Goal: Information Seeking & Learning: Learn about a topic

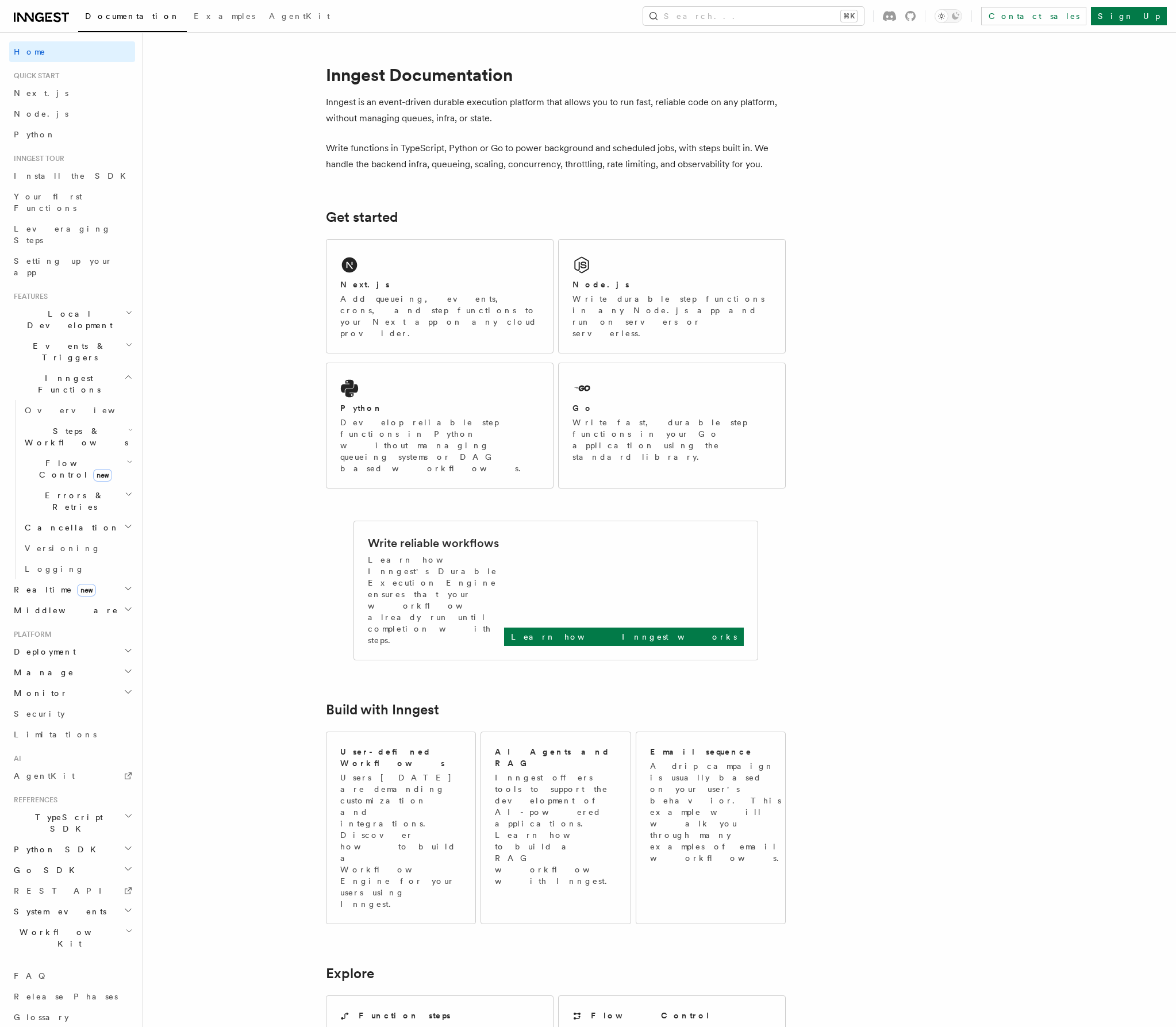
click at [266, 442] on article "Inngest Documentation Inngest is an event-driven durable execution platform tha…" at bounding box center [629, 908] width 937 height 1715
click at [121, 517] on h2 "Cancellation" at bounding box center [77, 528] width 115 height 21
click at [84, 596] on span "Cancel on events" at bounding box center [73, 607] width 76 height 21
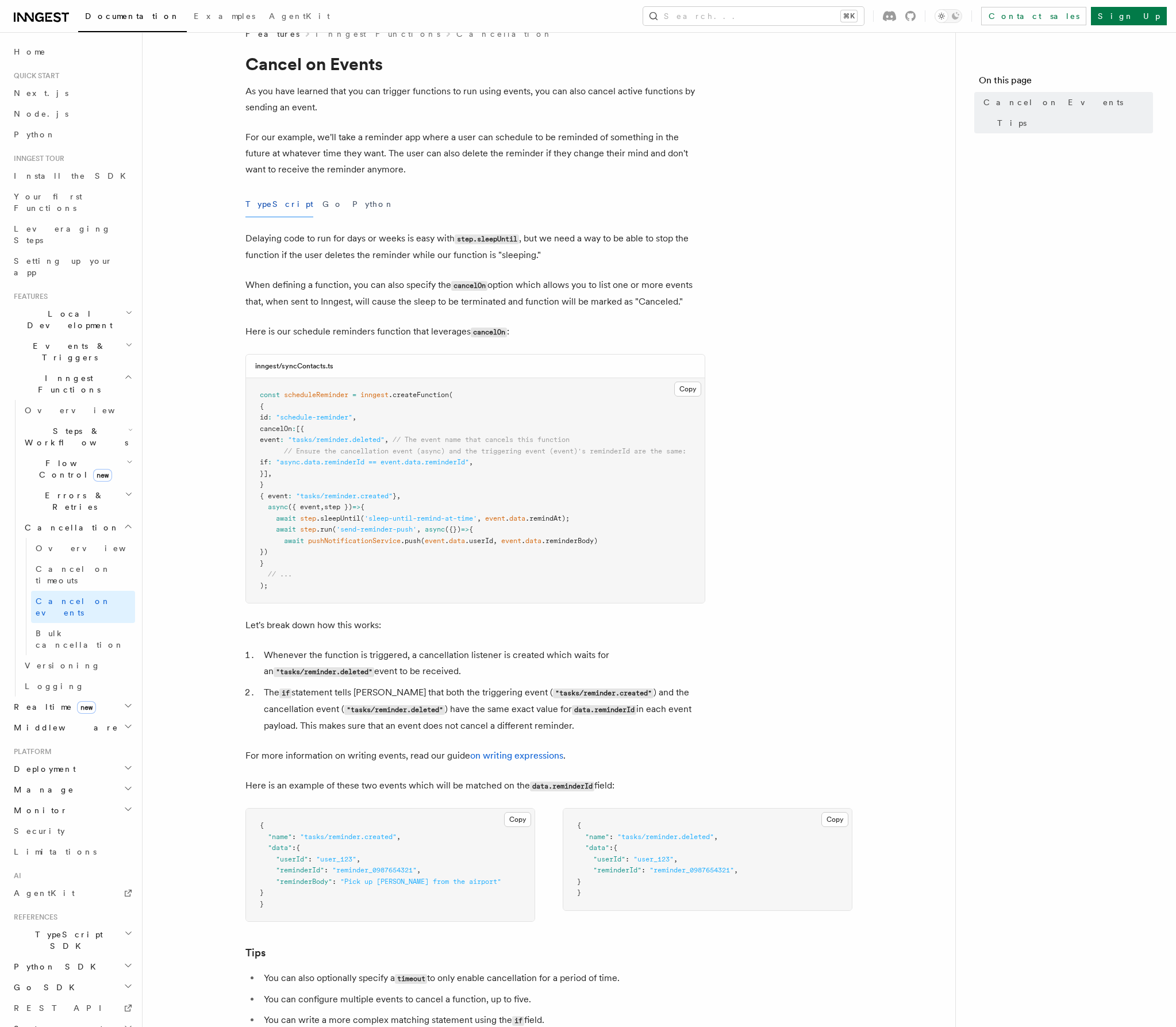
scroll to position [39, 0]
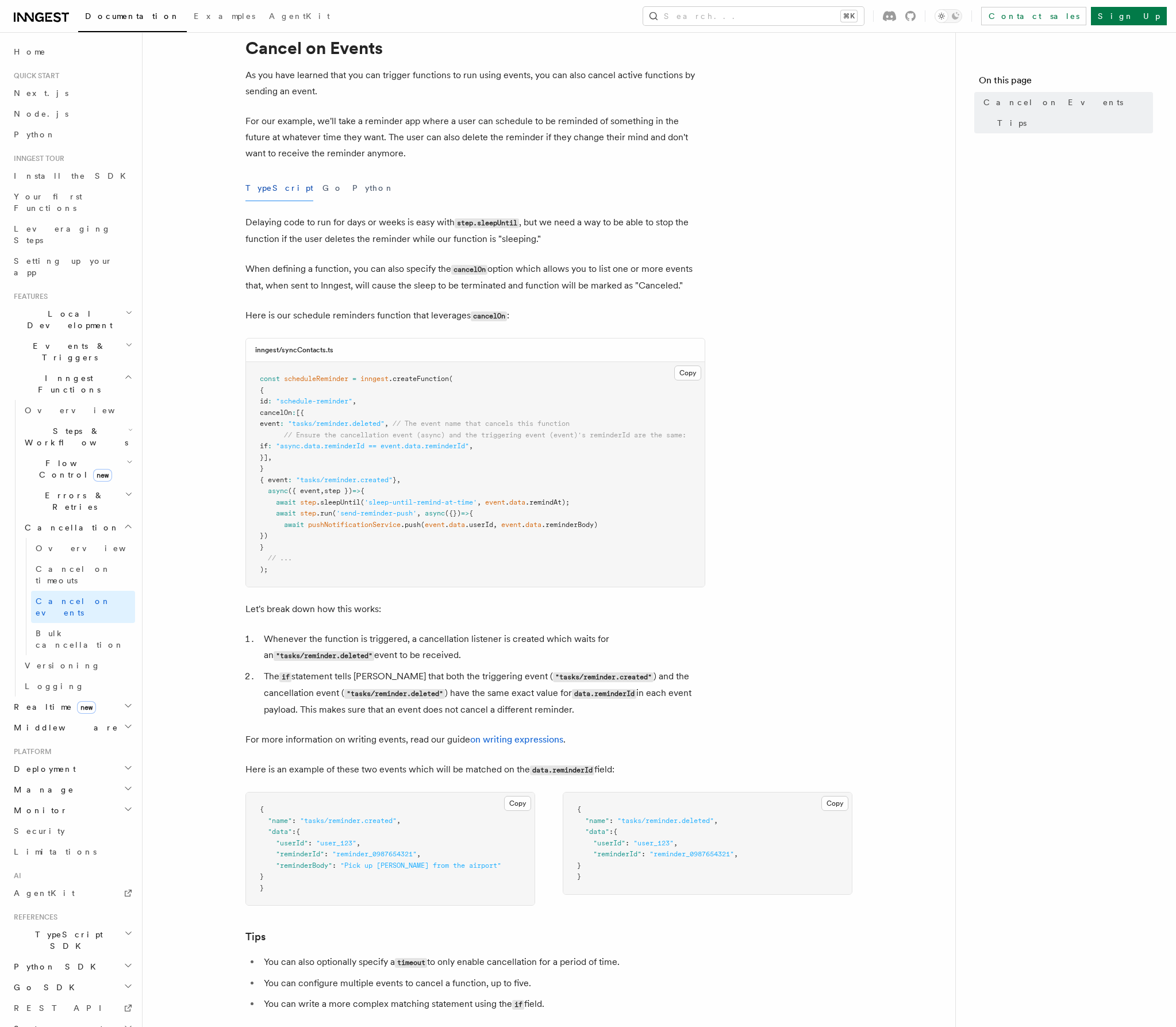
click at [103, 303] on h2 "Local Development" at bounding box center [72, 319] width 126 height 32
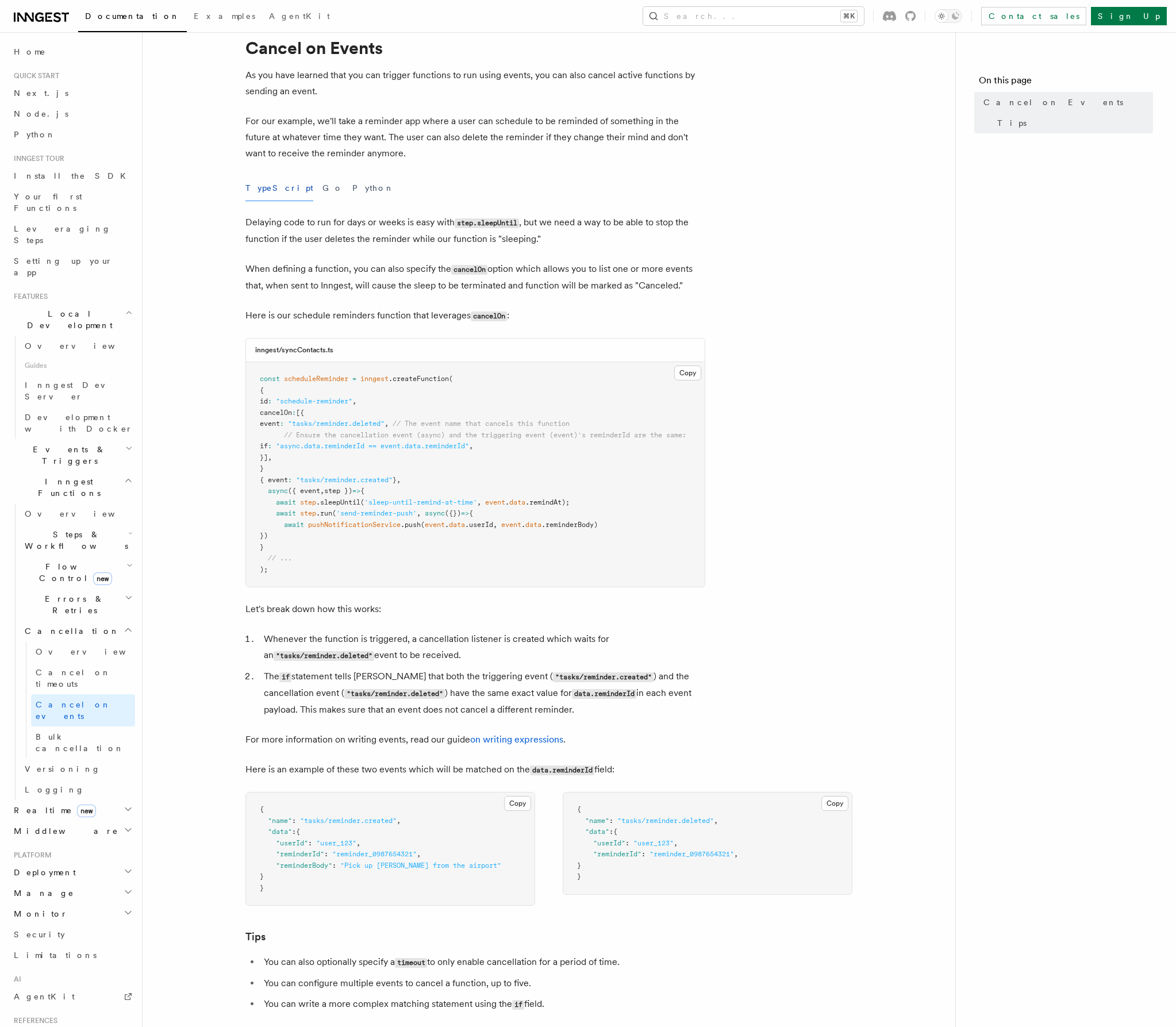
click at [103, 303] on h2 "Local Development" at bounding box center [72, 319] width 126 height 32
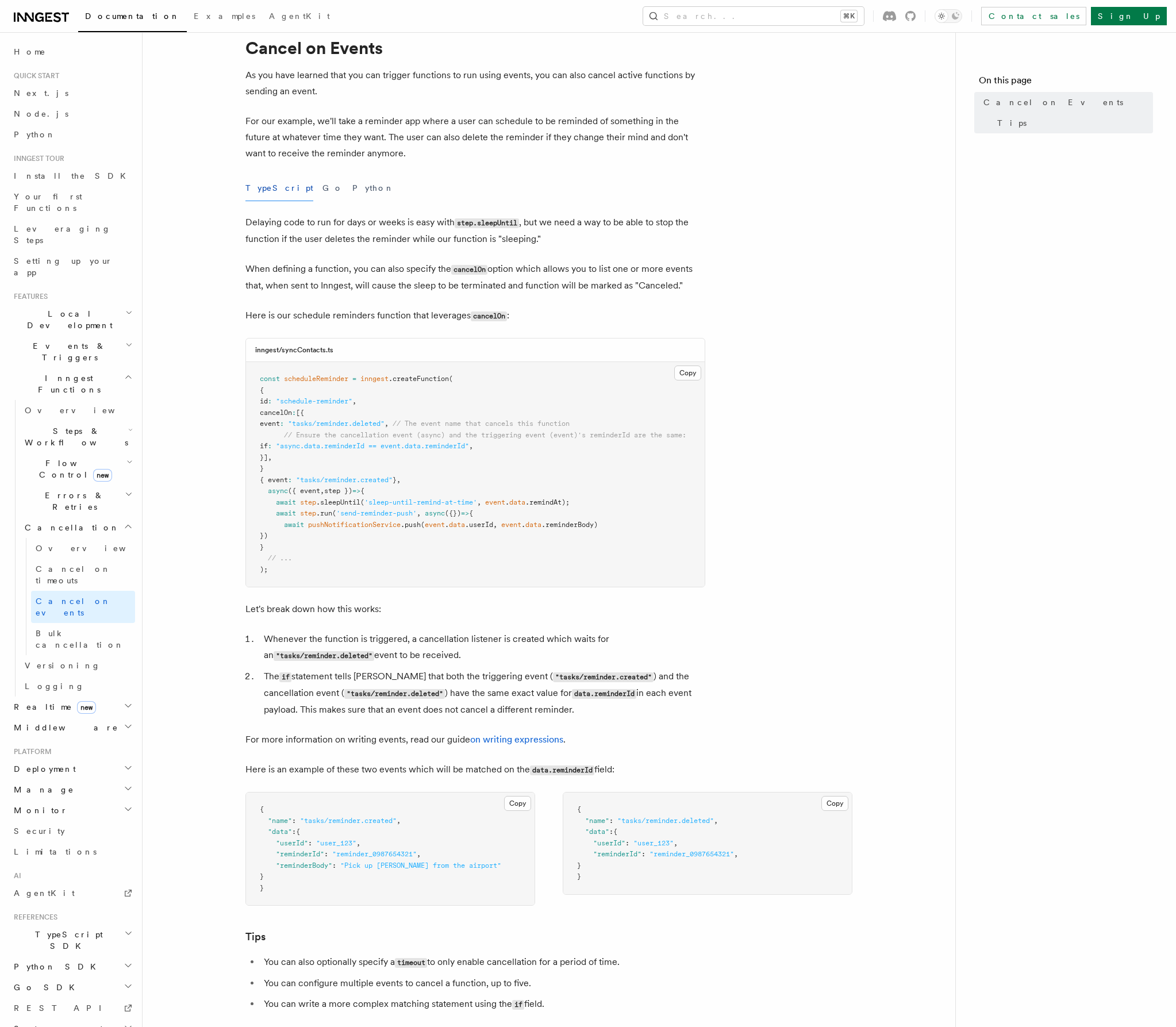
click at [42, 17] on icon at bounding box center [39, 17] width 9 height 9
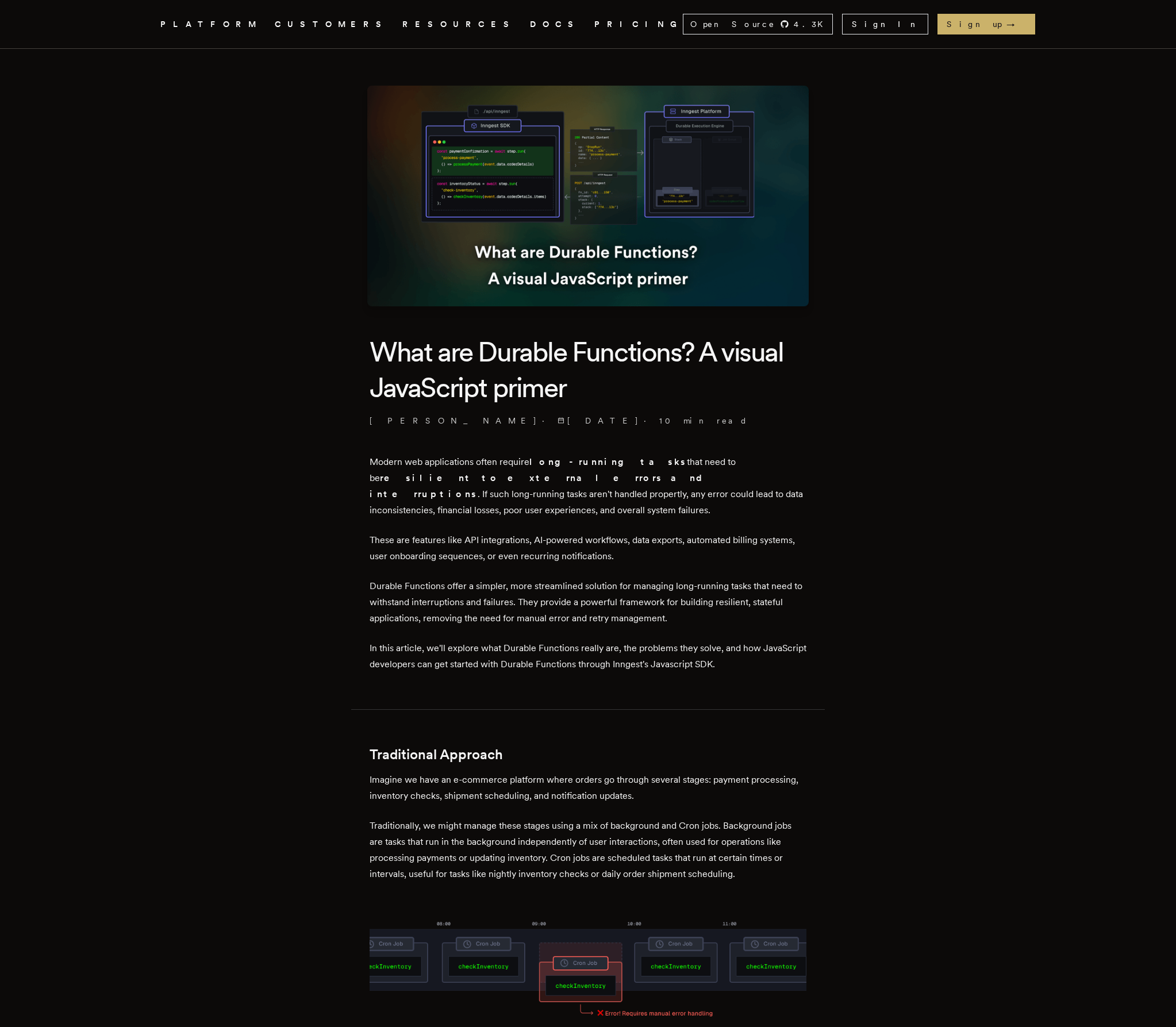
click at [549, 173] on img at bounding box center [588, 196] width 442 height 221
click at [504, 280] on img at bounding box center [588, 196] width 442 height 221
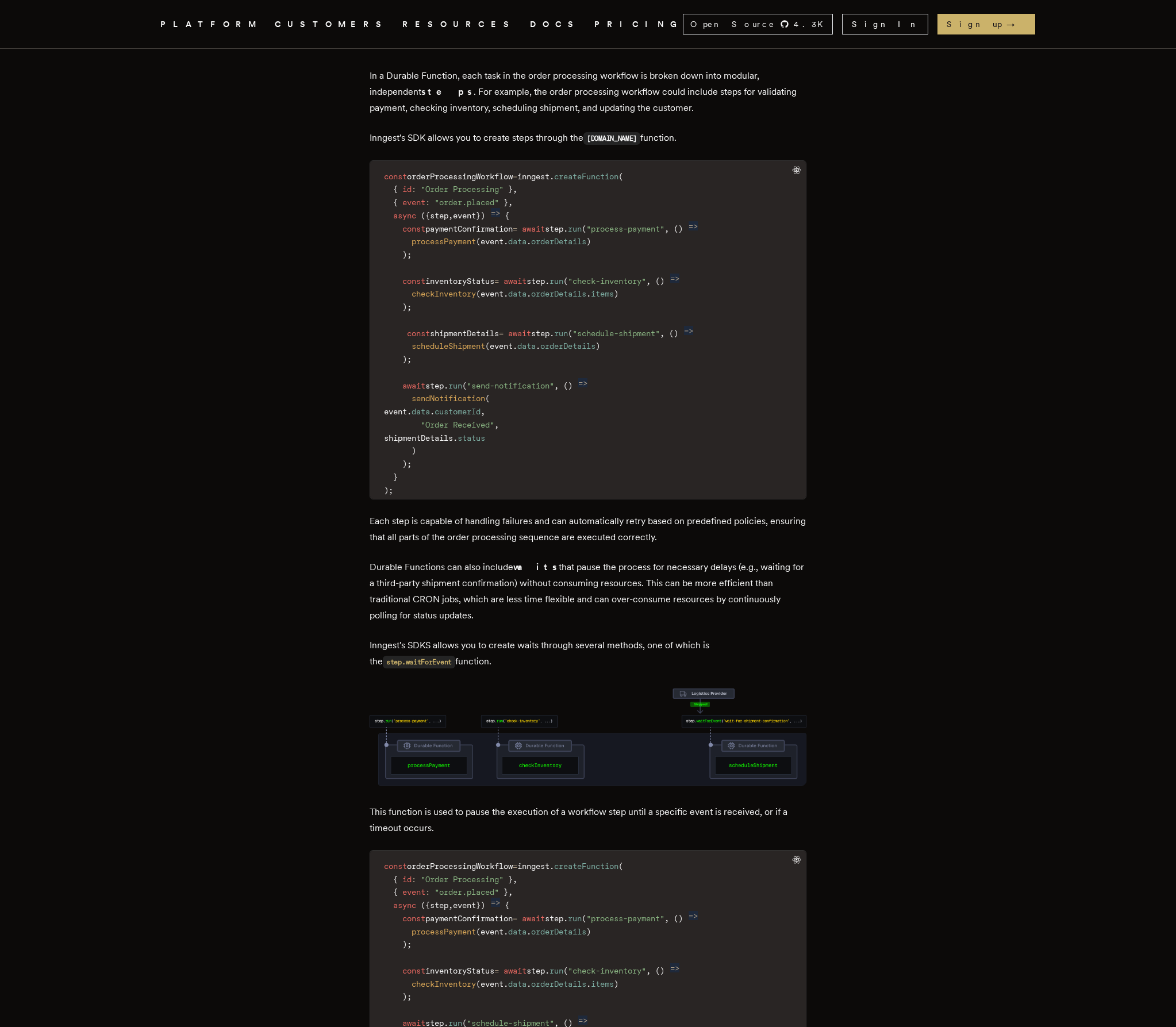
scroll to position [1899, 0]
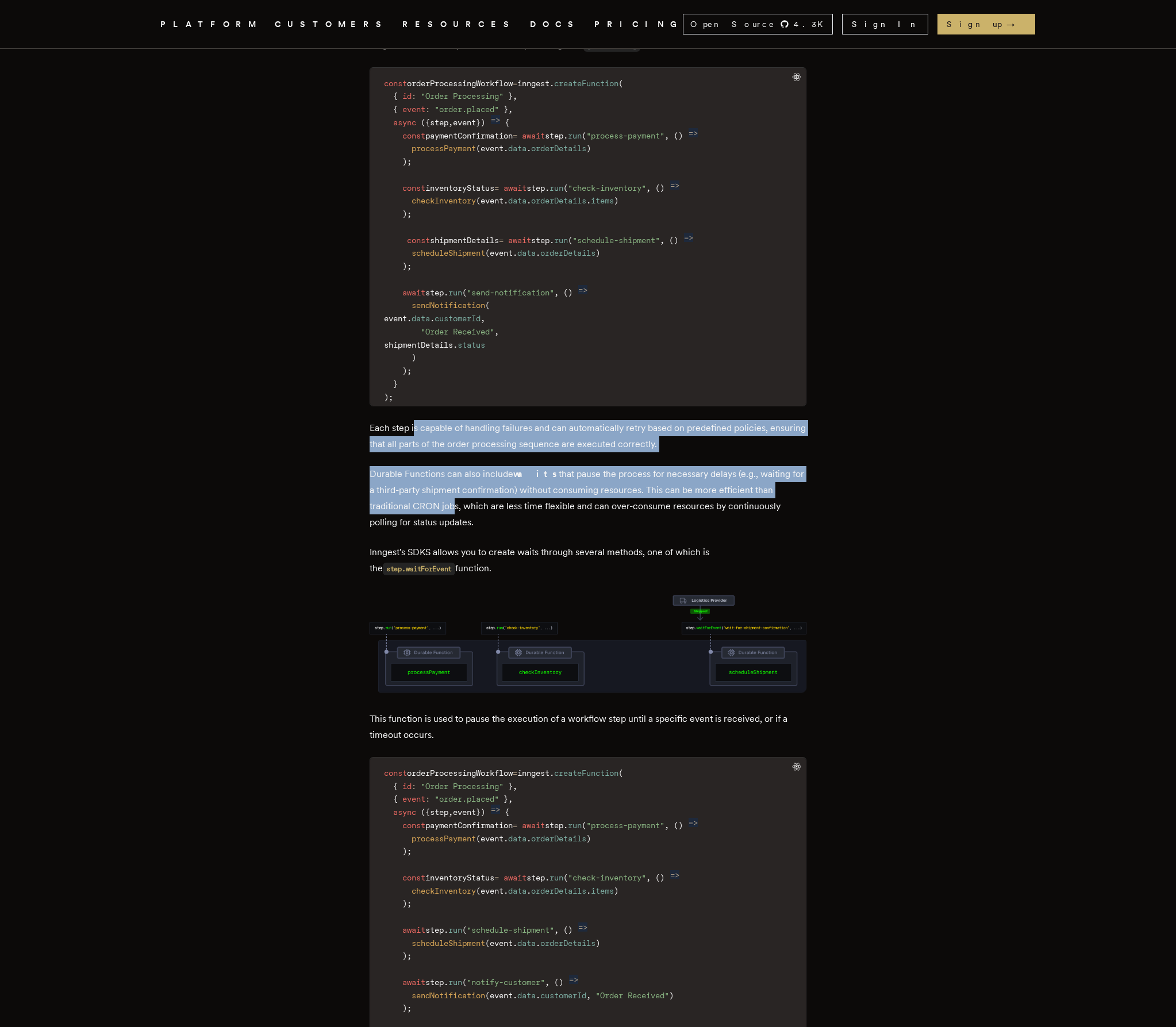
drag, startPoint x: 419, startPoint y: 362, endPoint x: 452, endPoint y: 434, distance: 79.2
click at [452, 466] on p "Durable Functions can also include waits that pause the process for necessary d…" at bounding box center [588, 498] width 436 height 64
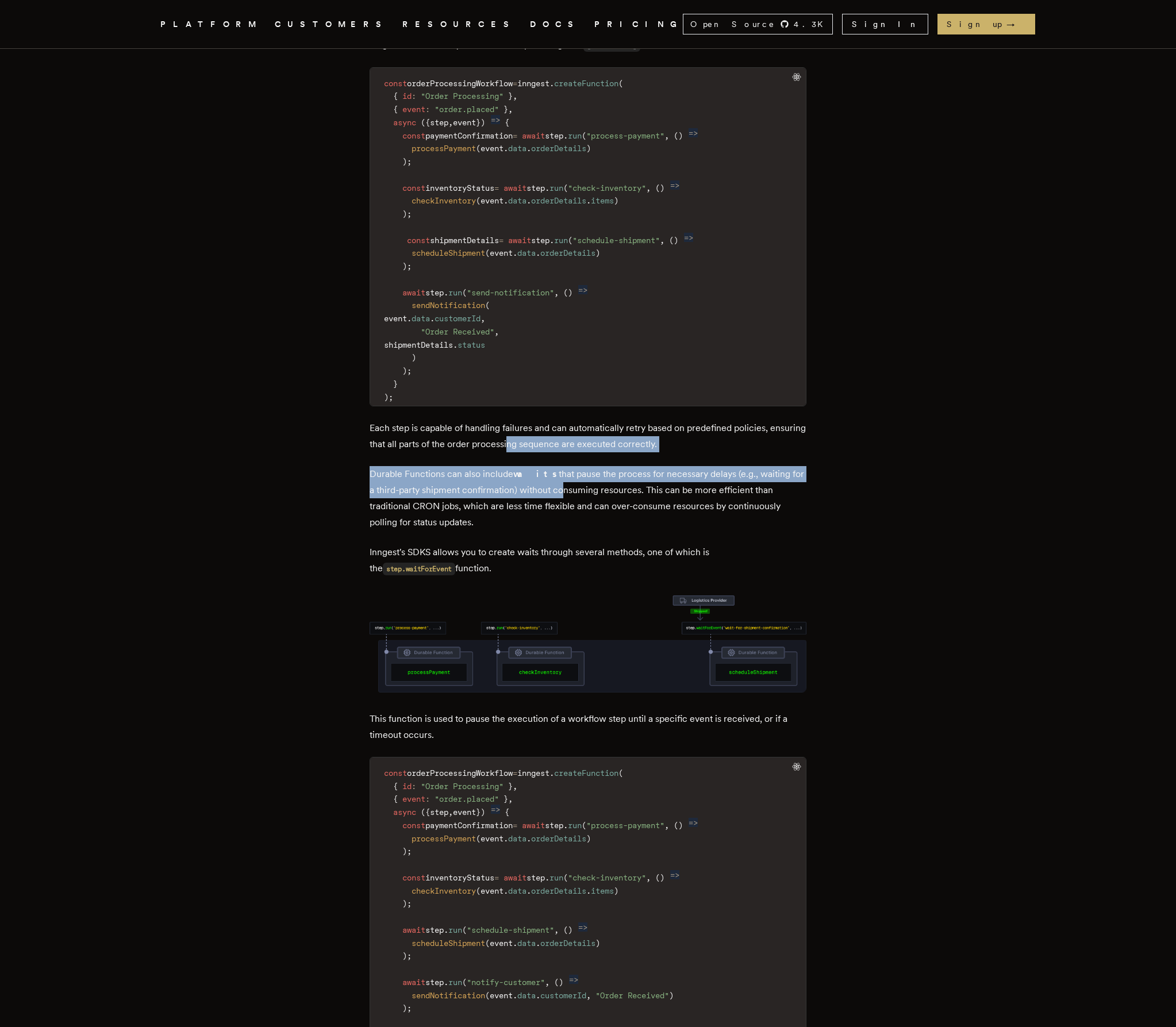
drag, startPoint x: 546, startPoint y: 370, endPoint x: 555, endPoint y: 426, distance: 56.7
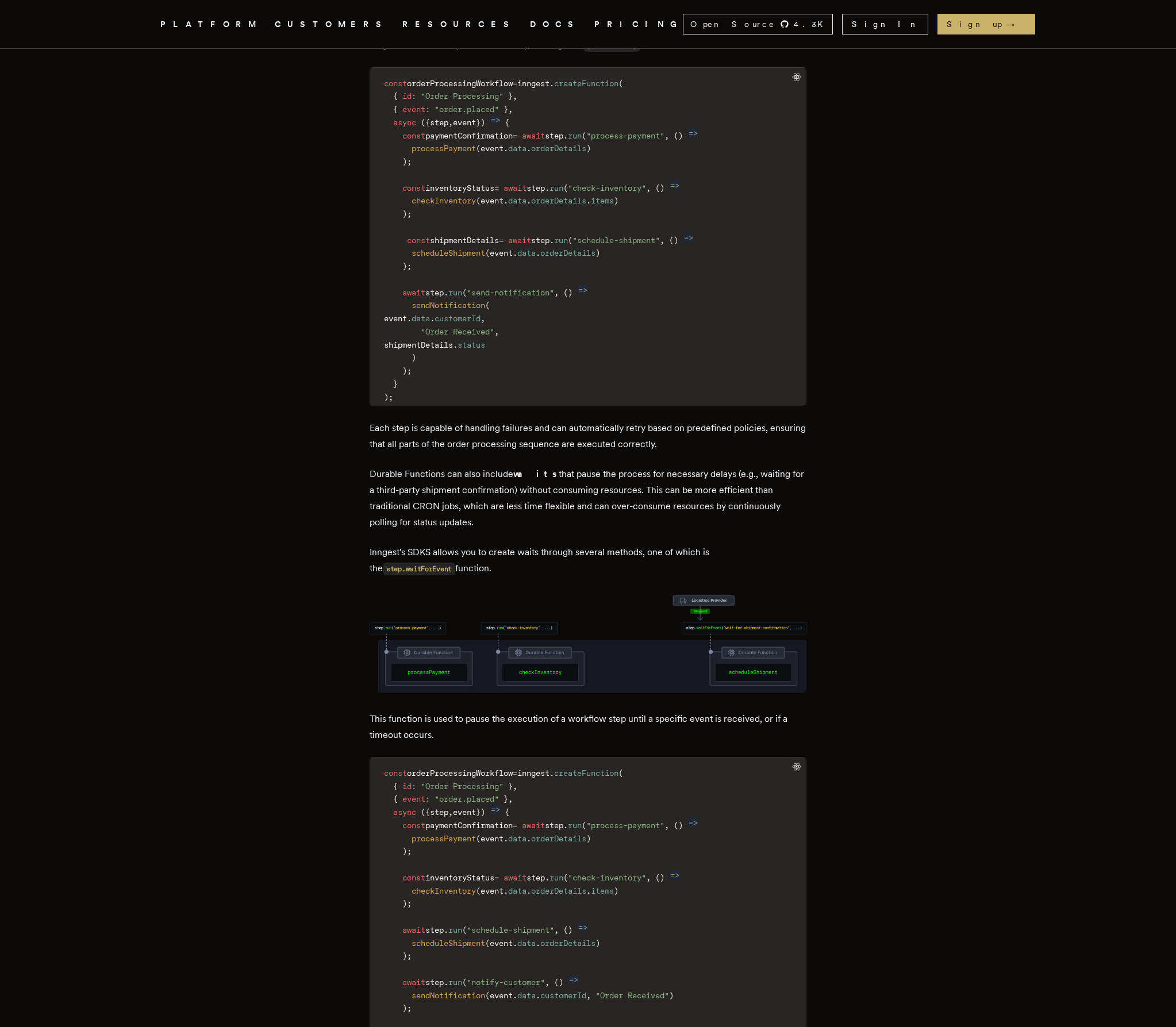
click at [555, 466] on p "Durable Functions can also include waits that pause the process for necessary d…" at bounding box center [588, 498] width 436 height 64
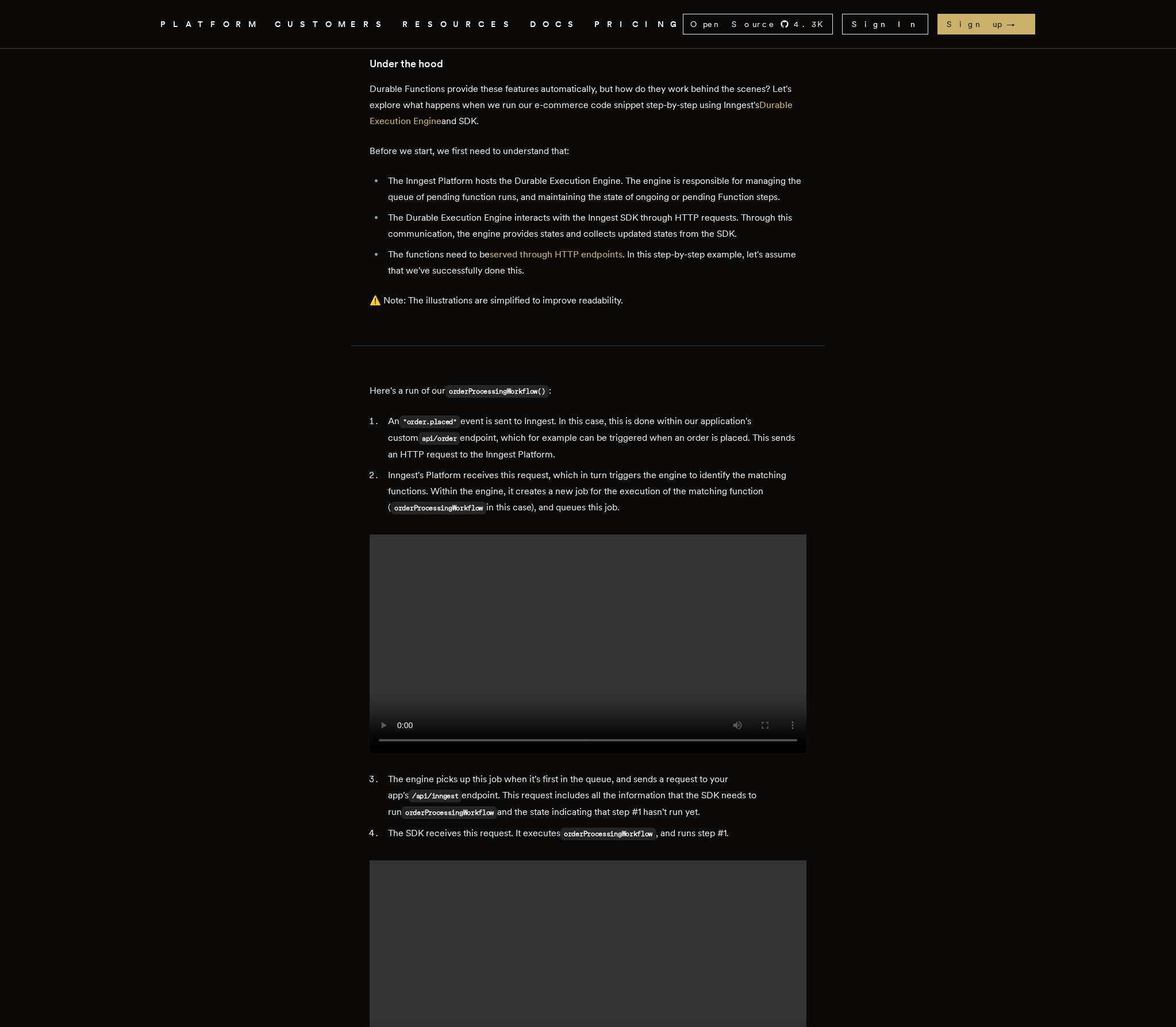
scroll to position [3617, 0]
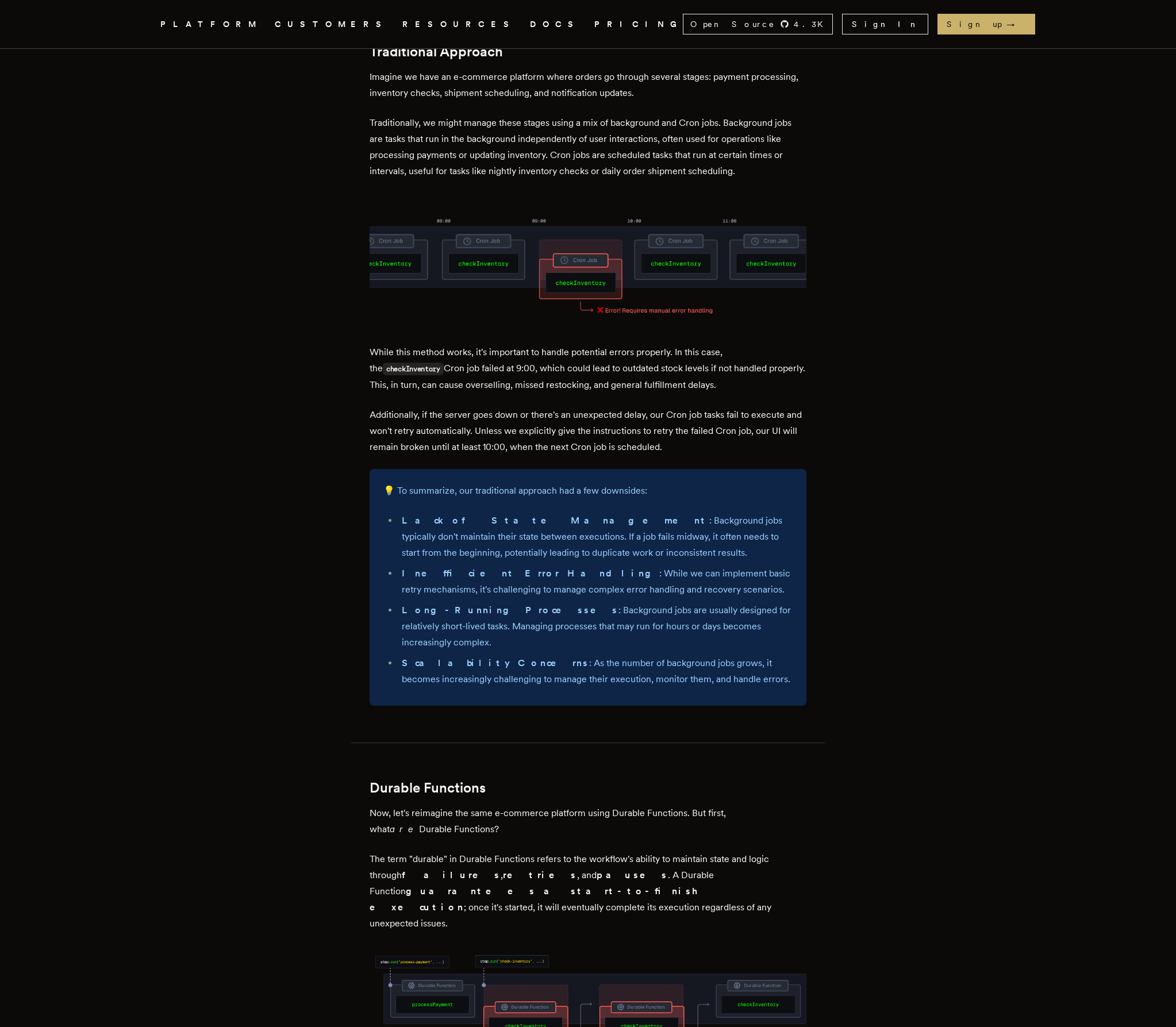
scroll to position [0, 0]
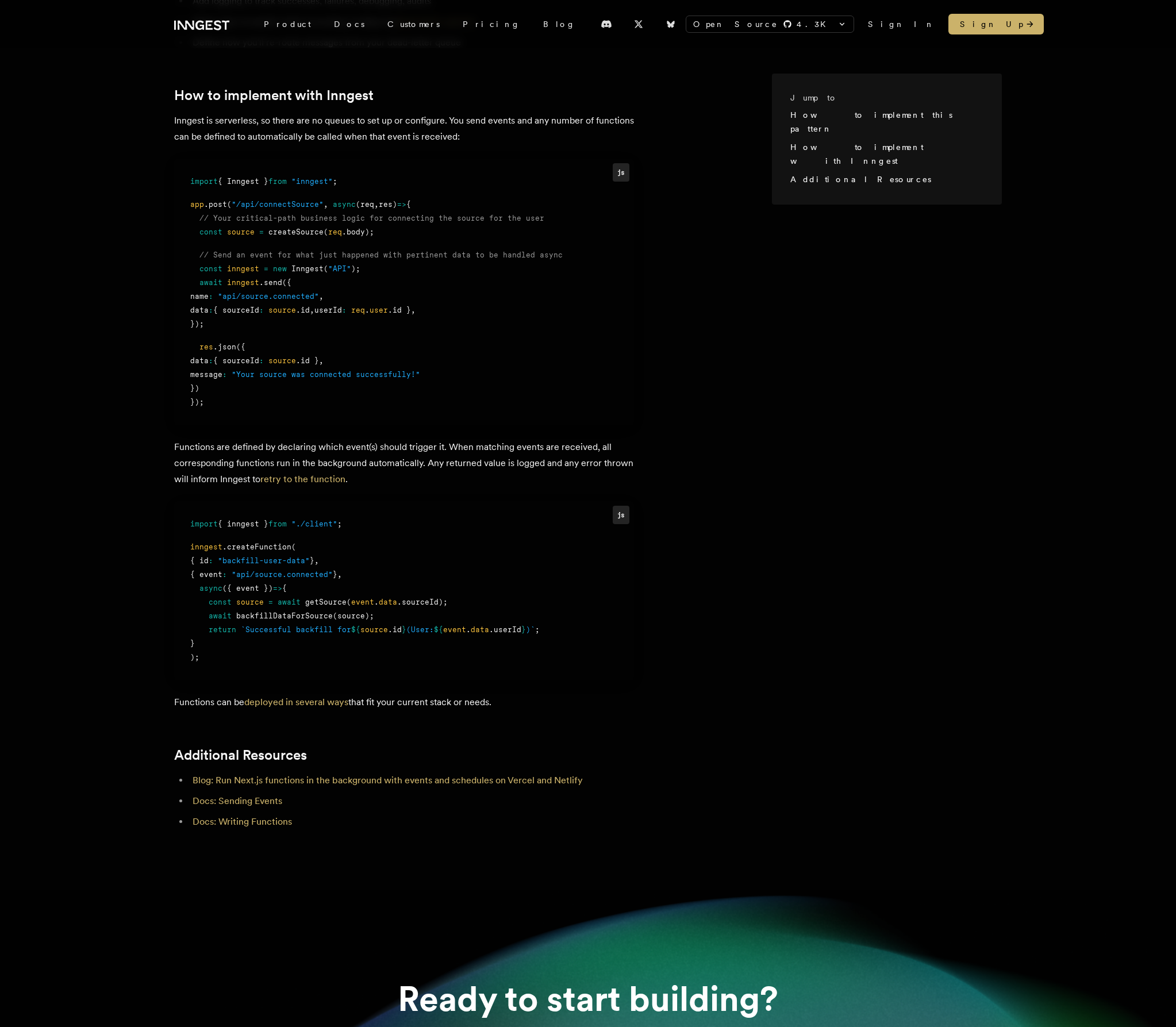
scroll to position [848, 0]
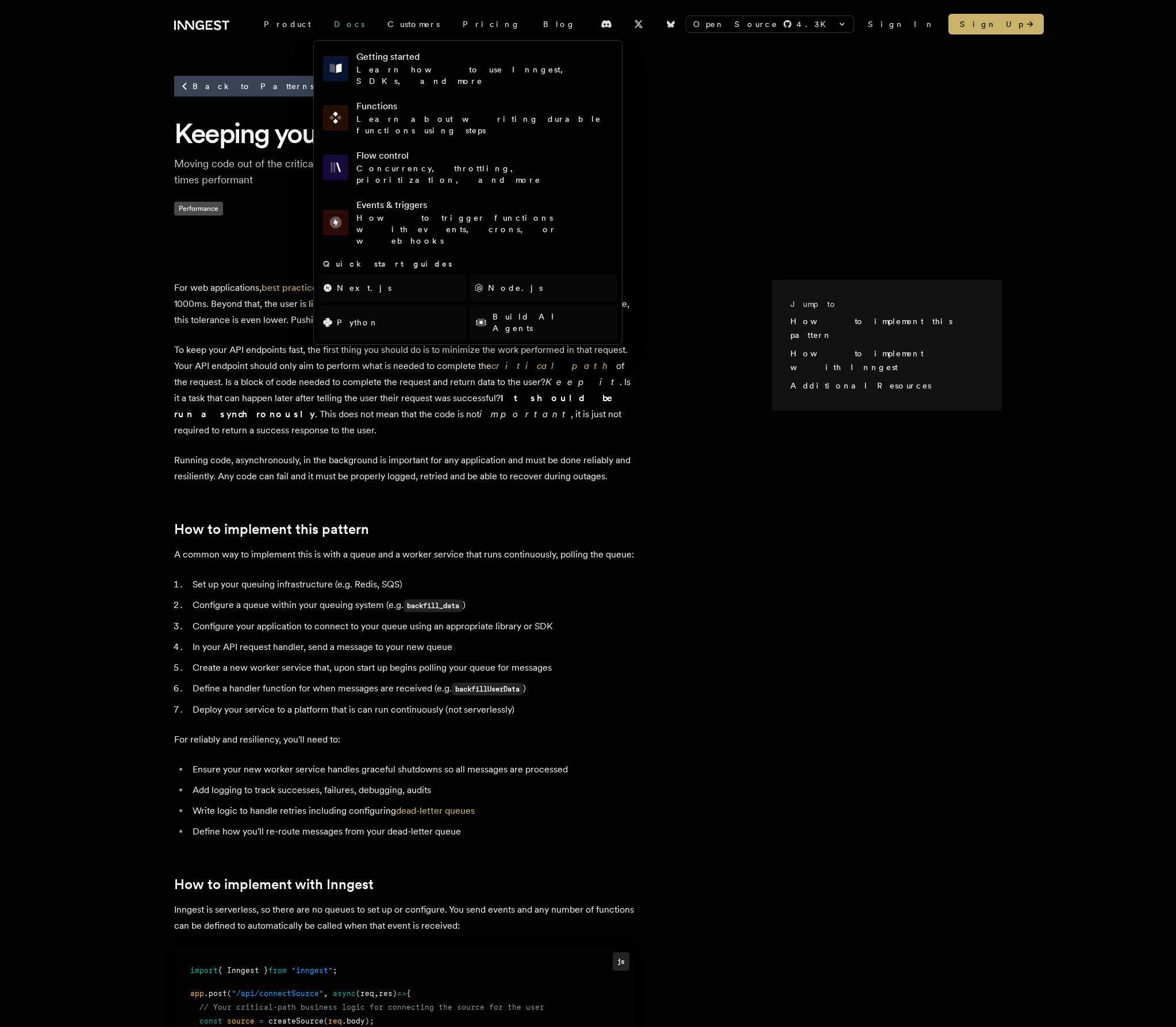
click at [330, 17] on link "Docs" at bounding box center [349, 24] width 53 height 21
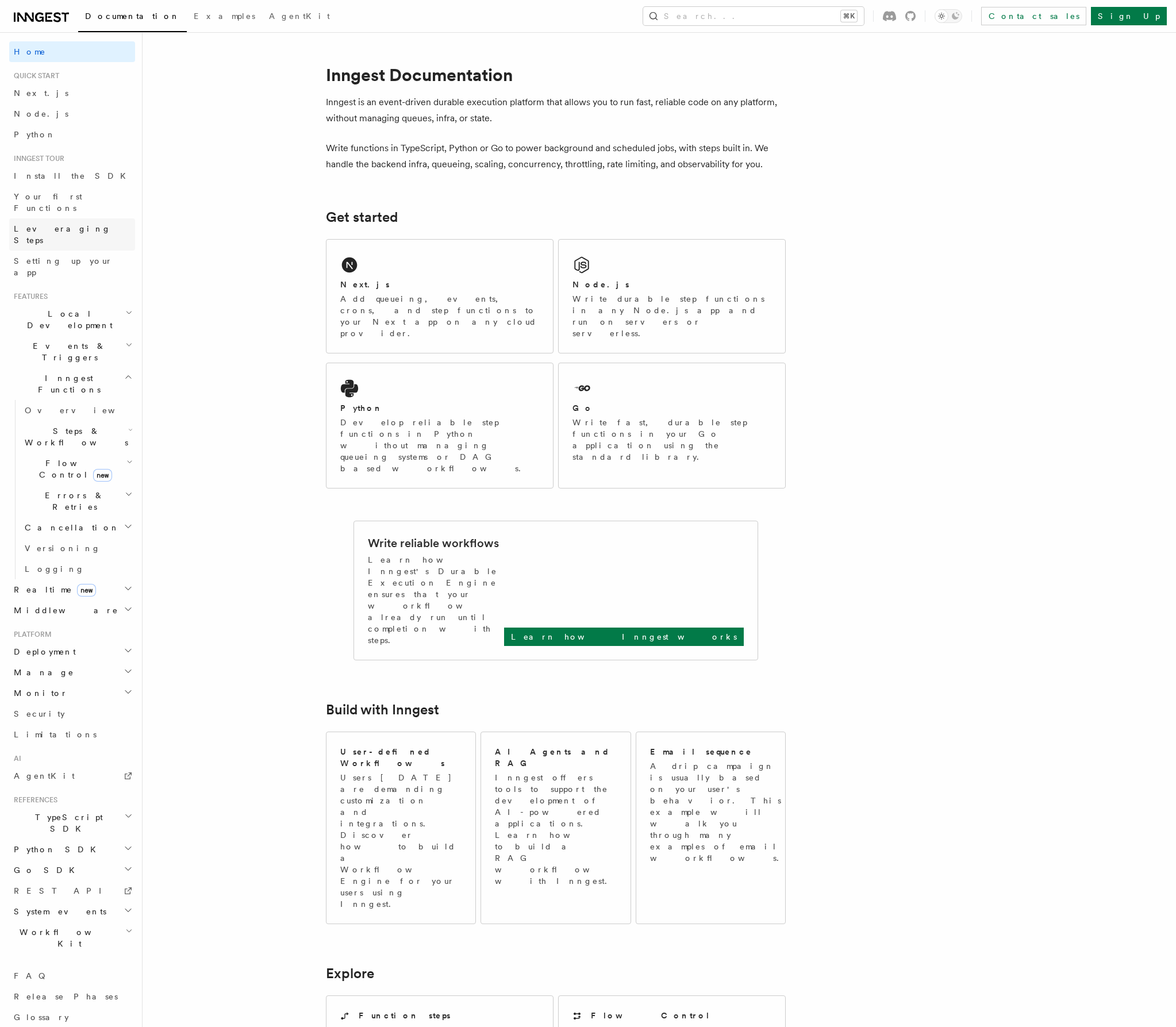
click at [81, 220] on link "Leveraging Steps" at bounding box center [72, 234] width 126 height 32
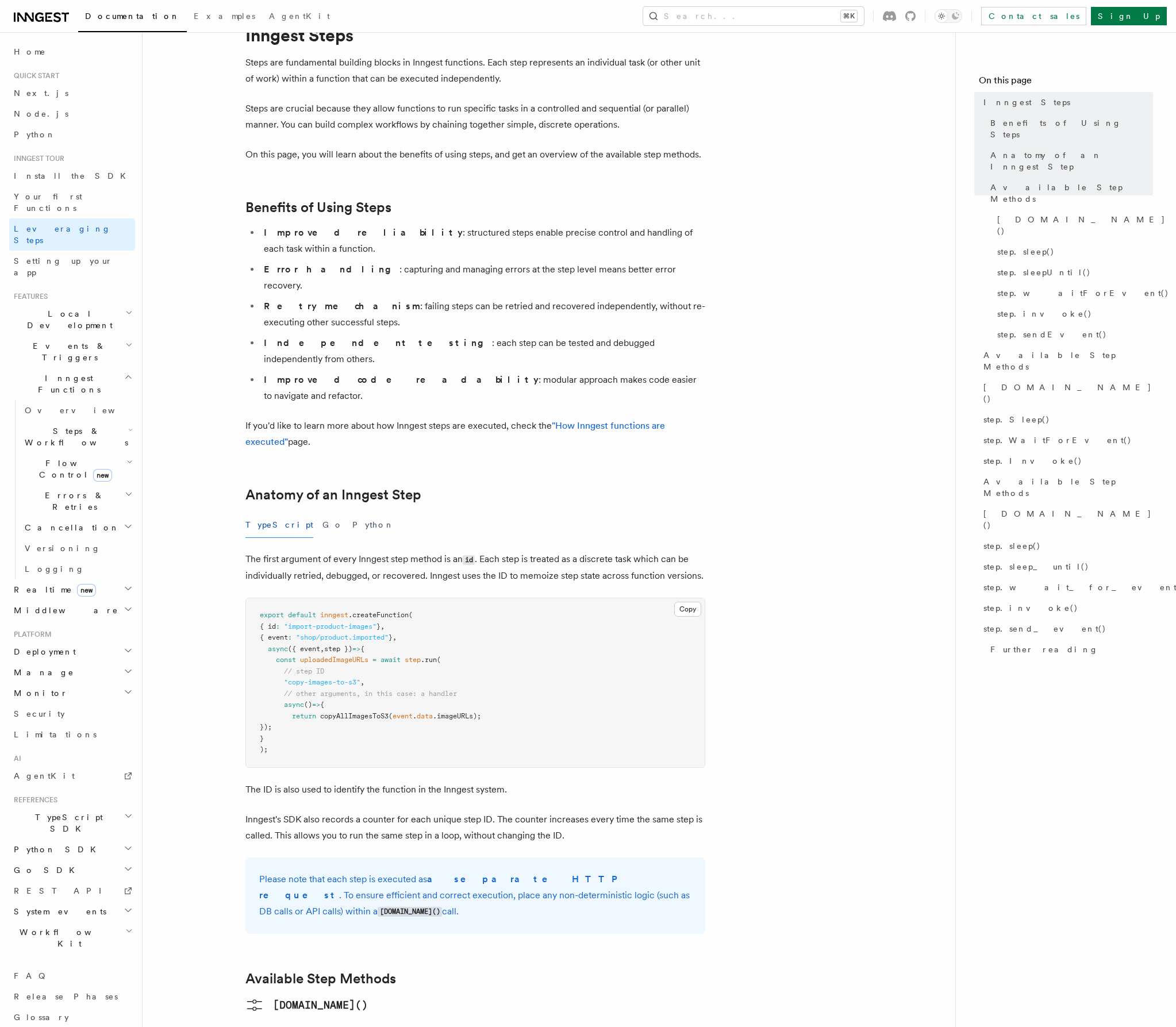
scroll to position [159, 0]
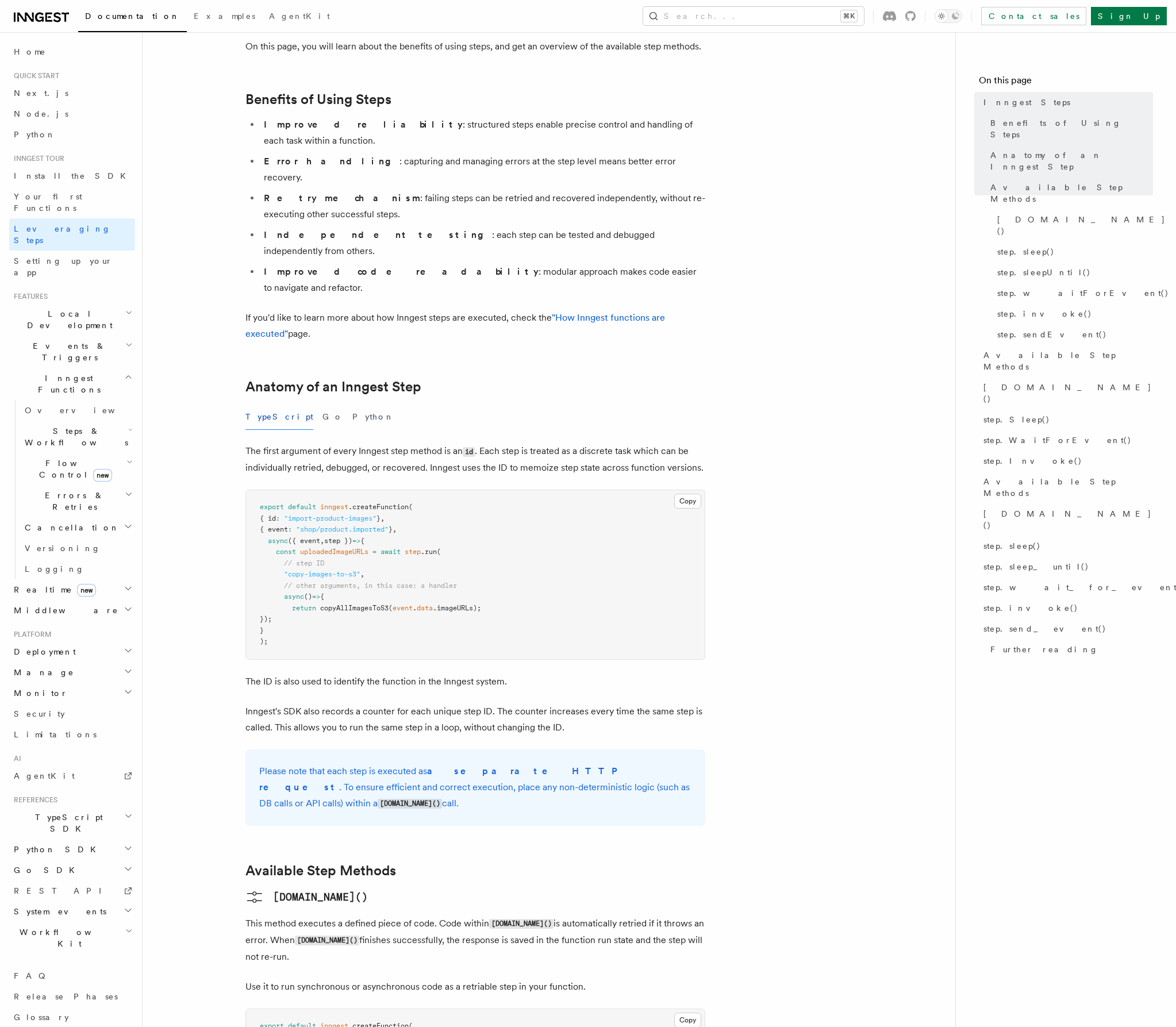
click at [73, 340] on span "Events & Triggers" at bounding box center [67, 351] width 116 height 23
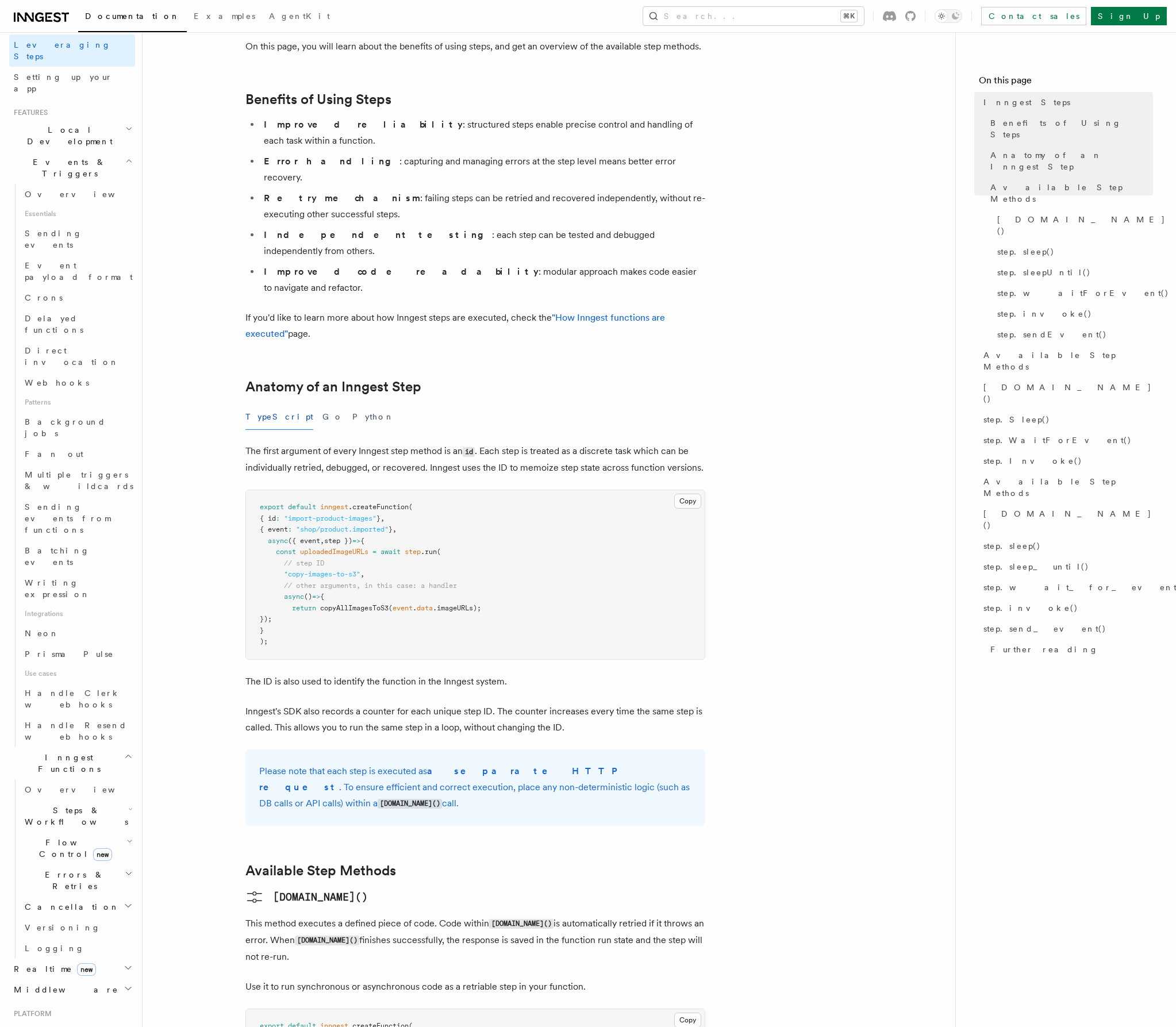
scroll to position [191, 0]
click at [88, 675] on link "Handle Clerk webhooks" at bounding box center [77, 691] width 115 height 32
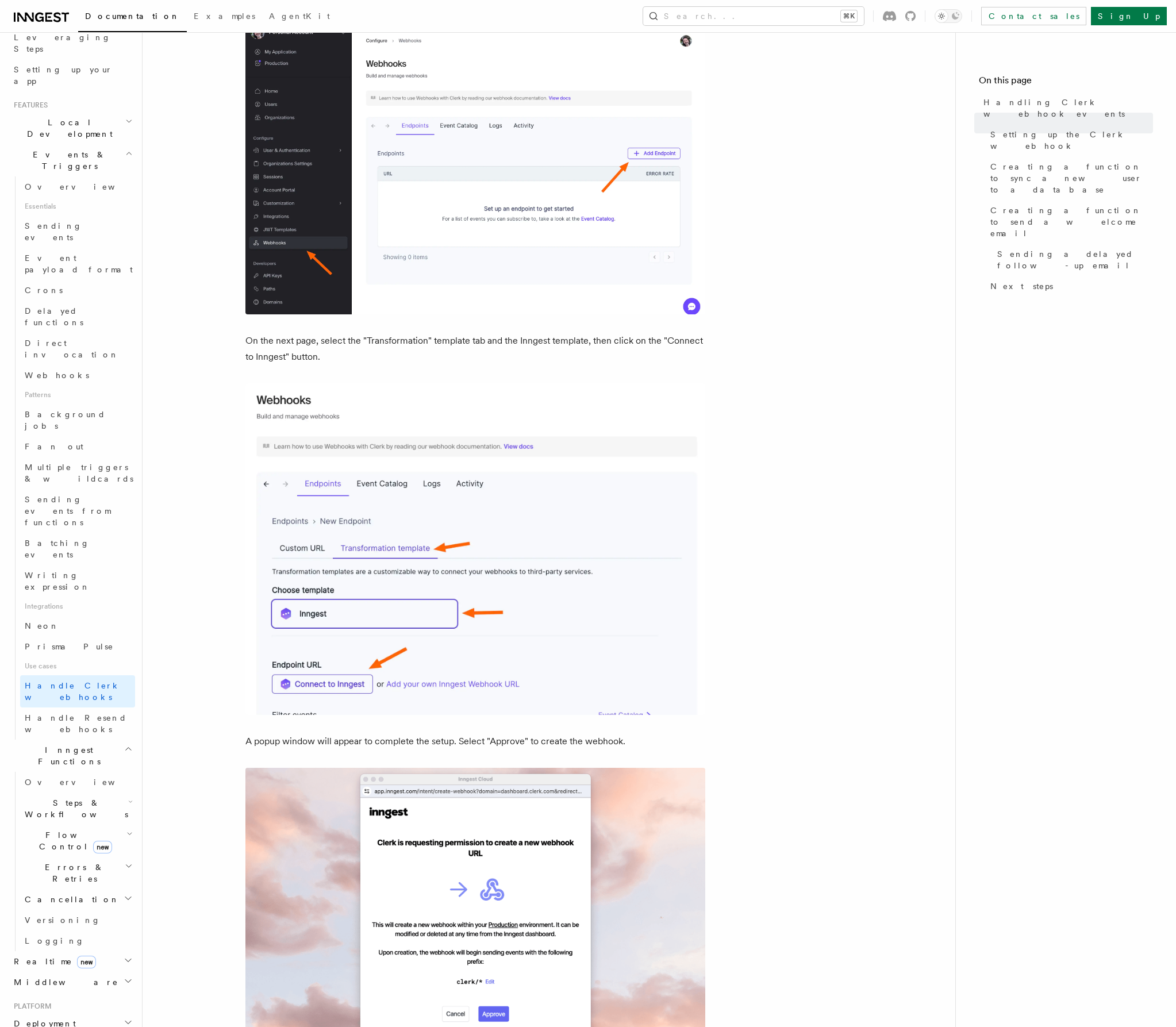
scroll to position [213, 0]
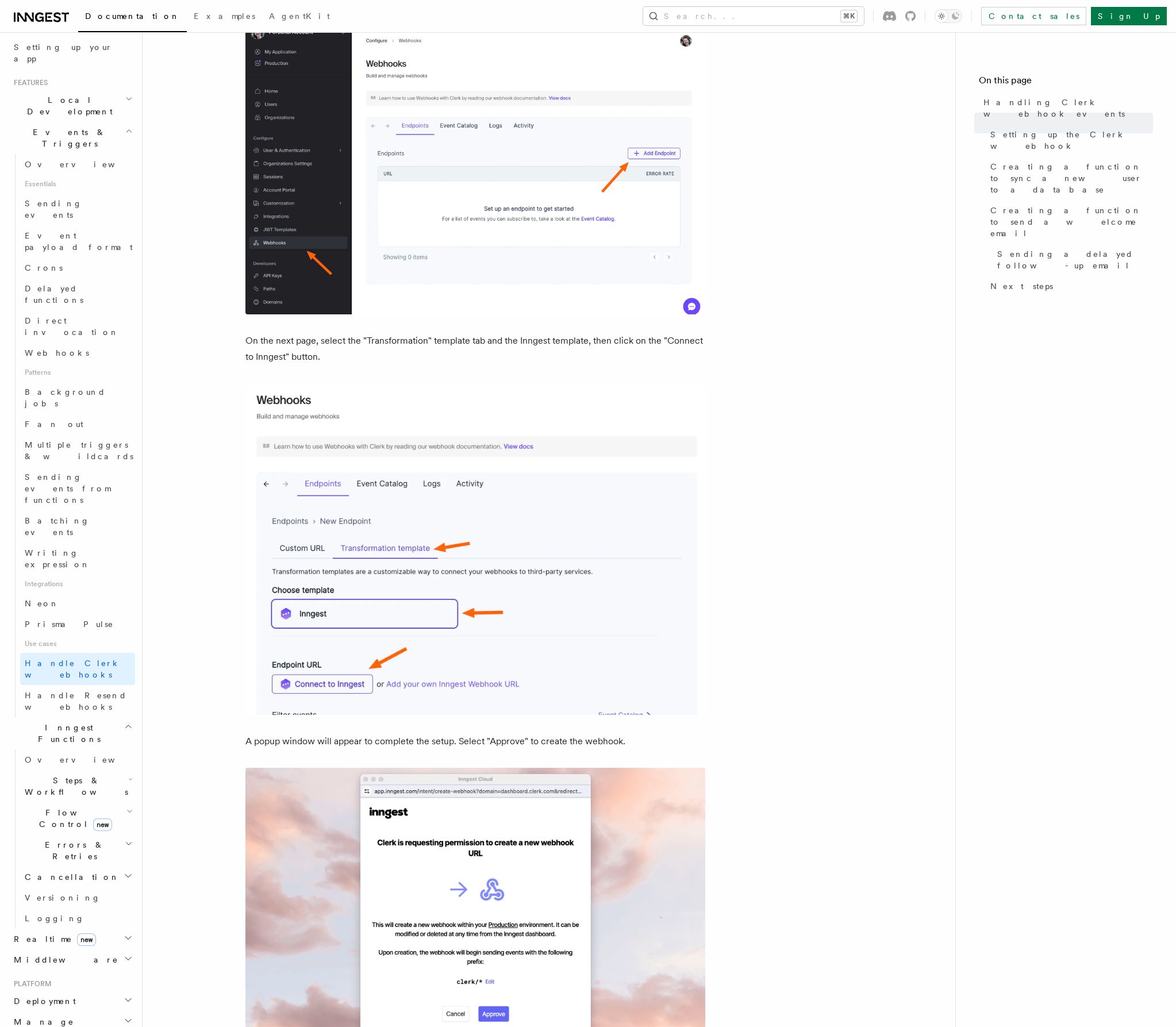
click at [64, 839] on span "Errors & Retries" at bounding box center [72, 850] width 104 height 23
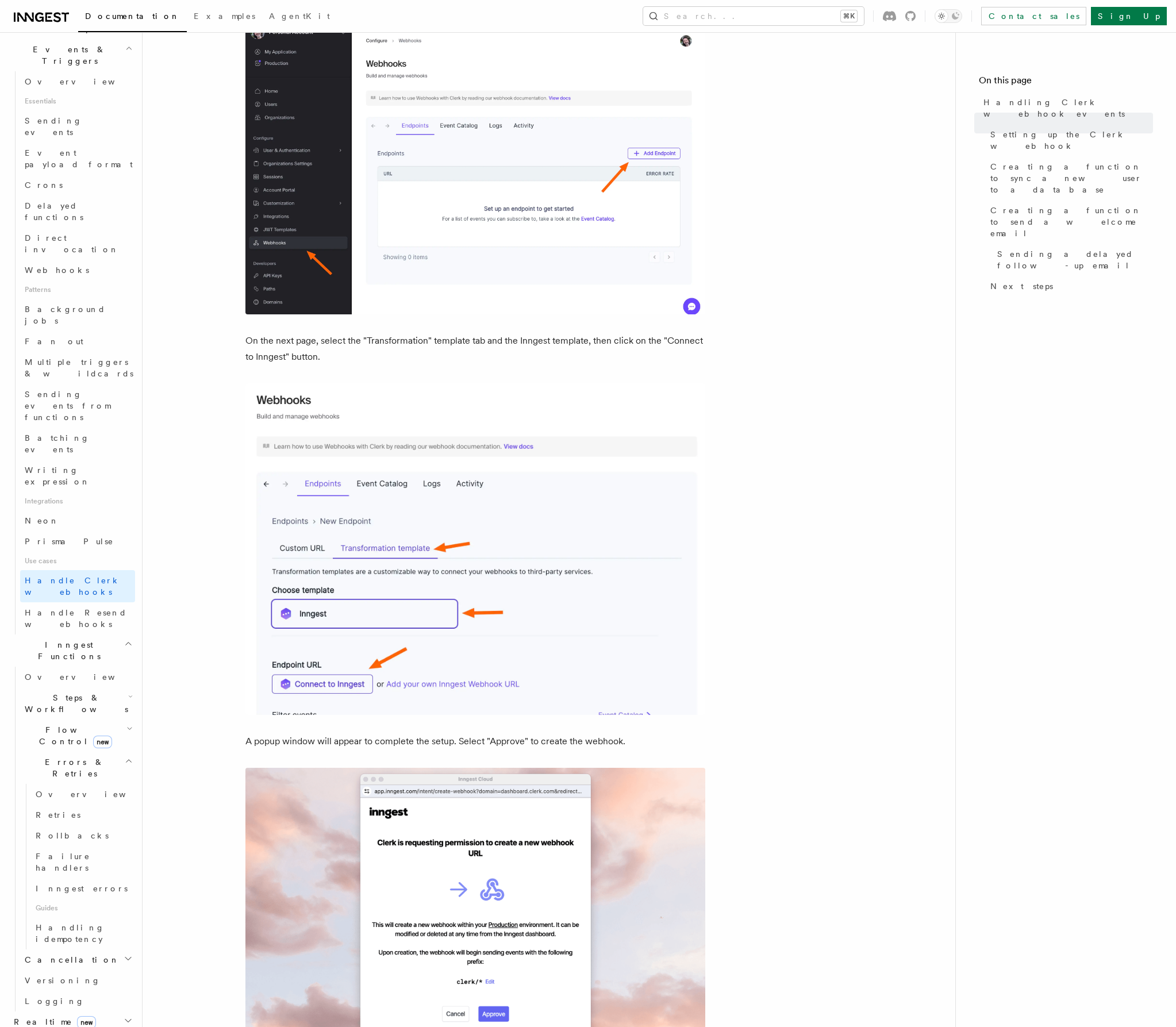
scroll to position [349, 0]
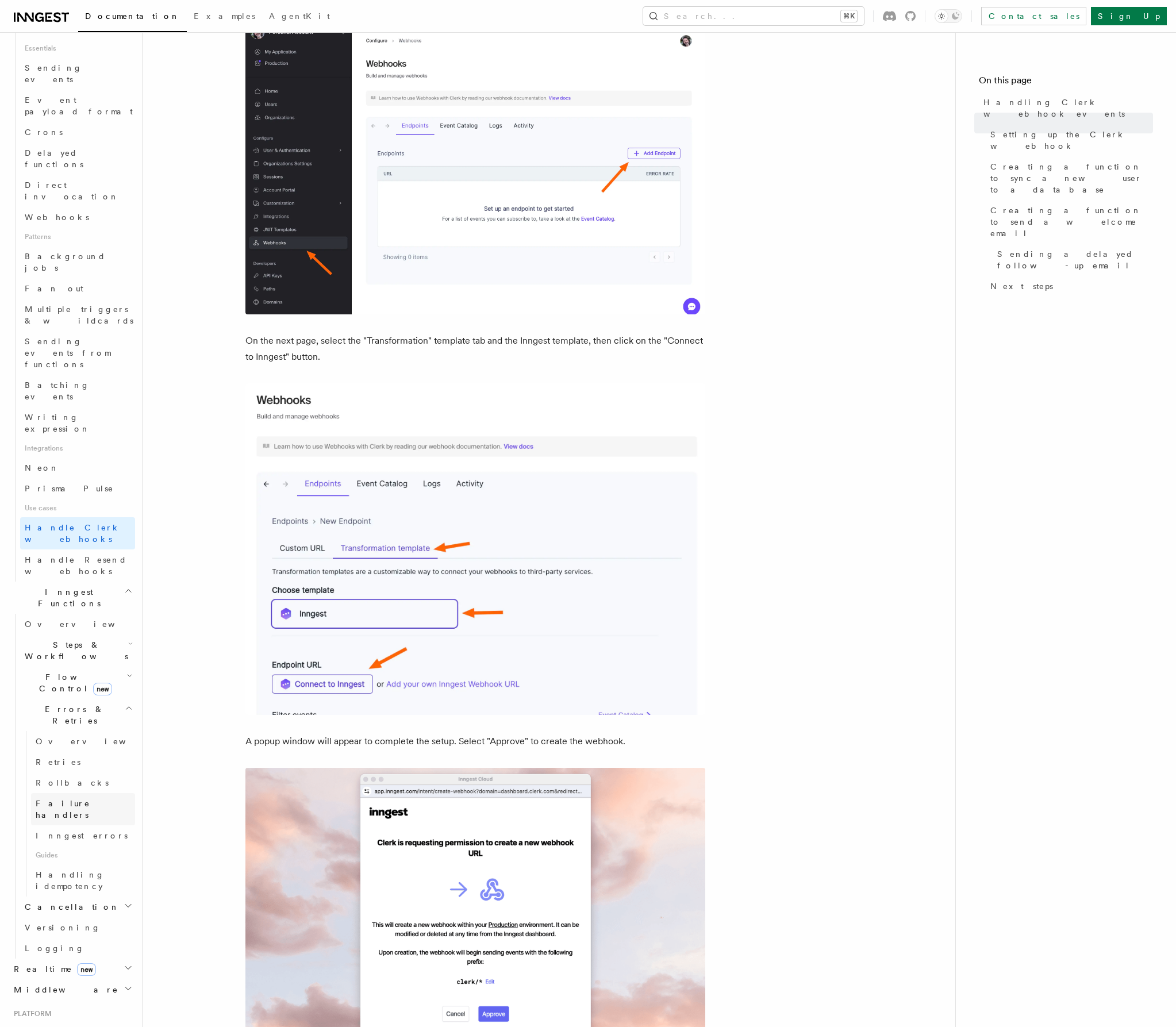
click at [106, 793] on link "Failure handlers" at bounding box center [83, 808] width 104 height 32
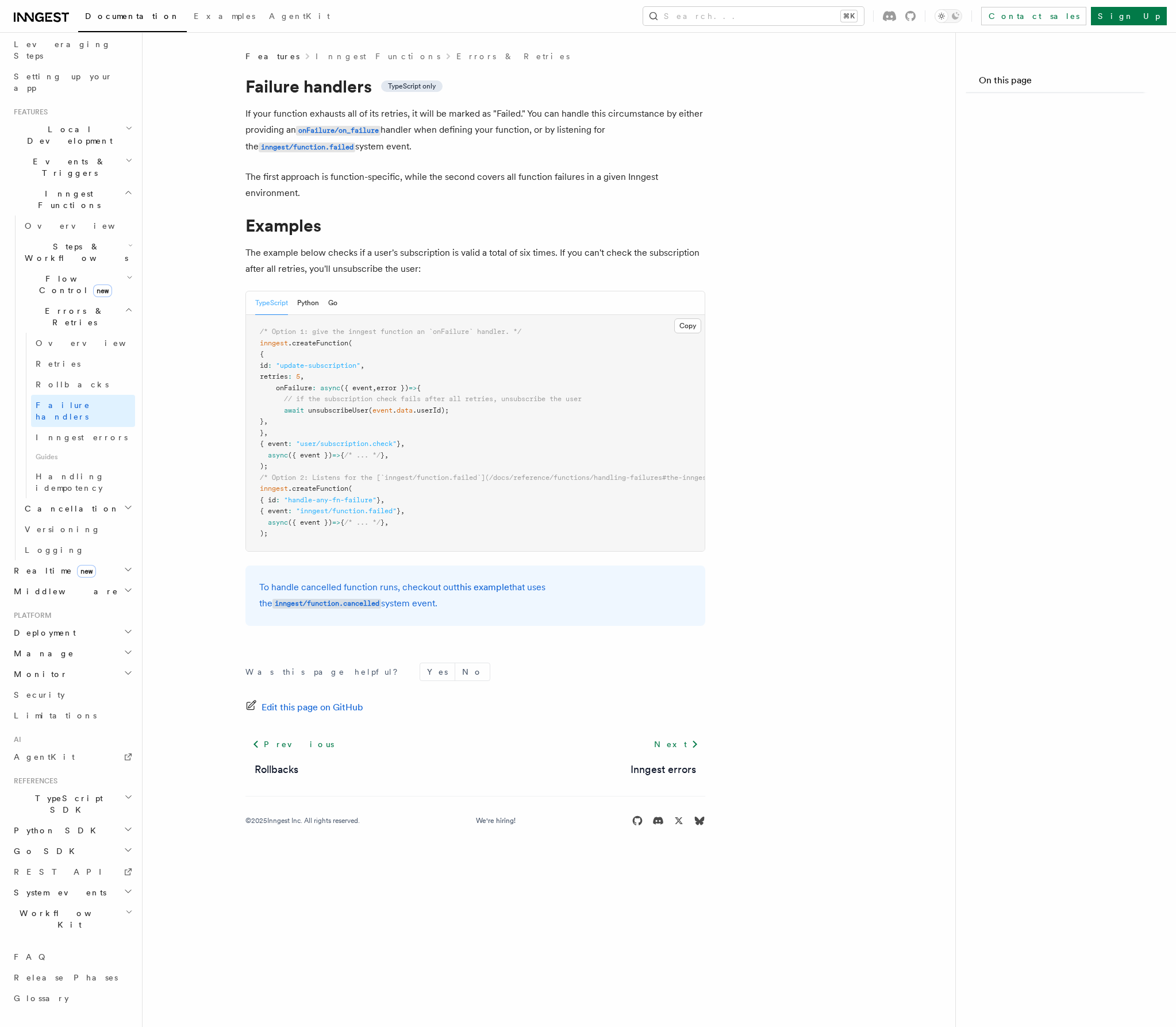
scroll to position [35, 0]
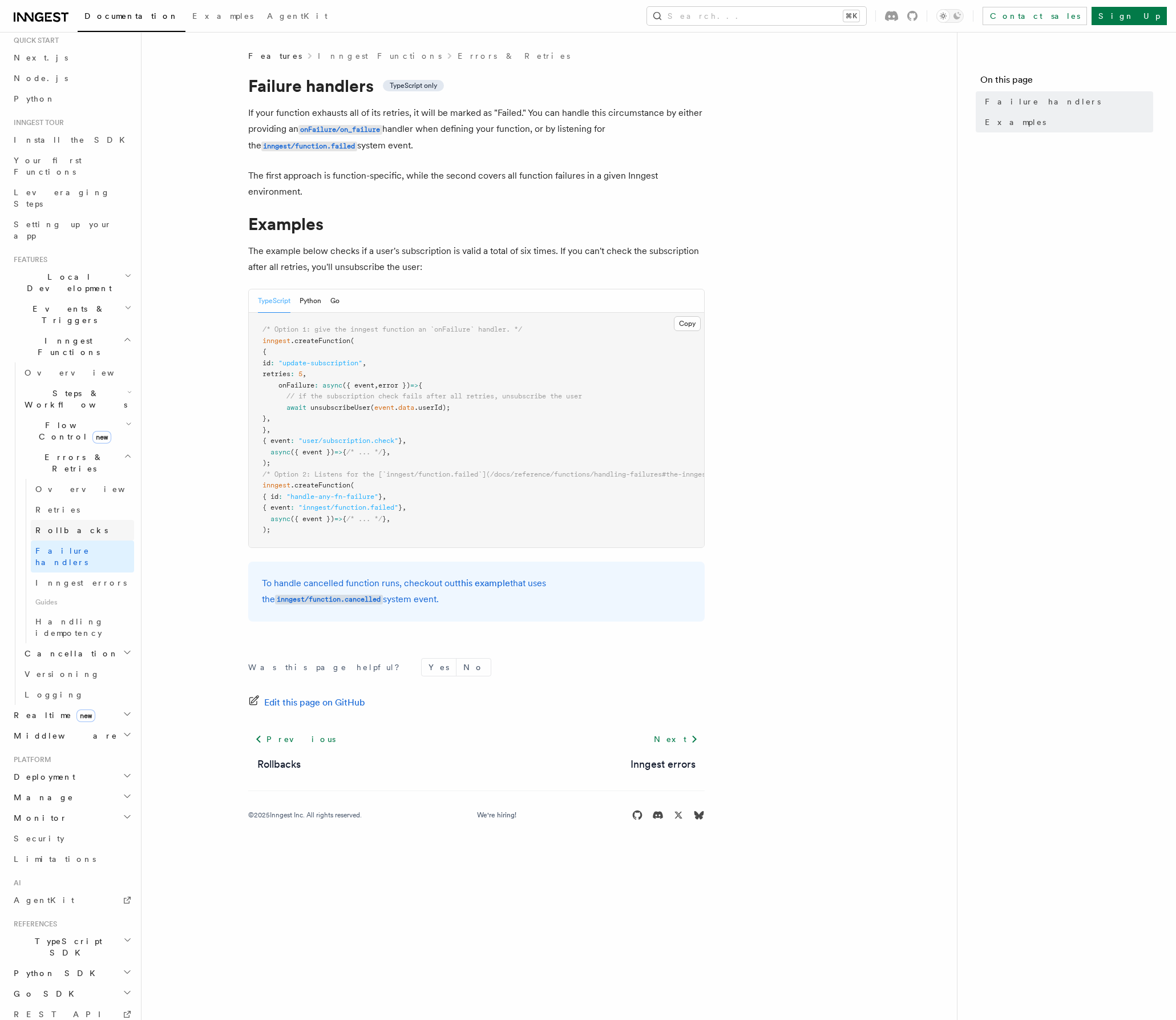
click at [75, 520] on link "Rollbacks" at bounding box center [82, 530] width 103 height 21
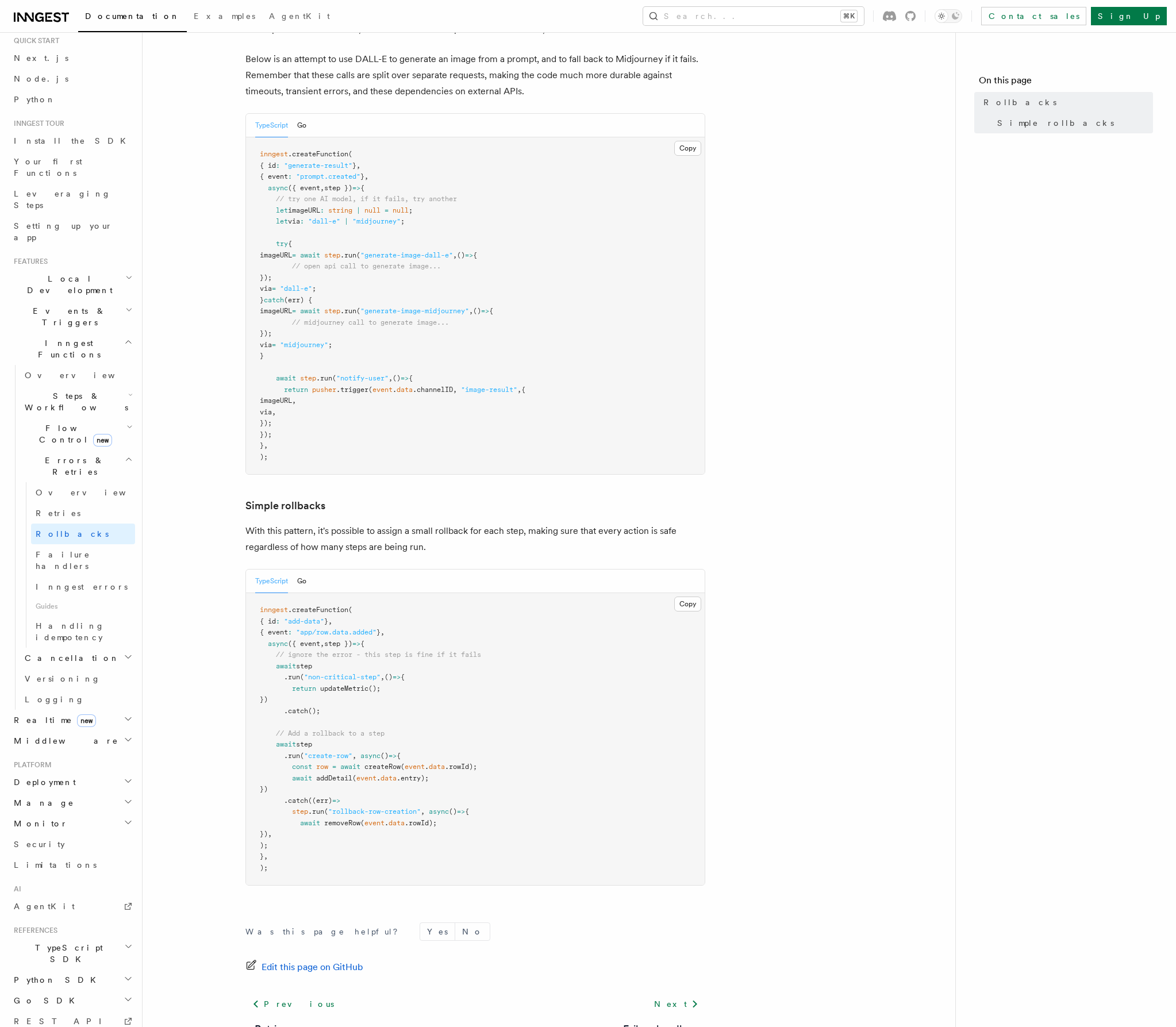
scroll to position [155, 0]
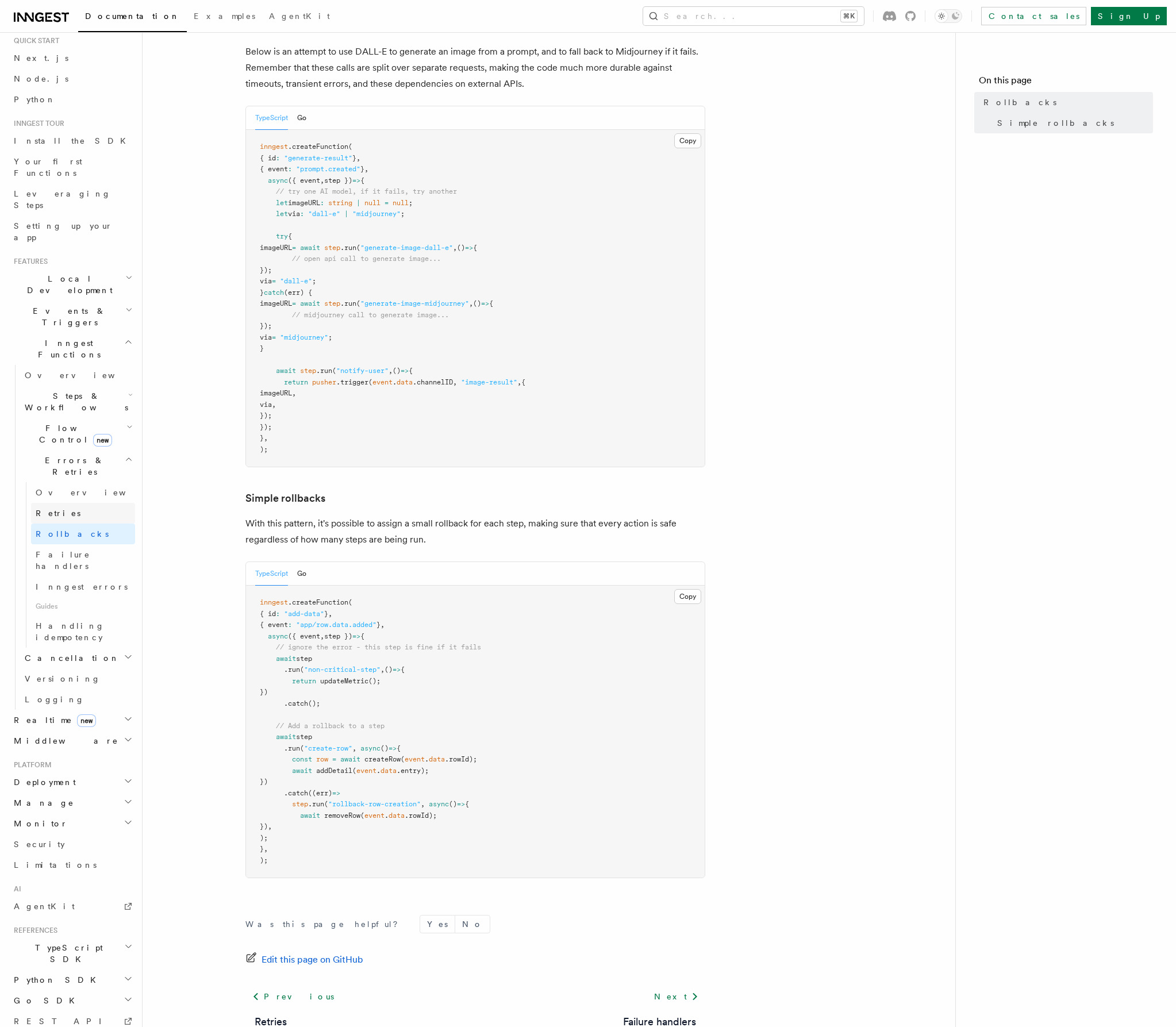
click at [76, 503] on link "Retries" at bounding box center [83, 514] width 104 height 21
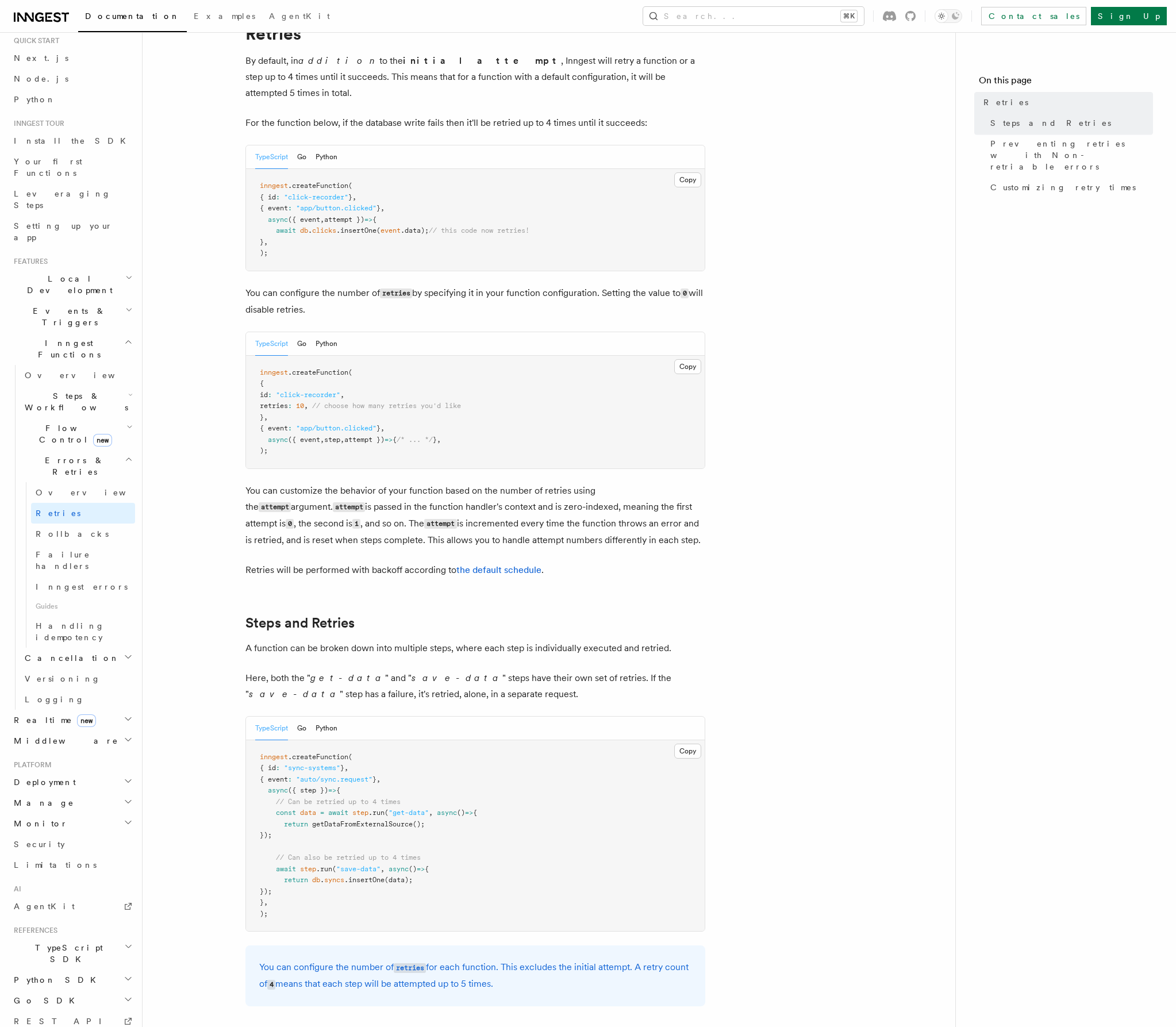
scroll to position [230, 0]
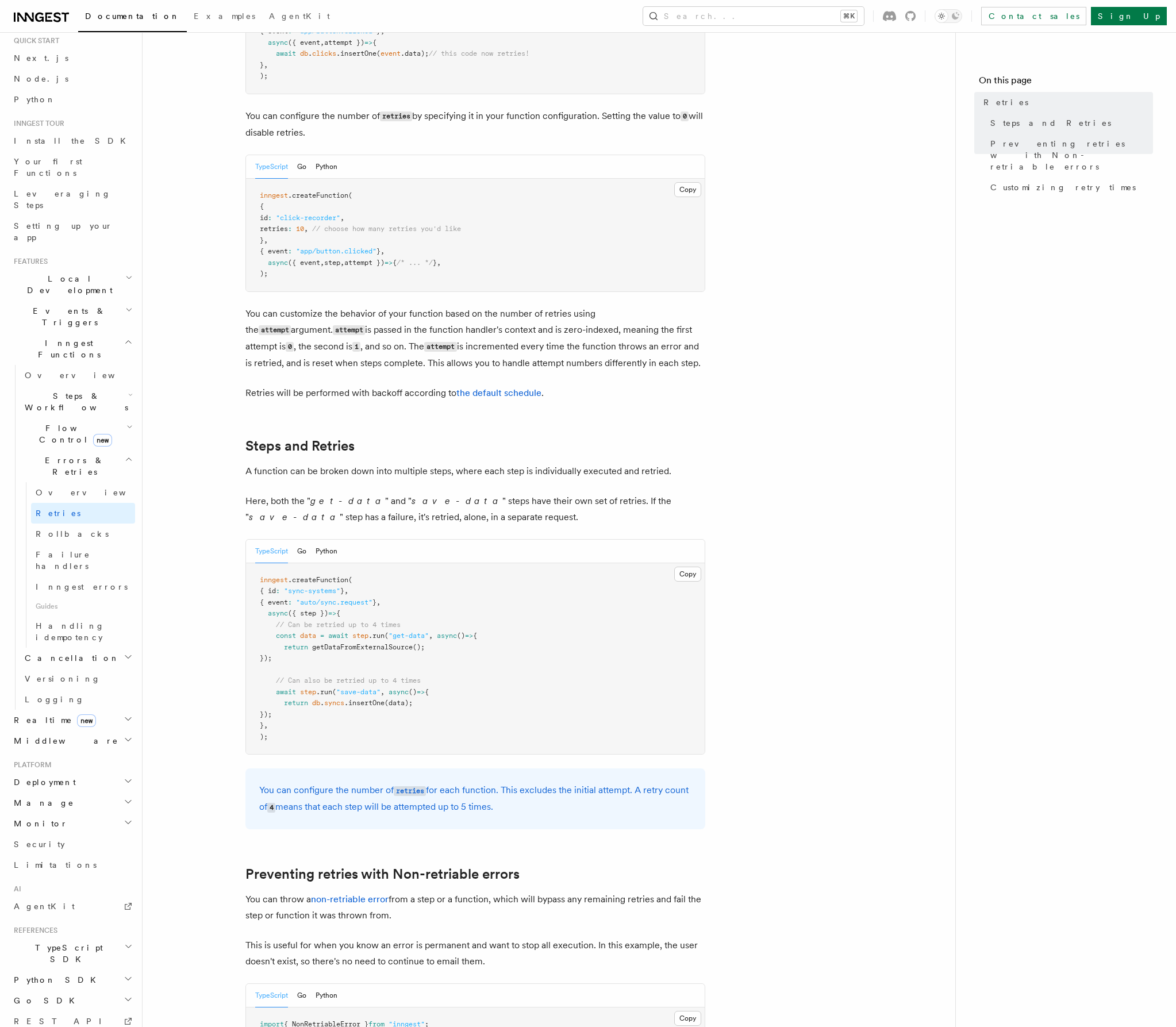
click at [96, 731] on h2 "Middleware" at bounding box center [72, 741] width 126 height 21
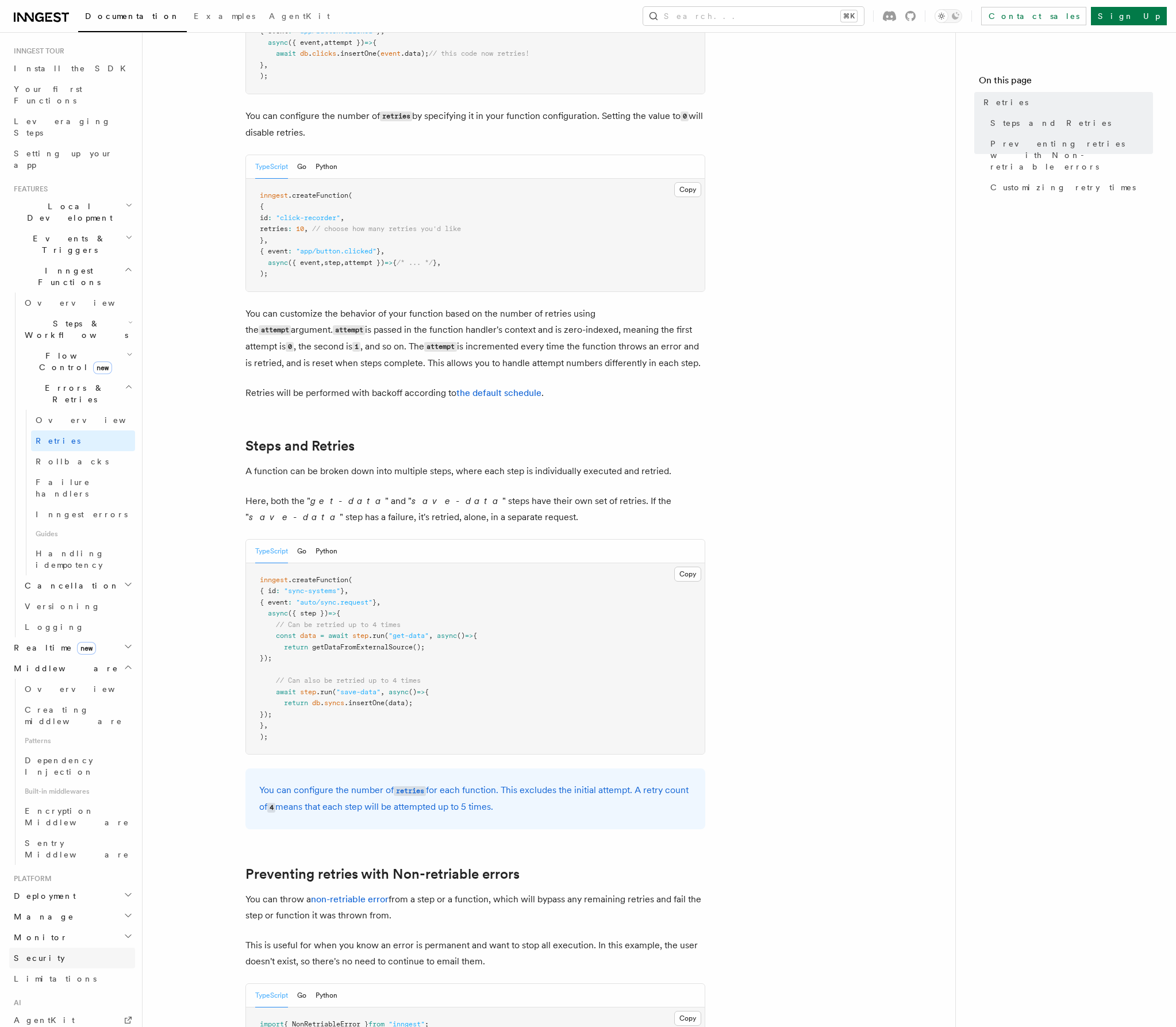
scroll to position [167, 0]
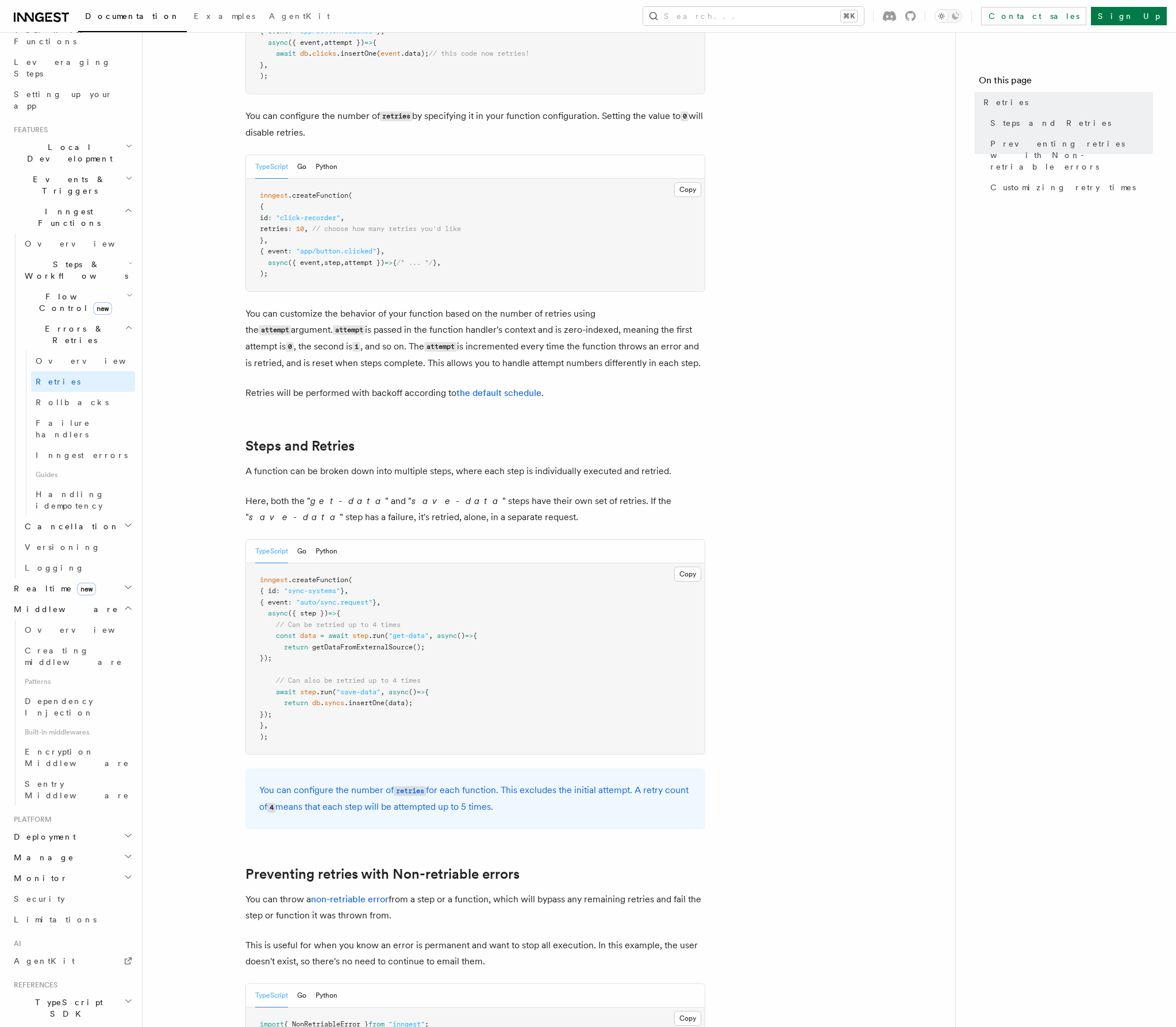
click at [88, 868] on h2 "Monitor" at bounding box center [72, 878] width 126 height 21
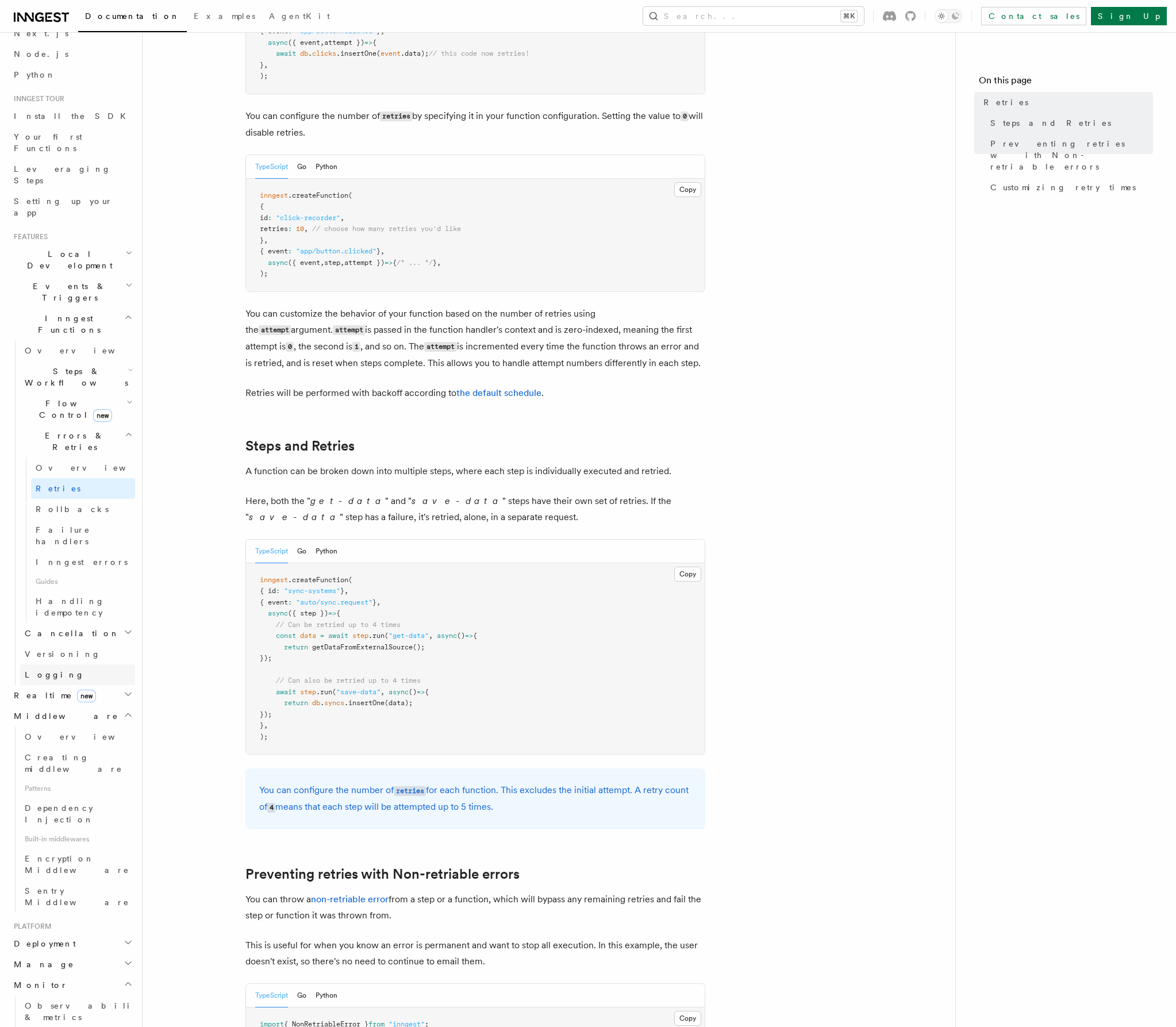
scroll to position [21, 0]
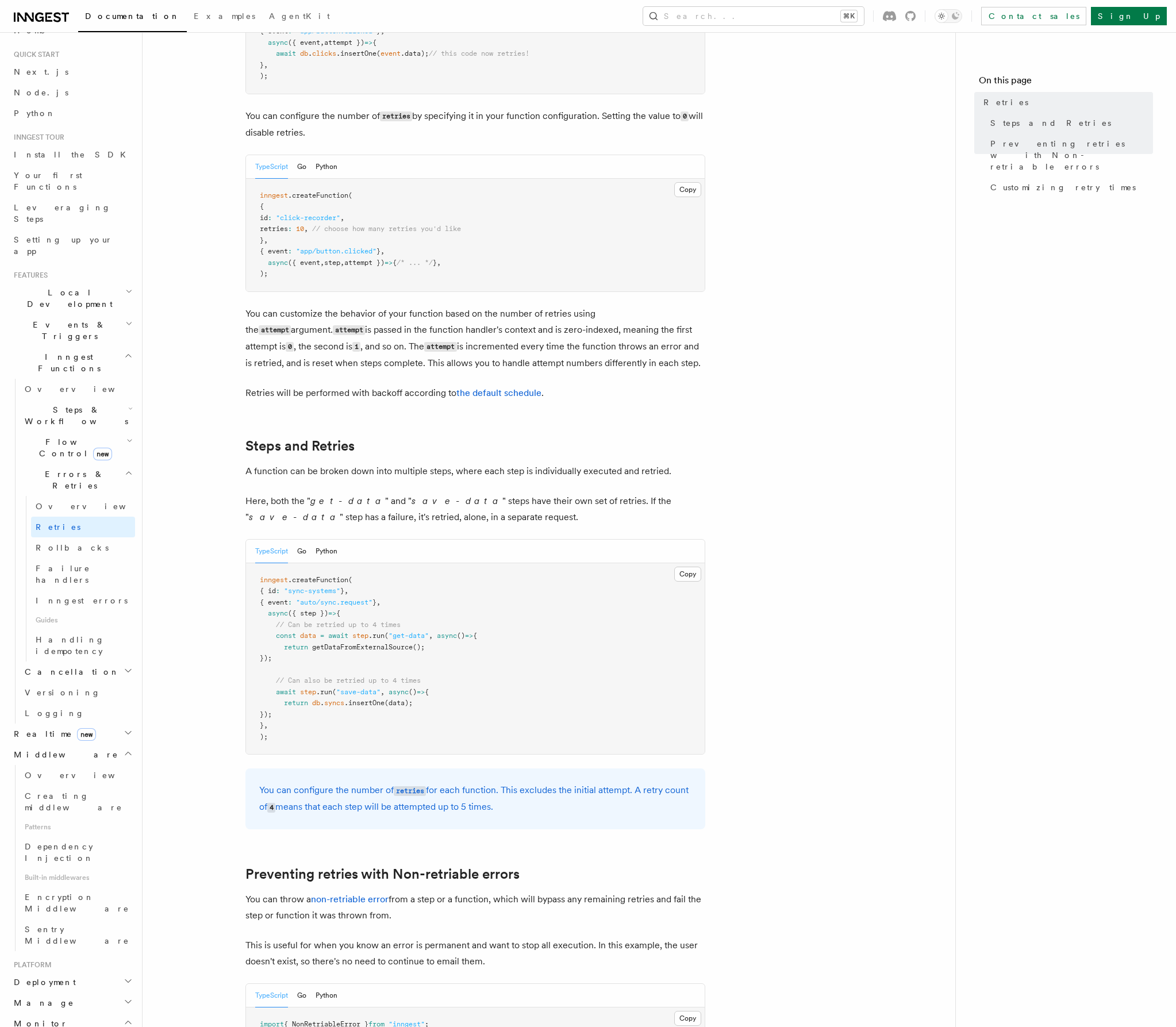
click at [53, 436] on span "Flow Control new" at bounding box center [73, 448] width 106 height 23
click at [70, 485] on link "Singleton new" at bounding box center [83, 496] width 104 height 23
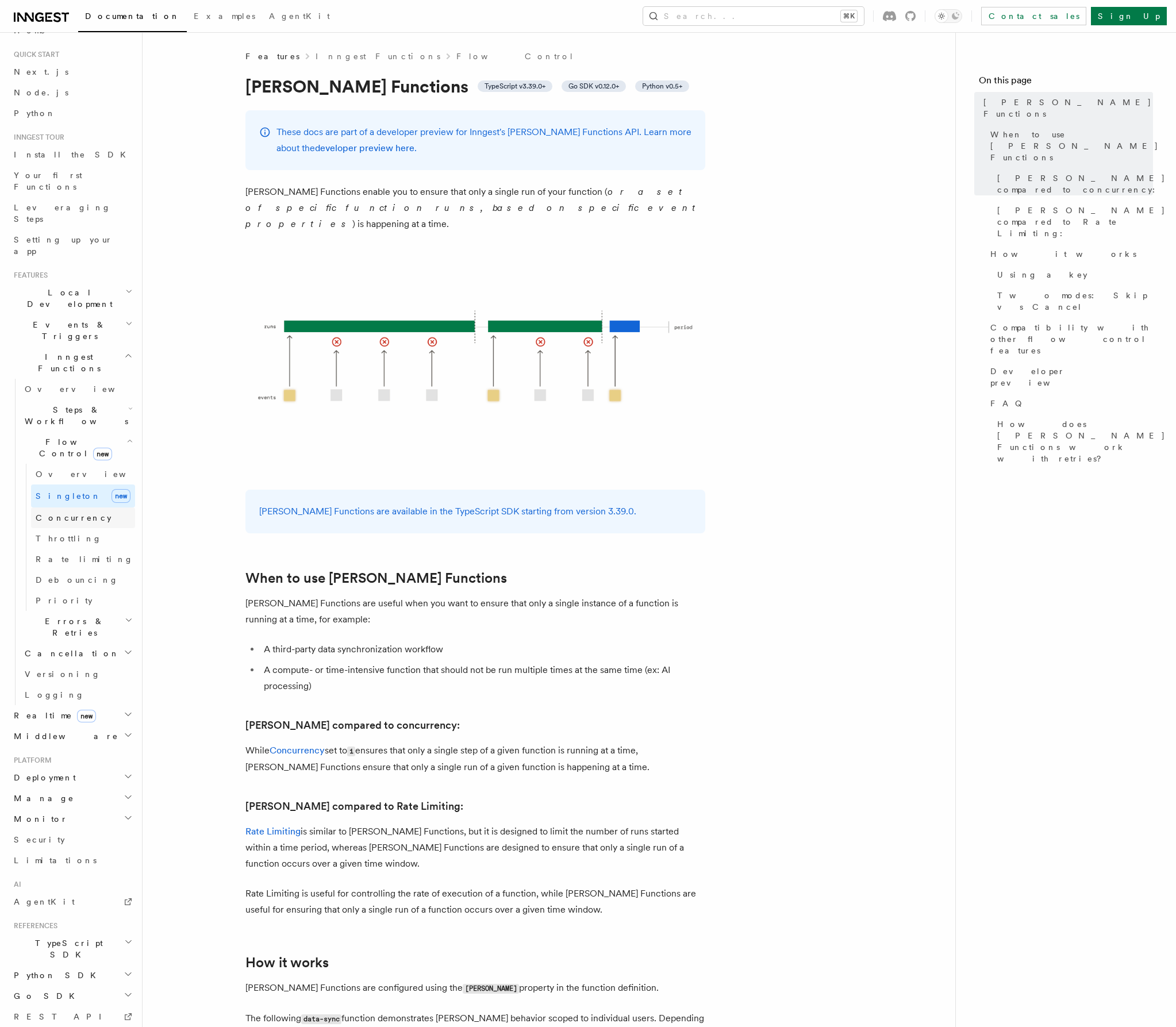
click at [76, 513] on span "Concurrency" at bounding box center [73, 517] width 76 height 9
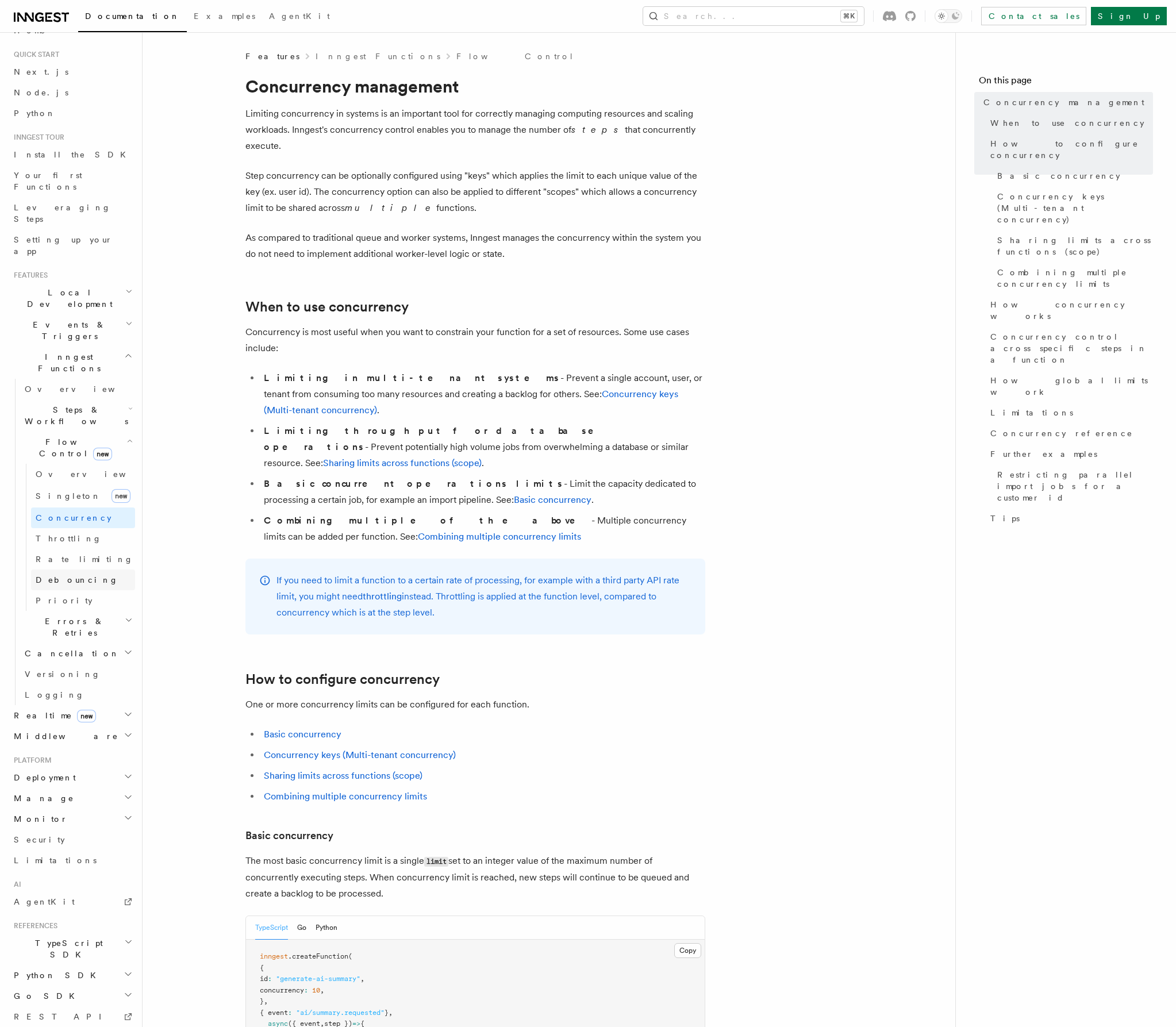
click at [99, 569] on link "Debouncing" at bounding box center [83, 579] width 104 height 21
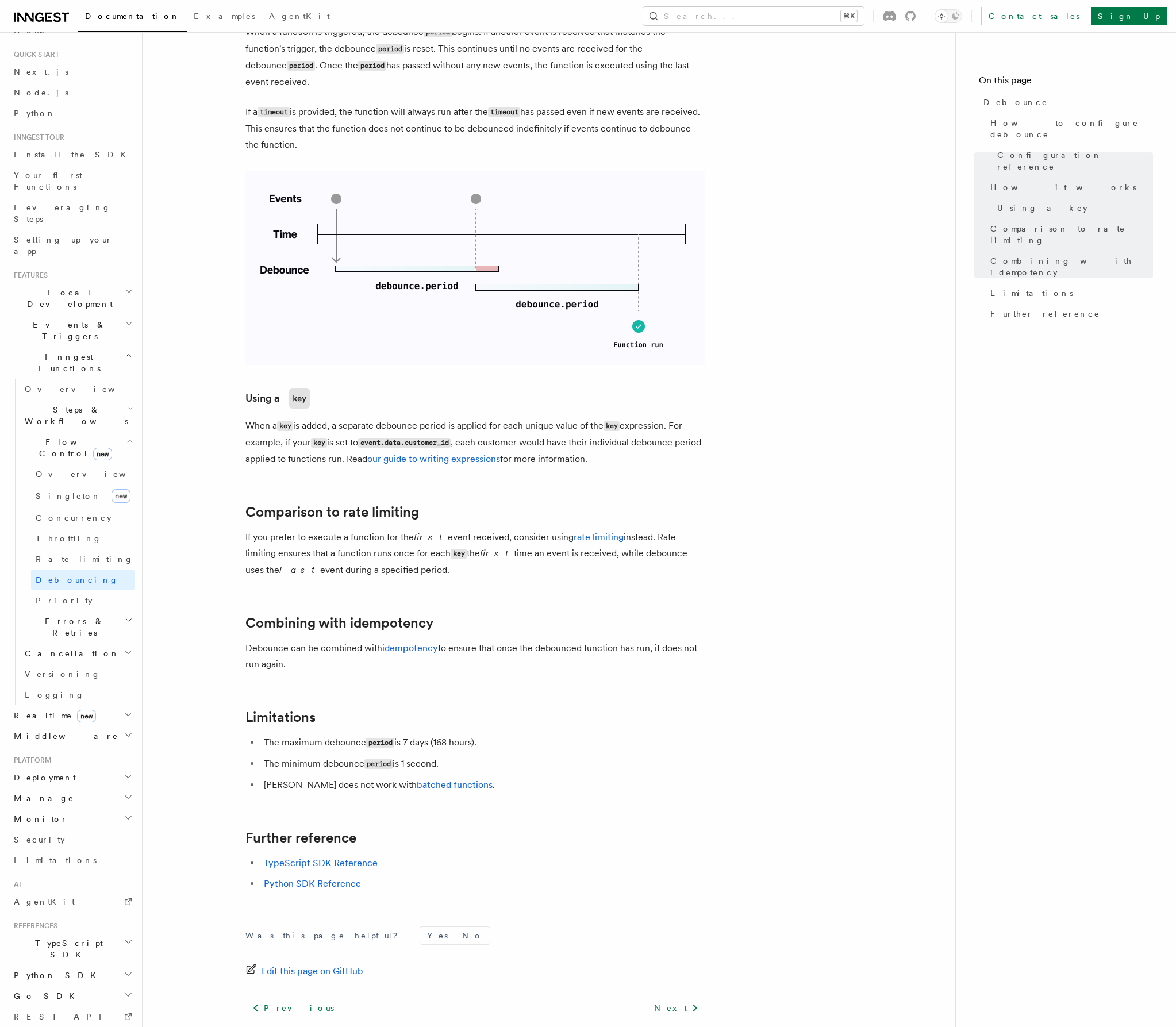
scroll to position [747, 0]
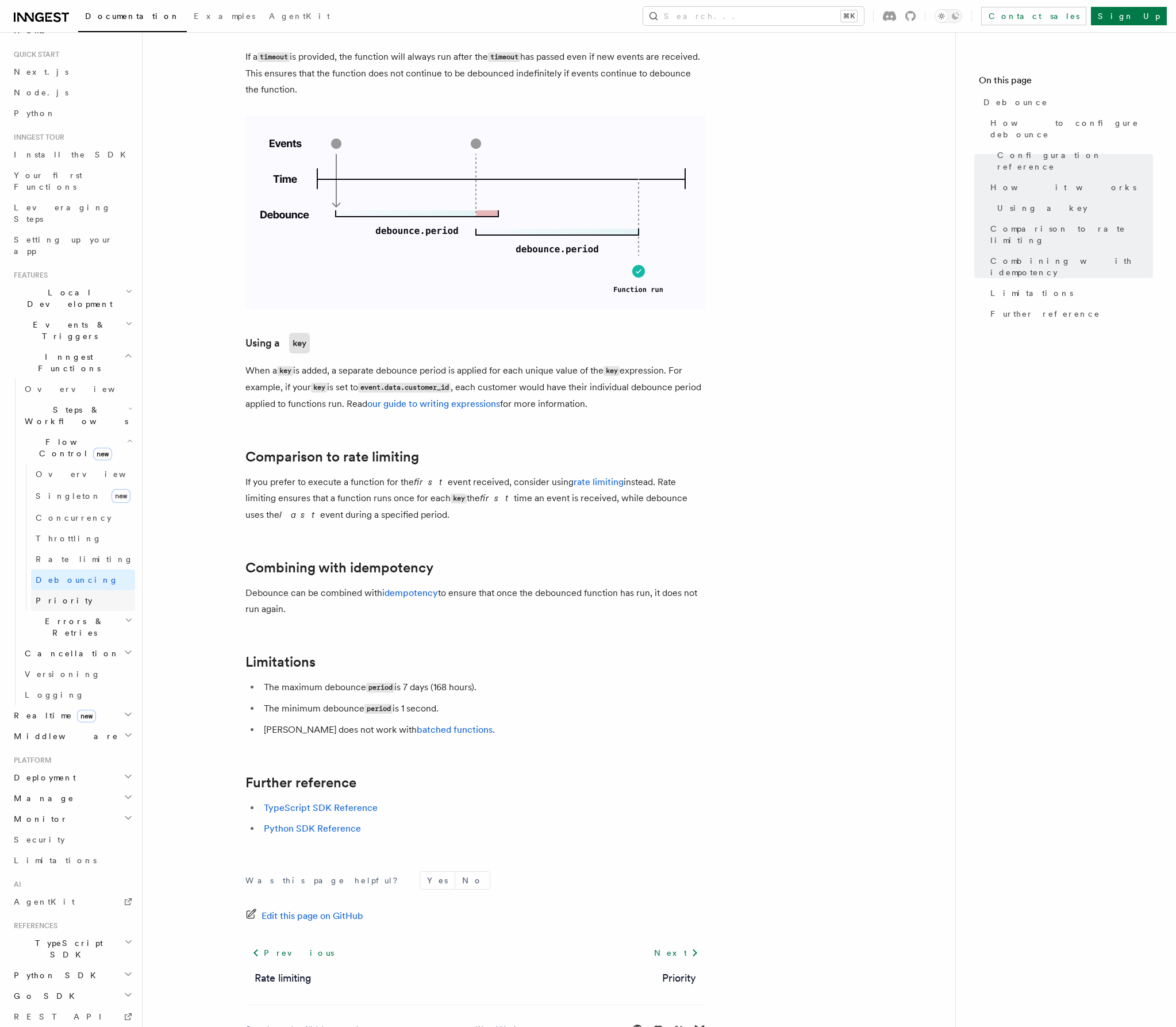
click at [82, 590] on link "Priority" at bounding box center [83, 600] width 104 height 21
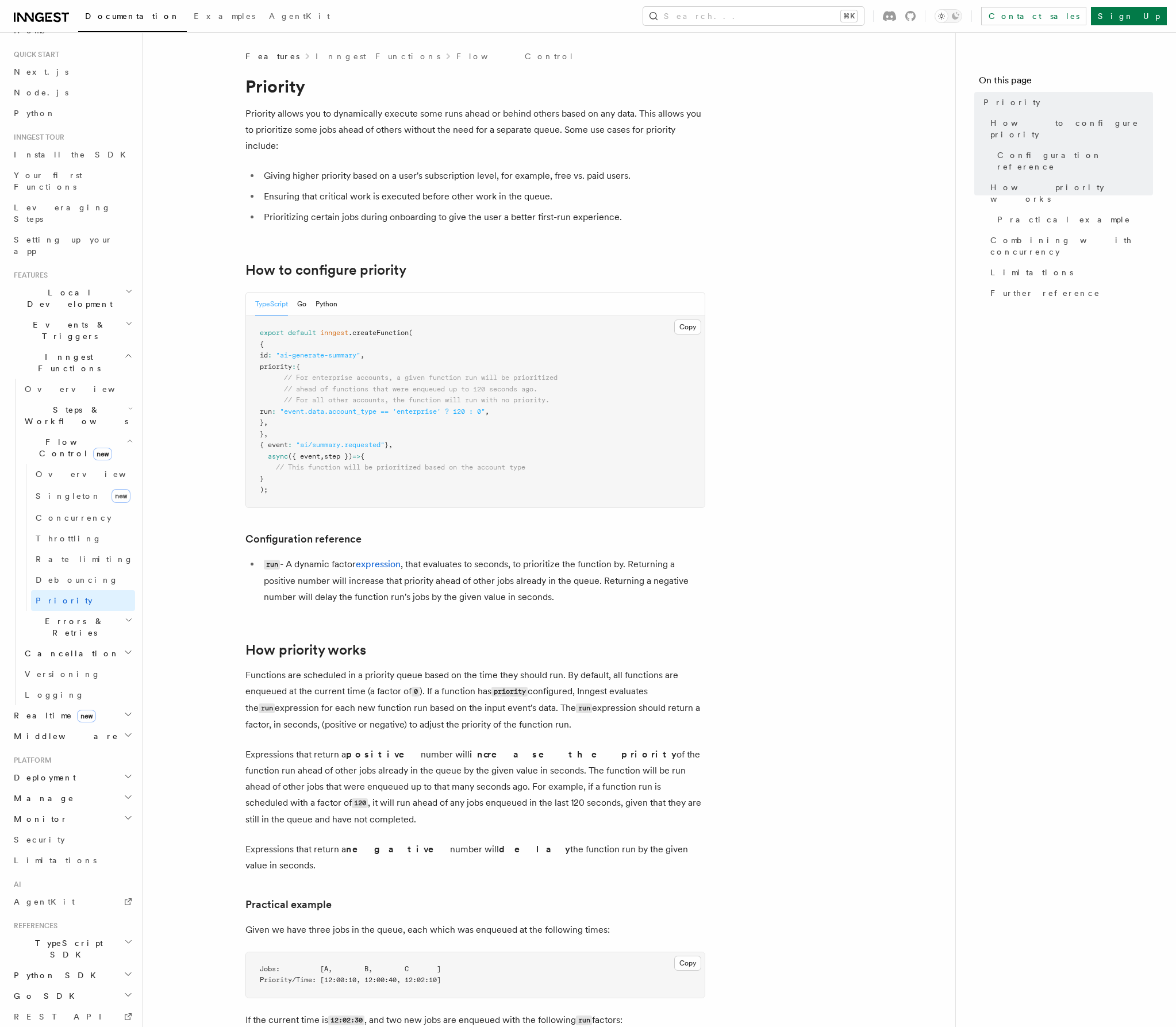
click at [71, 643] on h2 "Cancellation" at bounding box center [77, 654] width 115 height 21
click at [71, 616] on span "Errors & Retries" at bounding box center [72, 627] width 104 height 23
click at [92, 685] on link "Rollbacks" at bounding box center [83, 695] width 104 height 21
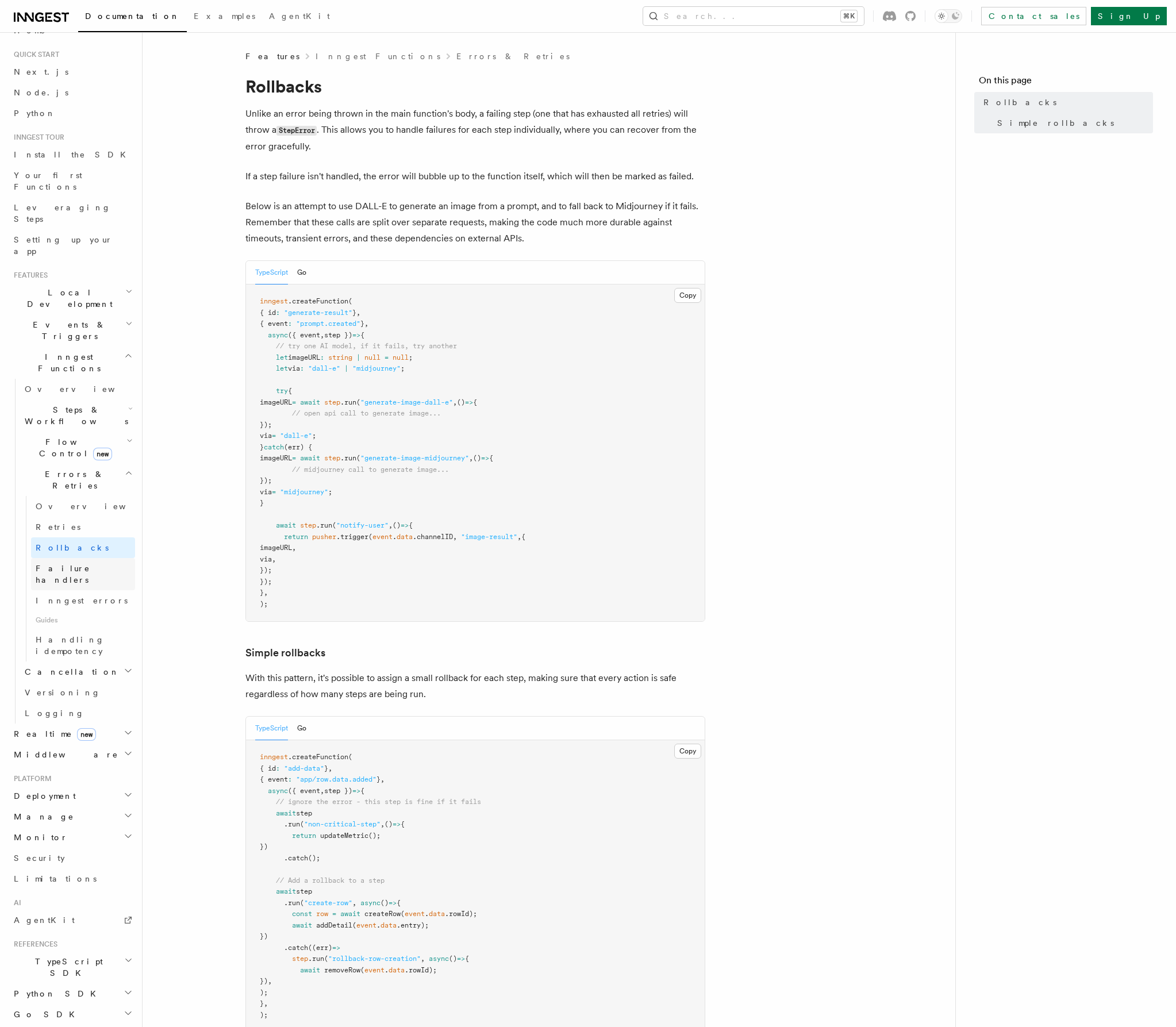
click at [84, 564] on span "Failure handlers" at bounding box center [63, 574] width 55 height 21
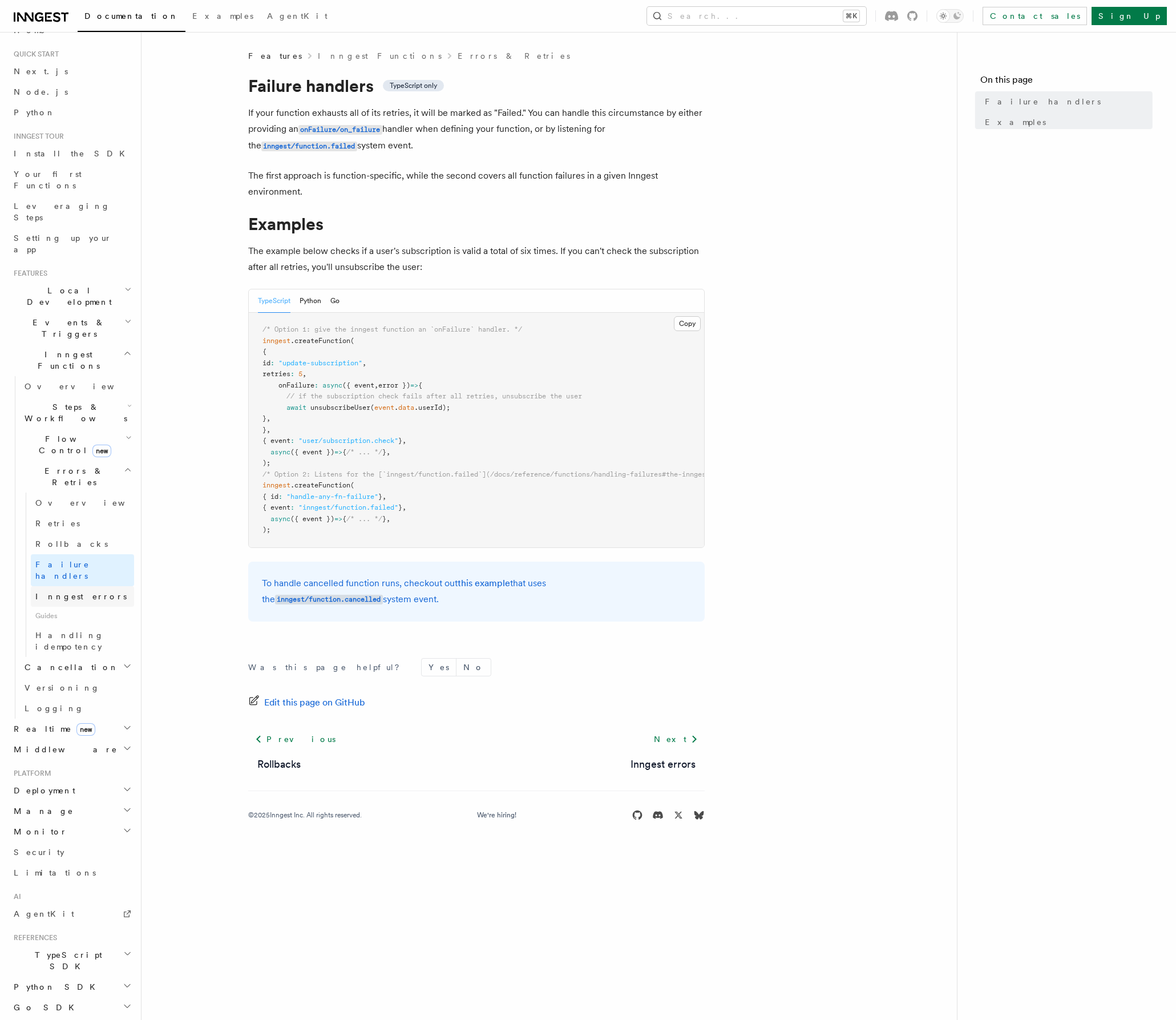
click at [88, 586] on link "Inngest errors" at bounding box center [82, 596] width 103 height 21
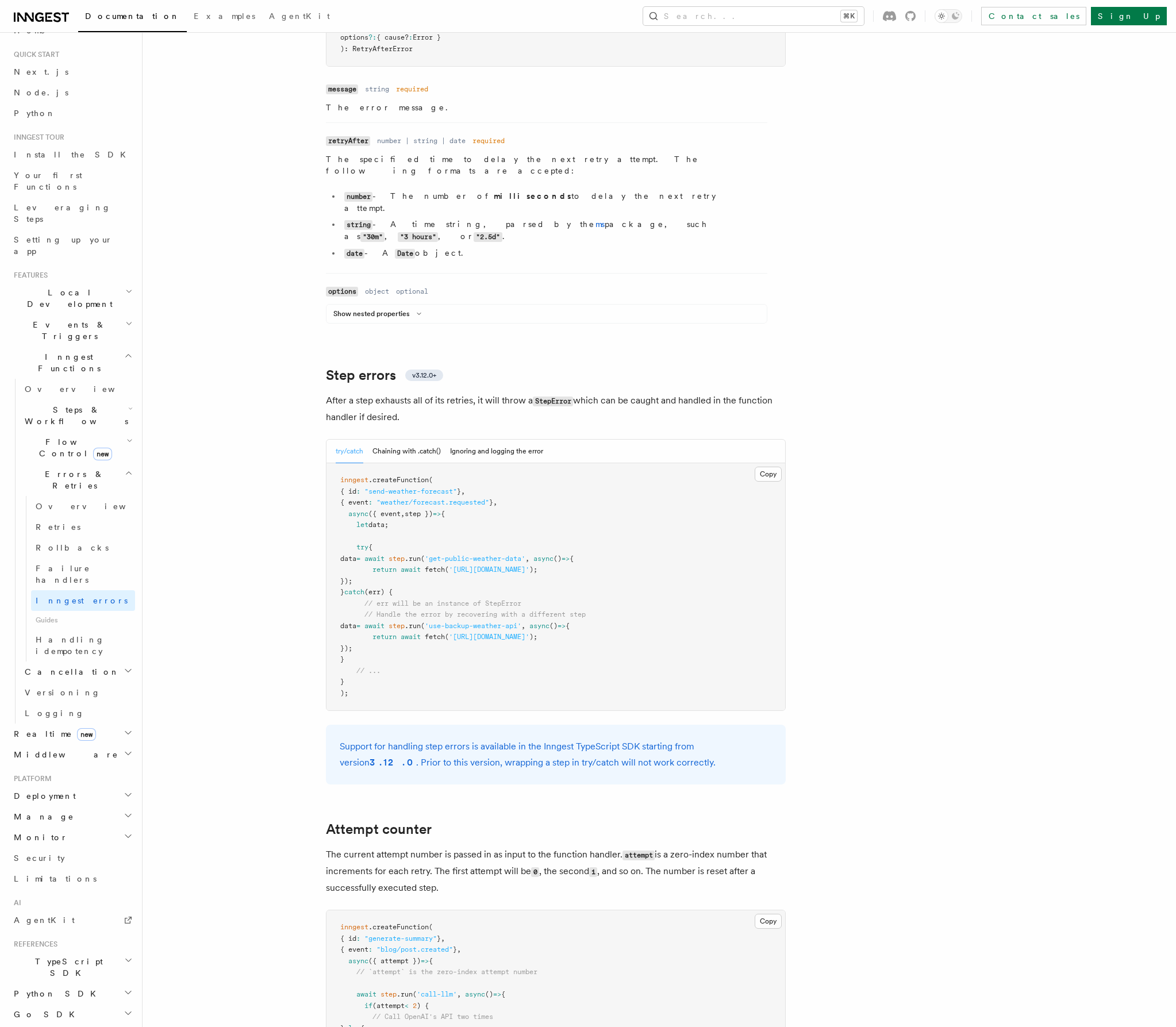
scroll to position [1498, 0]
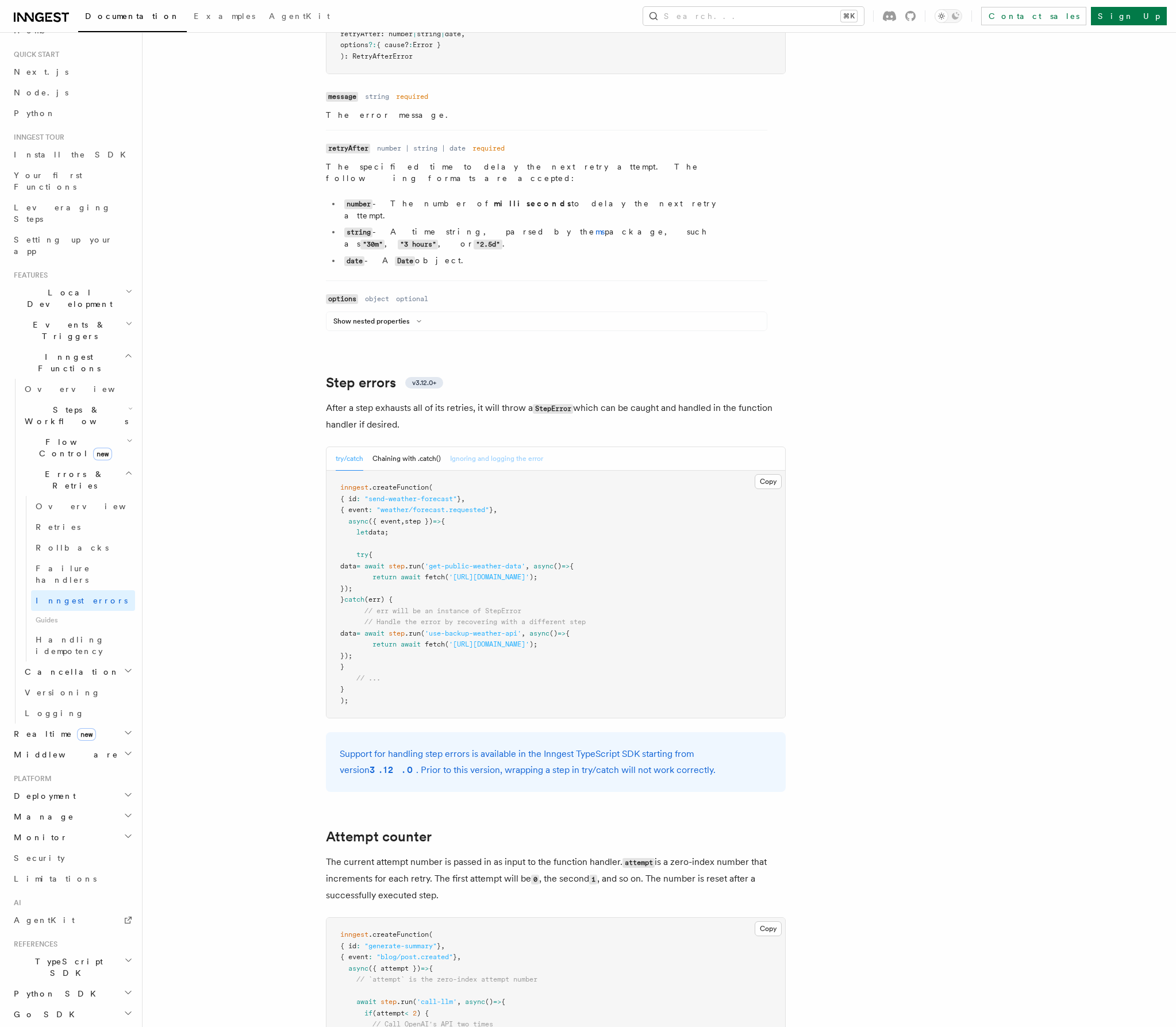
click at [508, 447] on button "Ignoring and logging the error" at bounding box center [496, 459] width 93 height 24
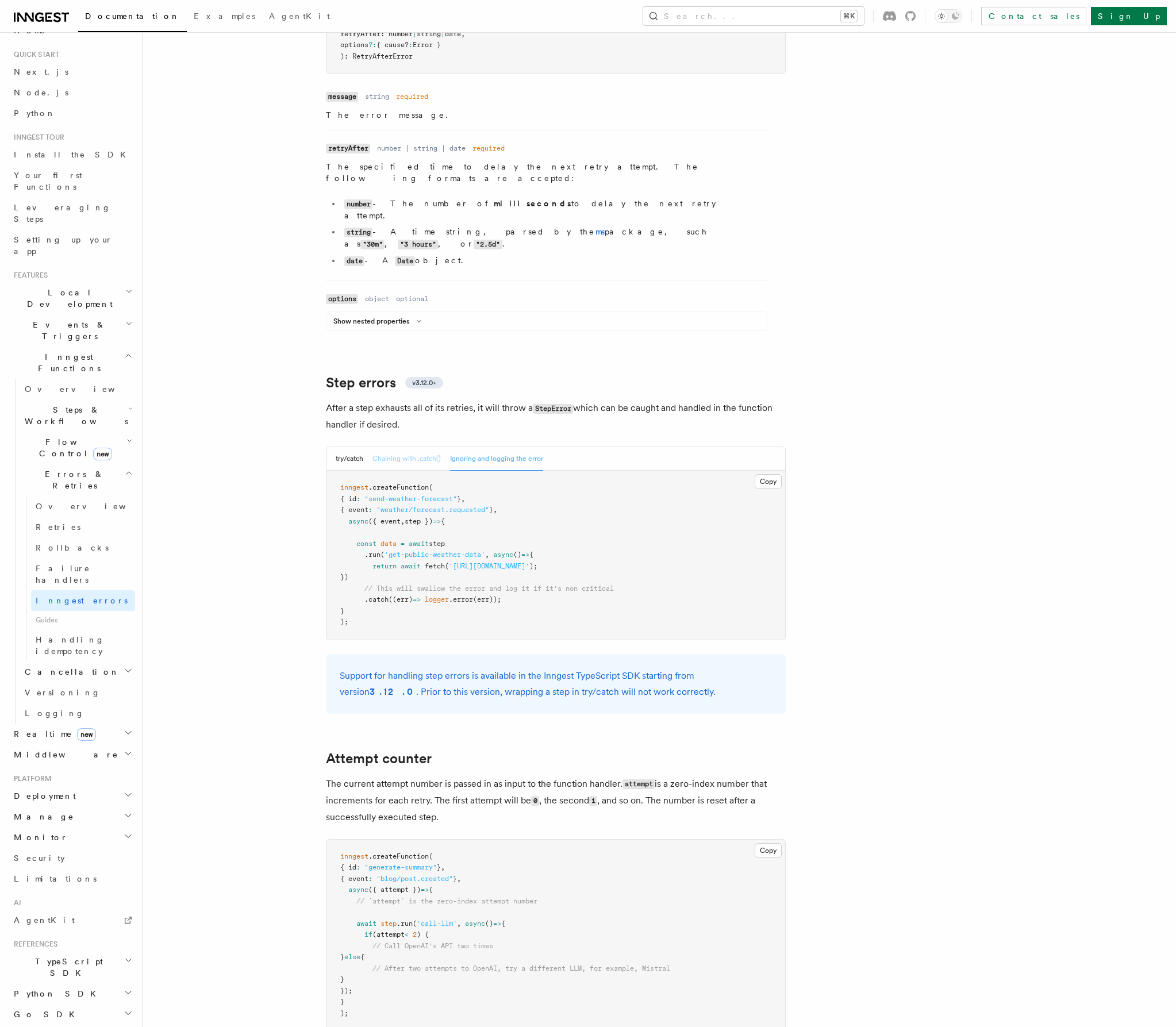
click at [428, 447] on button "Chaining with .catch()" at bounding box center [407, 459] width 68 height 24
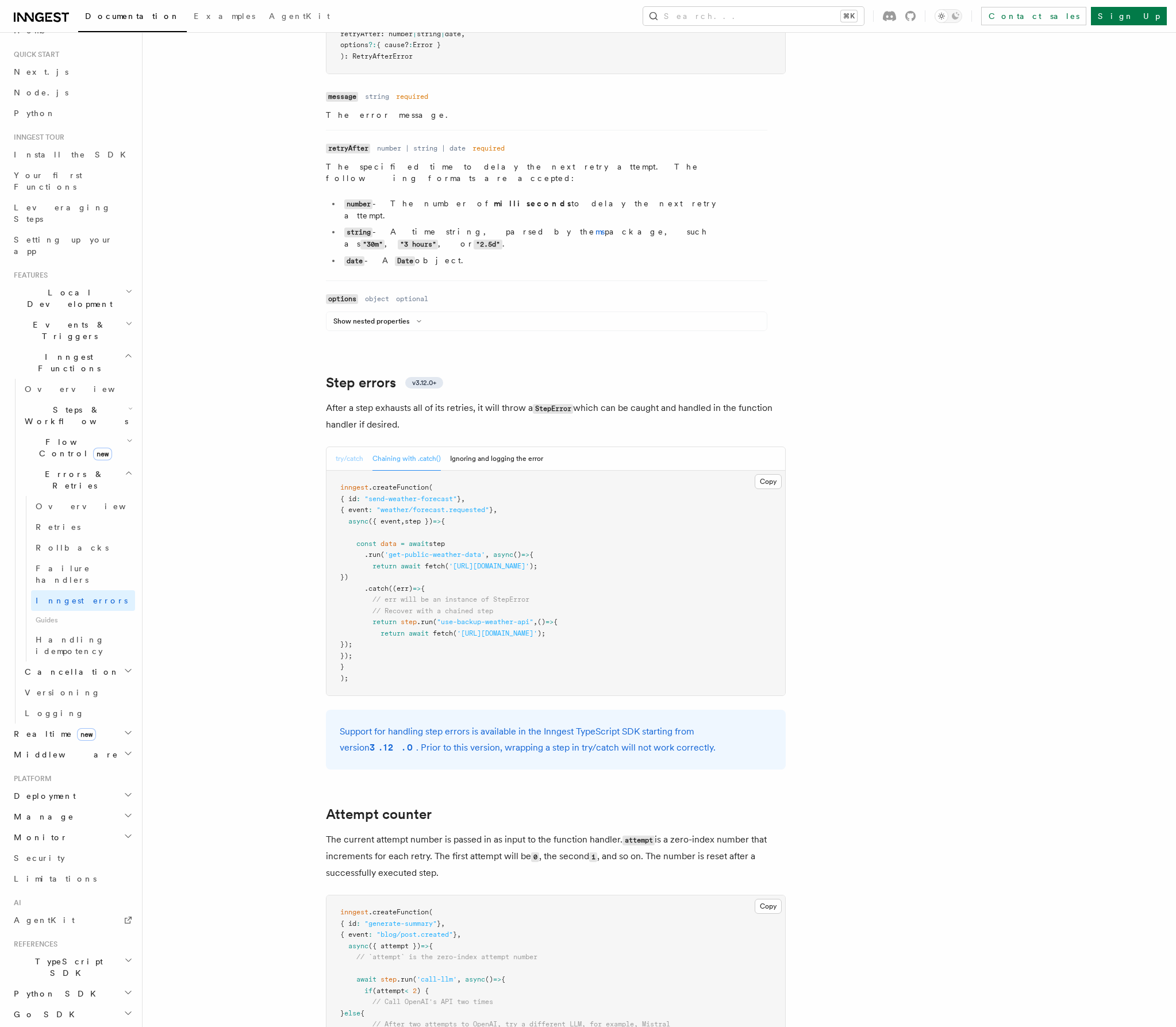
click at [359, 447] on button "try/catch" at bounding box center [349, 459] width 27 height 24
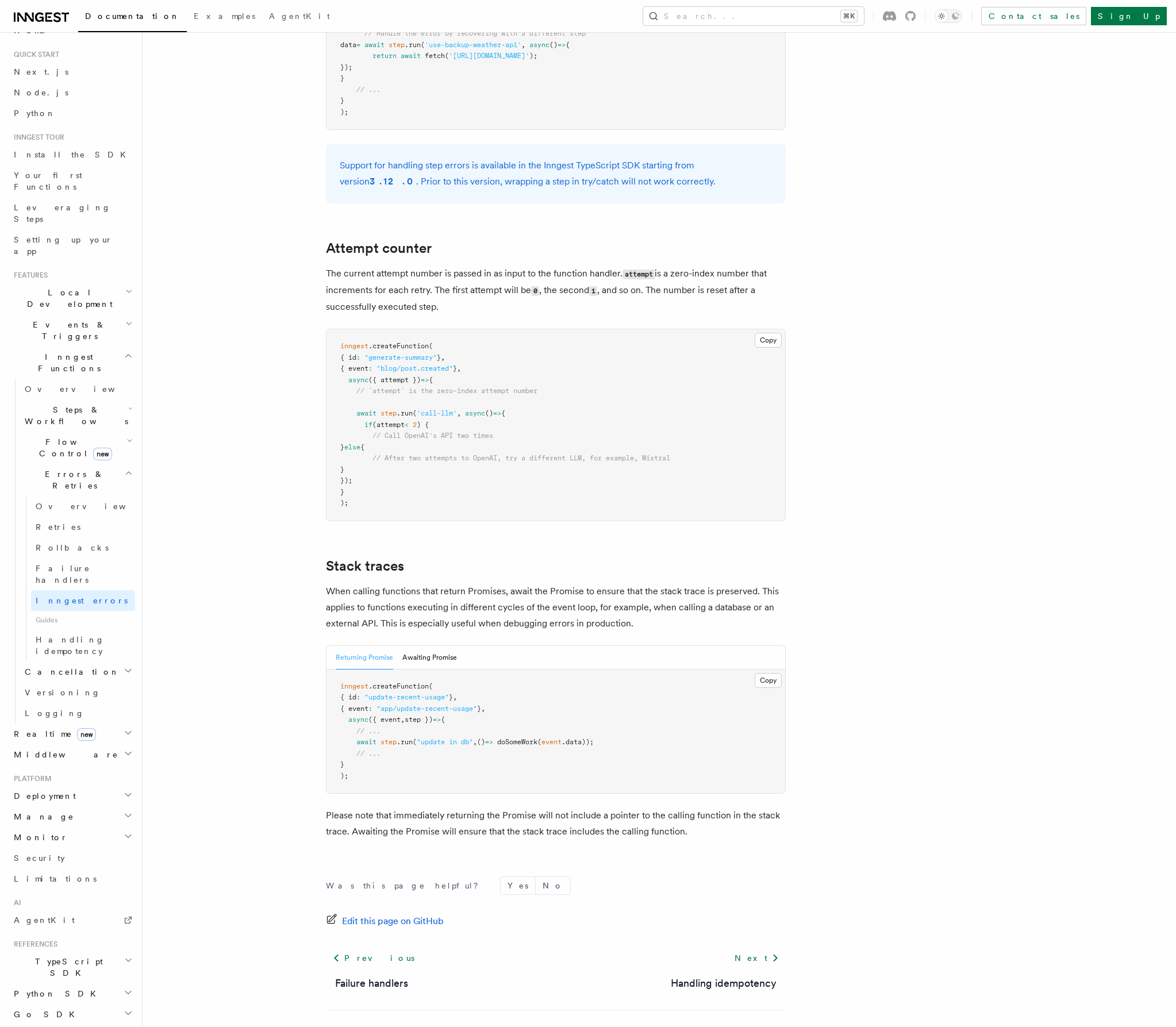
scroll to position [2090, 0]
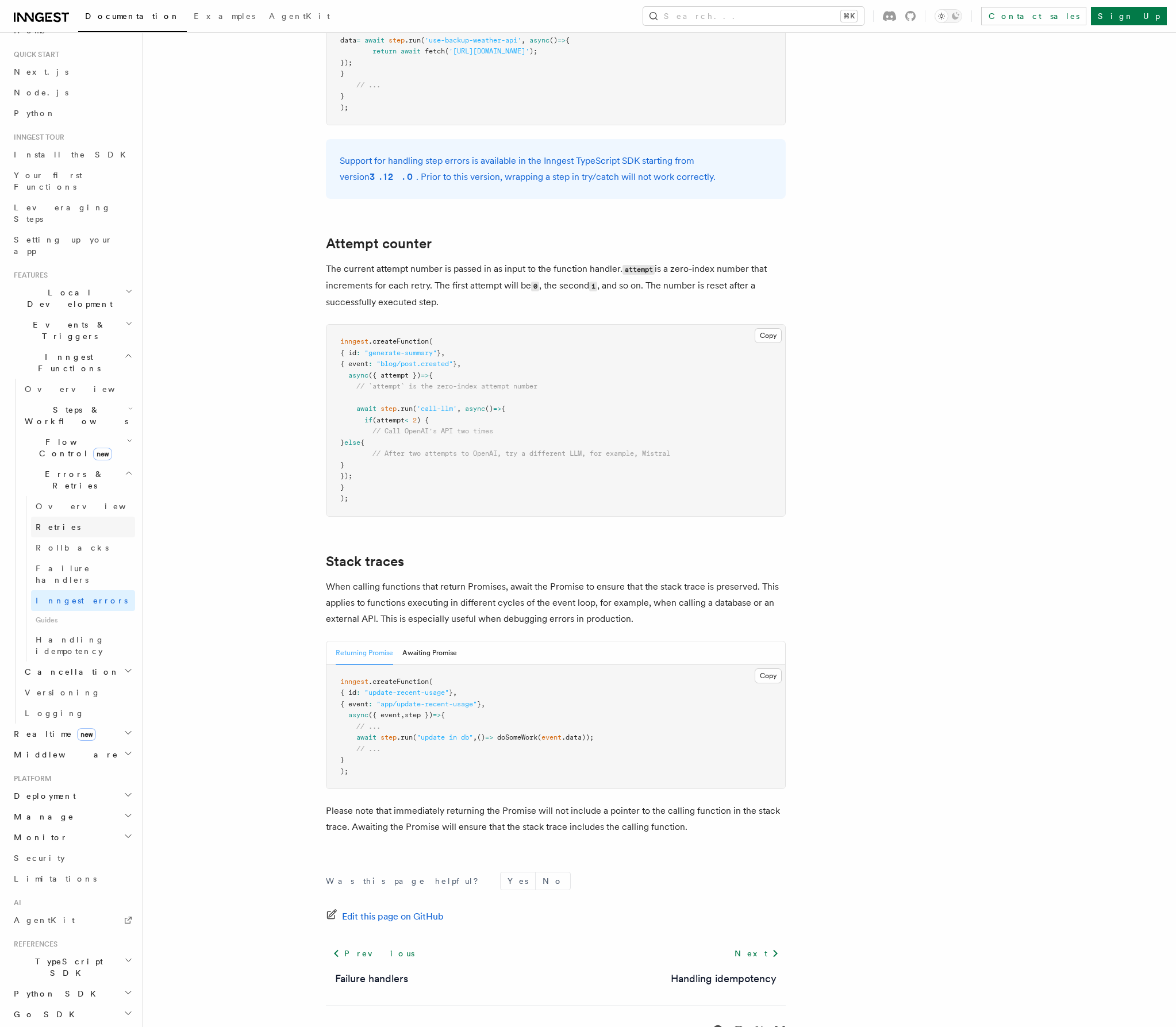
click at [53, 522] on span "Retries" at bounding box center [58, 527] width 44 height 9
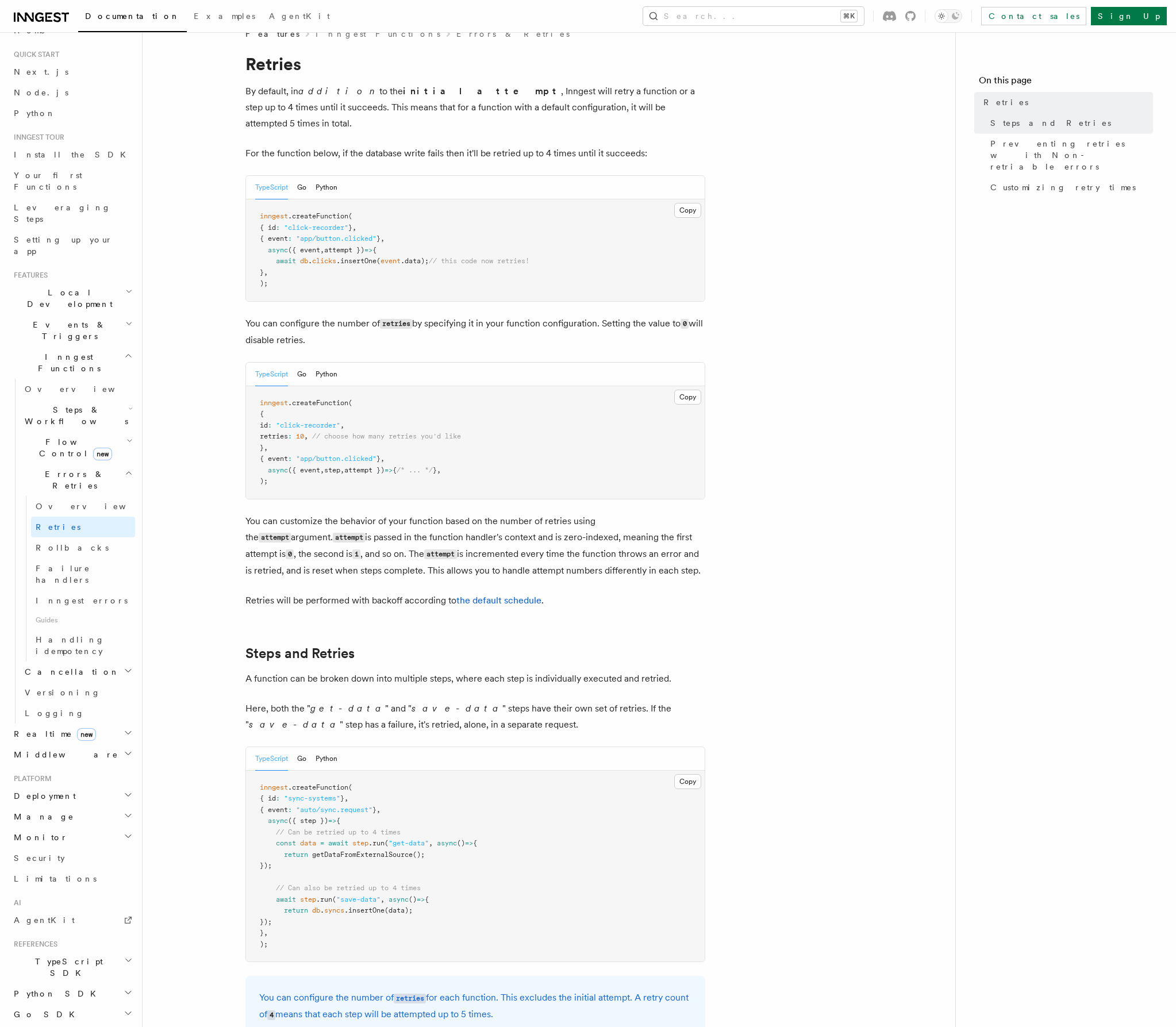
scroll to position [229, 0]
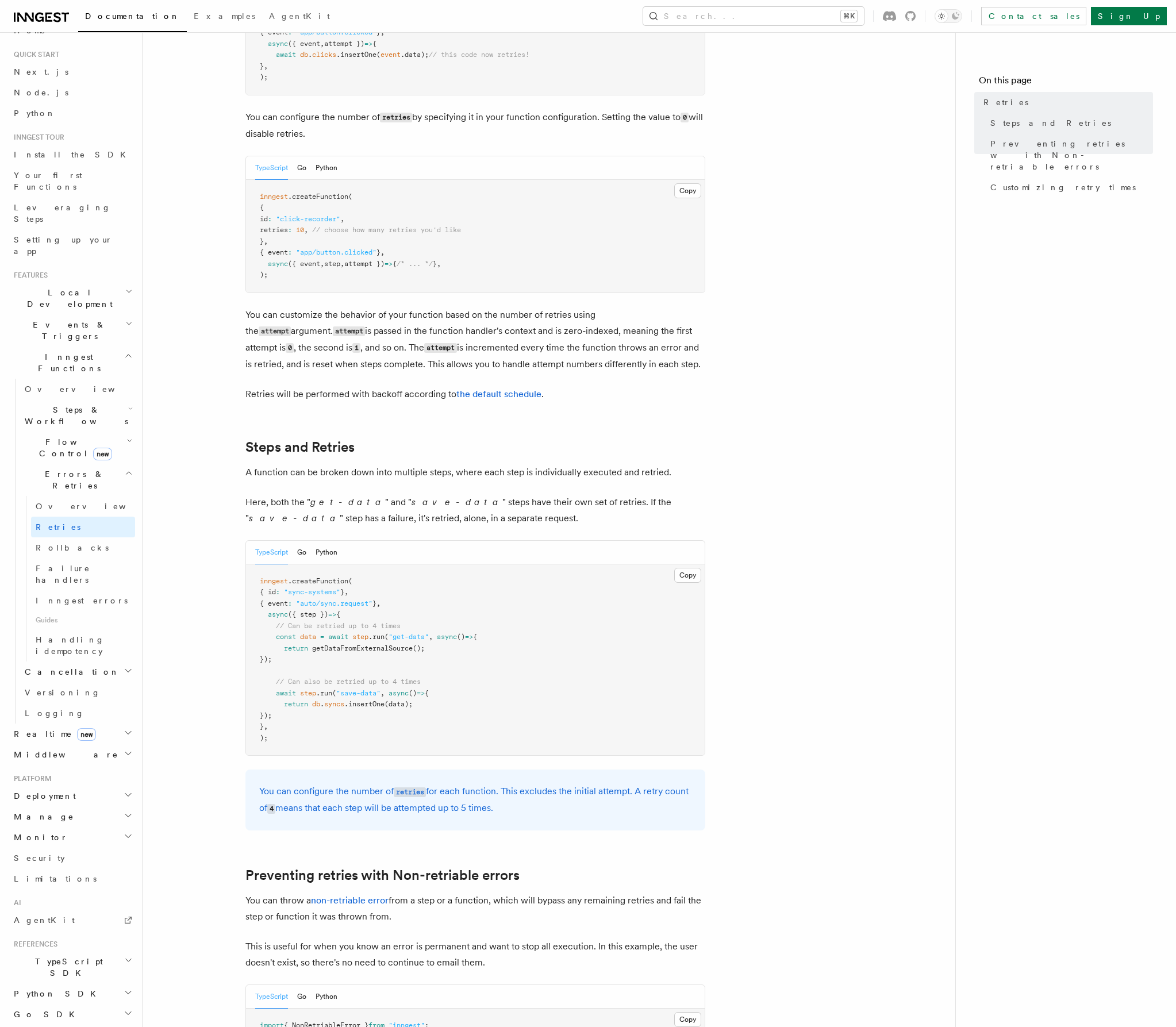
click at [804, 537] on article "Features Inngest Functions Errors & Retries Retries By default, in addition to …" at bounding box center [548, 894] width 776 height 2145
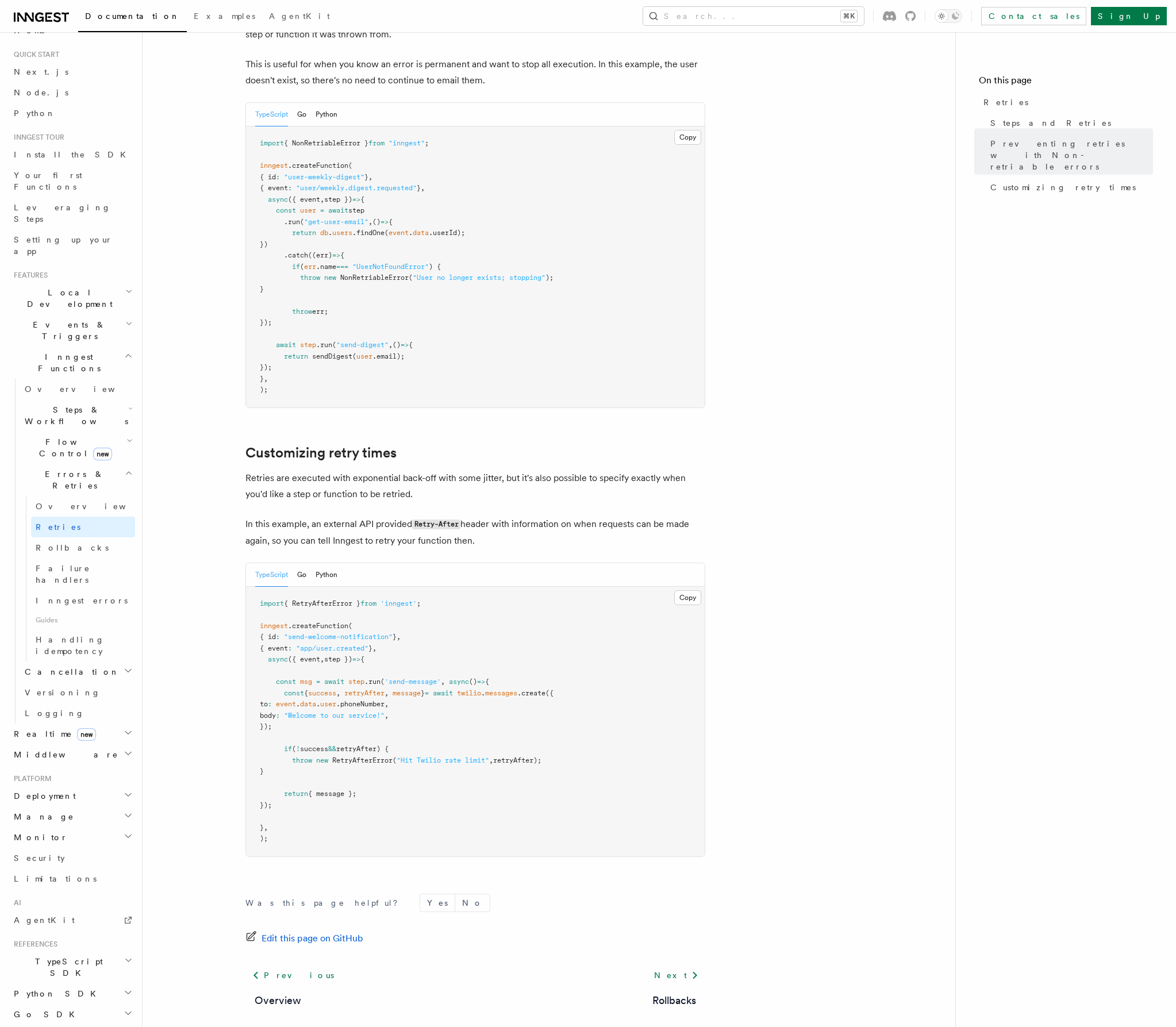
scroll to position [1155, 0]
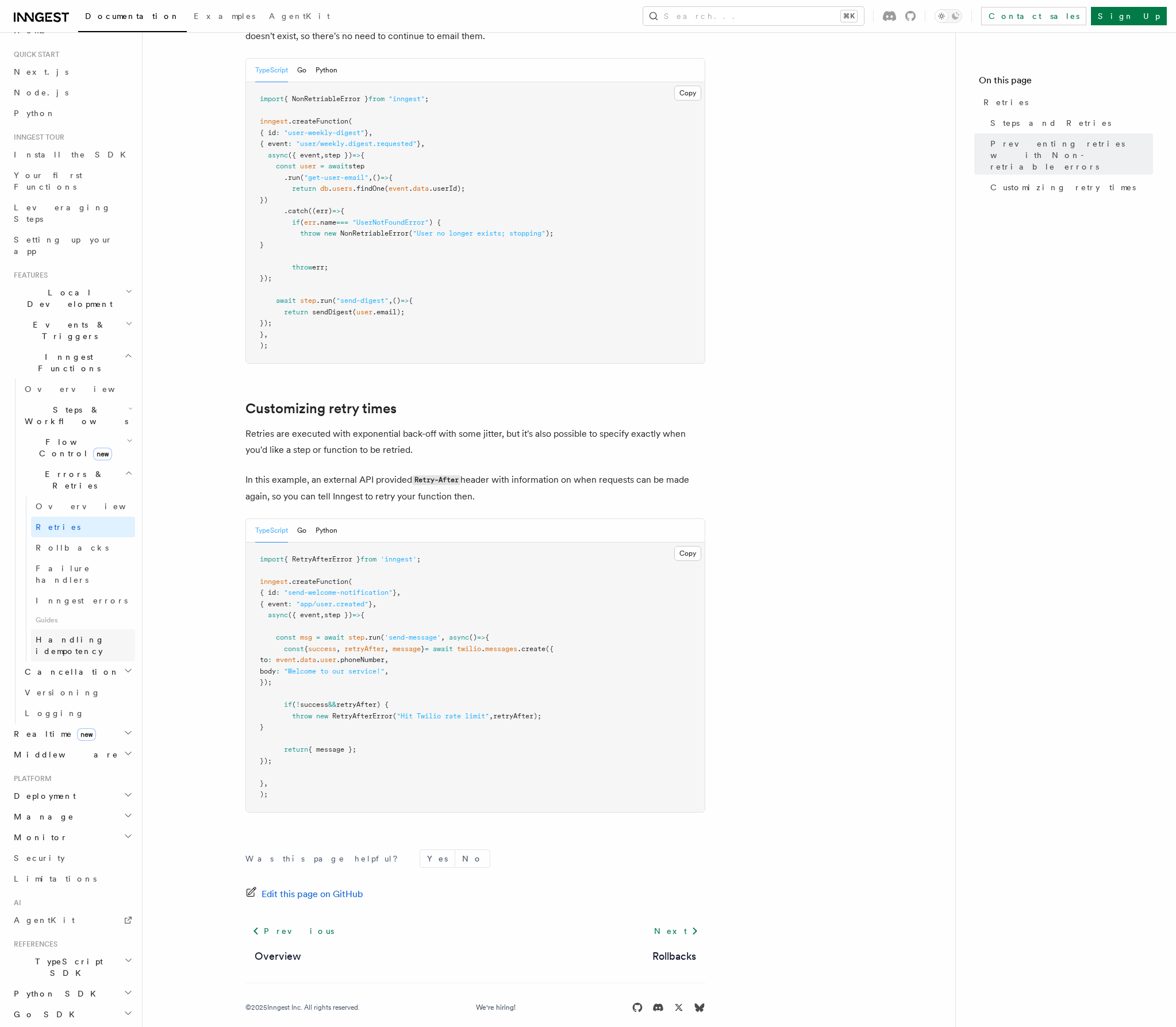
click at [101, 635] on span "Handling idempotency" at bounding box center [70, 645] width 69 height 21
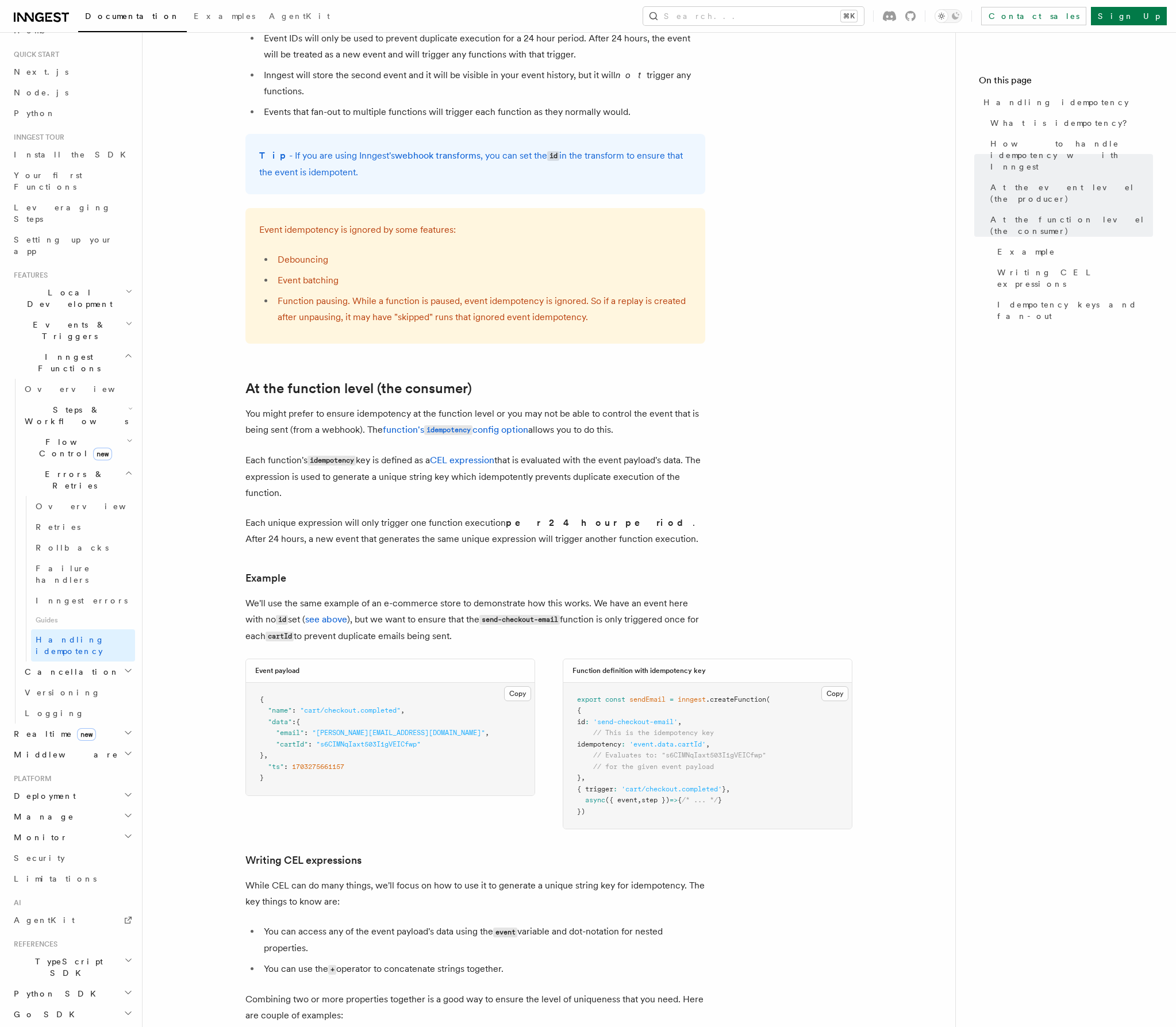
scroll to position [1306, 0]
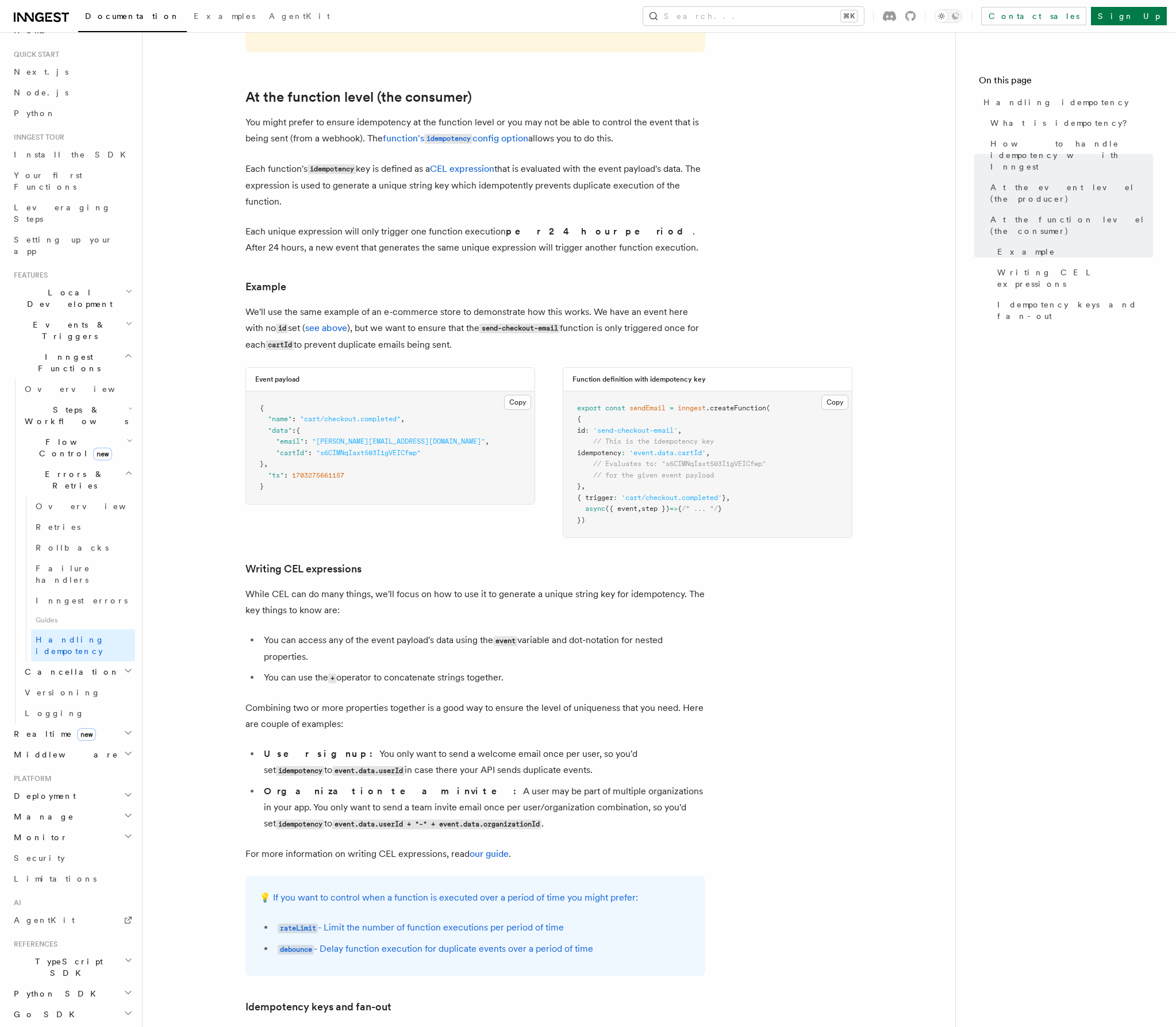
click at [397, 718] on p "Combining two or more properties together is a good way to ensure the level of …" at bounding box center [475, 716] width 459 height 32
click at [49, 436] on span "Flow Control new" at bounding box center [73, 448] width 106 height 23
click at [47, 404] on span "Steps & Workflows" at bounding box center [74, 415] width 108 height 23
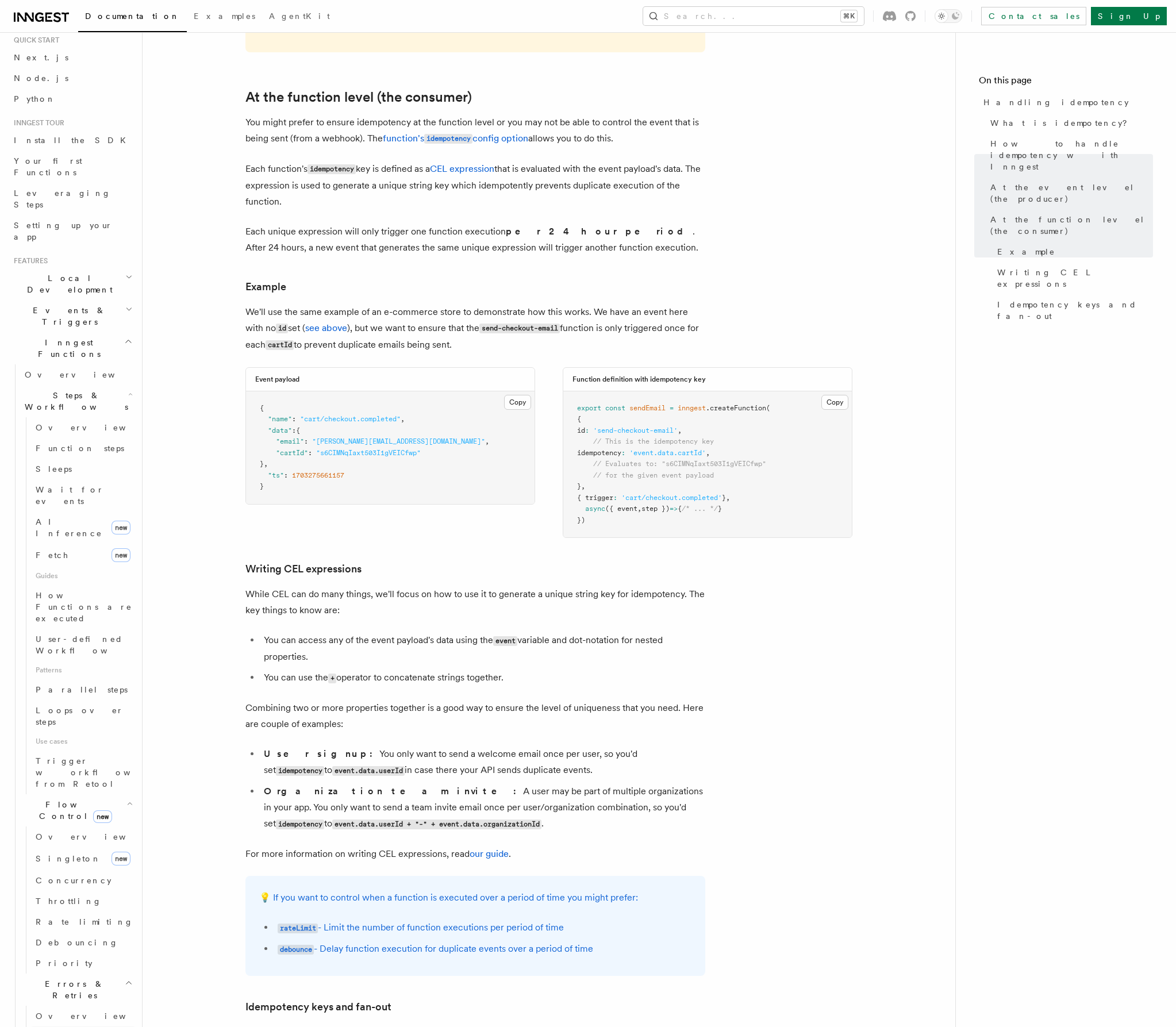
click at [85, 1026] on link "Retries" at bounding box center [83, 1037] width 104 height 21
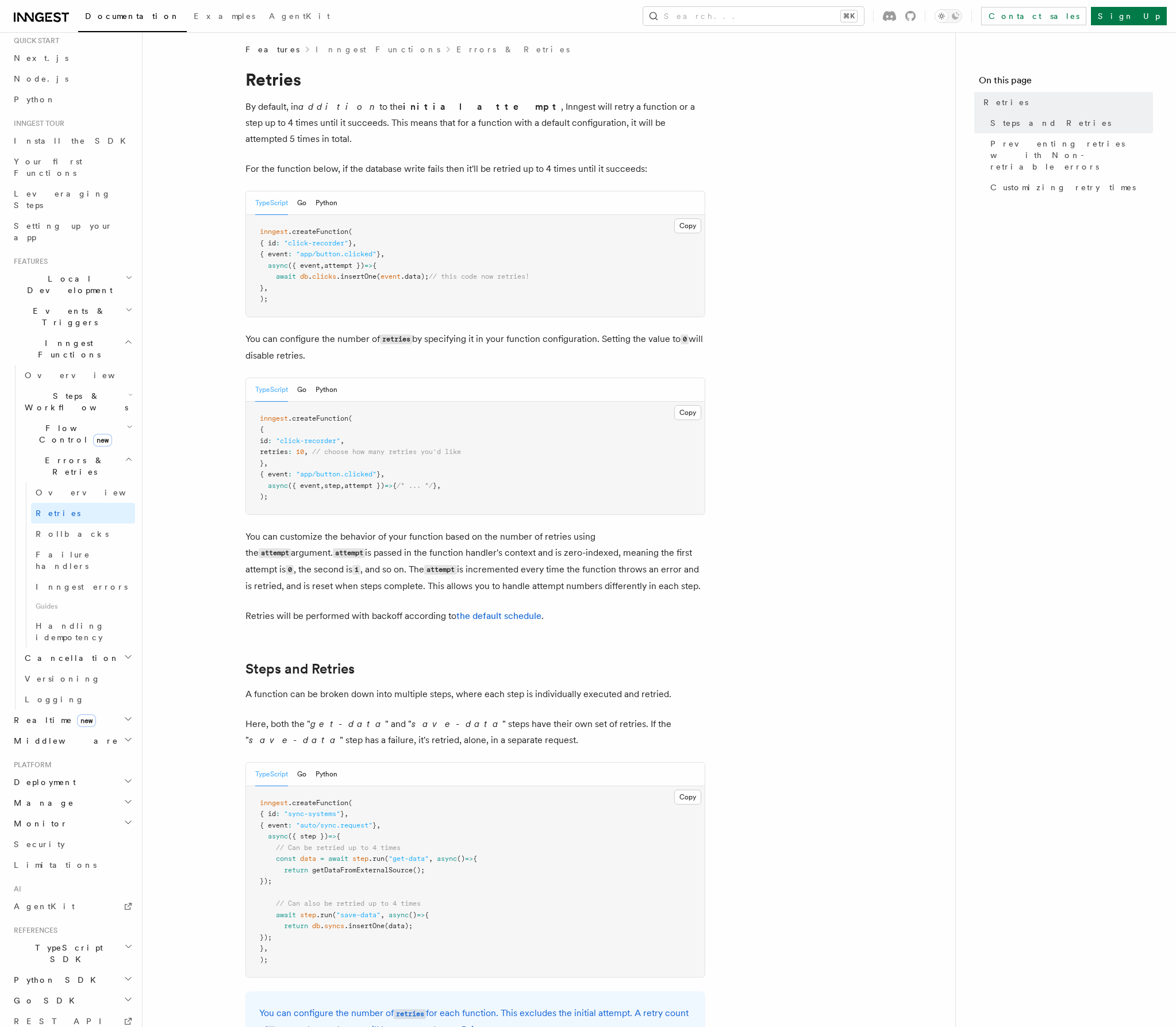
scroll to position [29, 0]
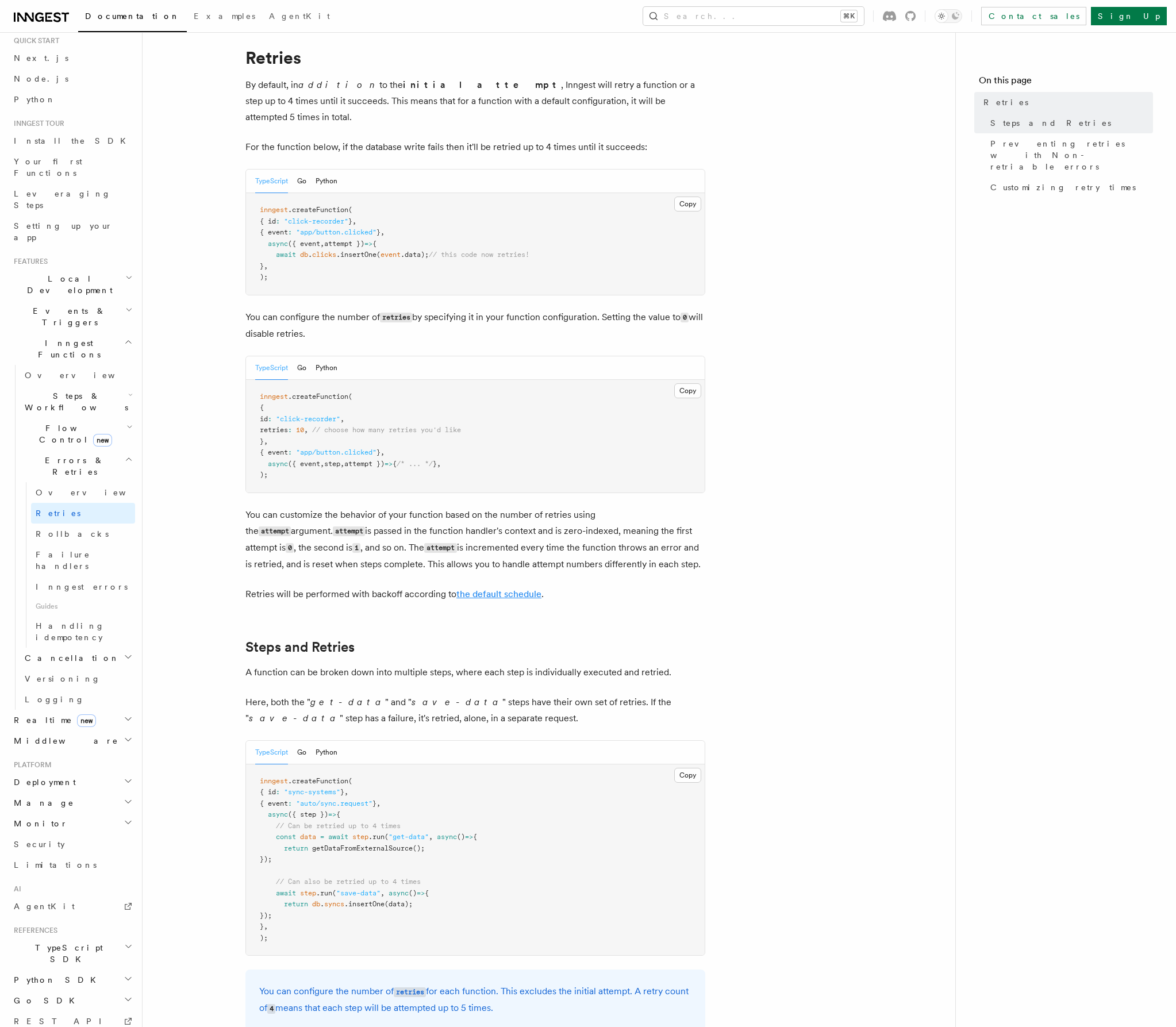
click at [482, 588] on link "the default schedule" at bounding box center [499, 594] width 85 height 11
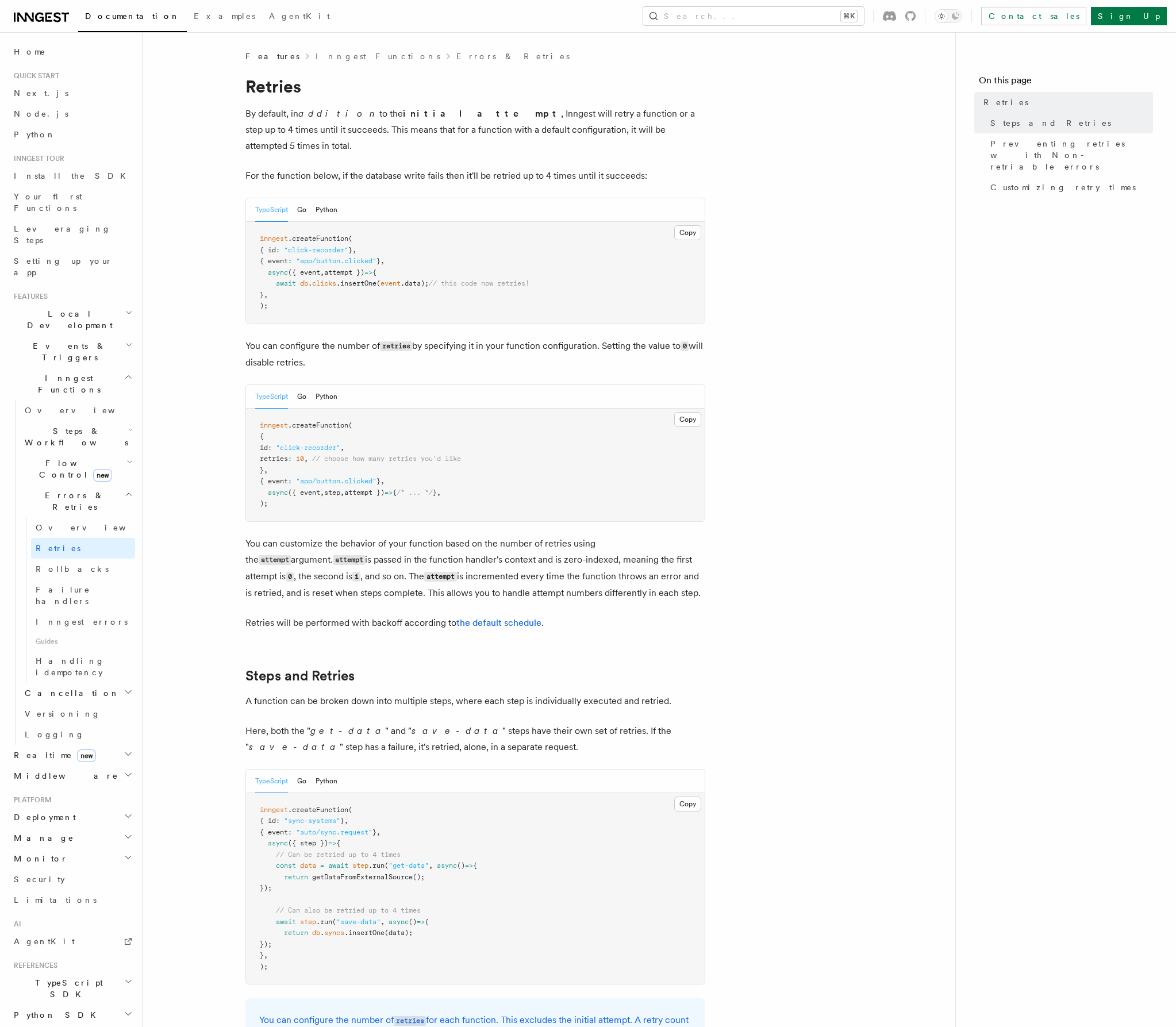
scroll to position [35, 0]
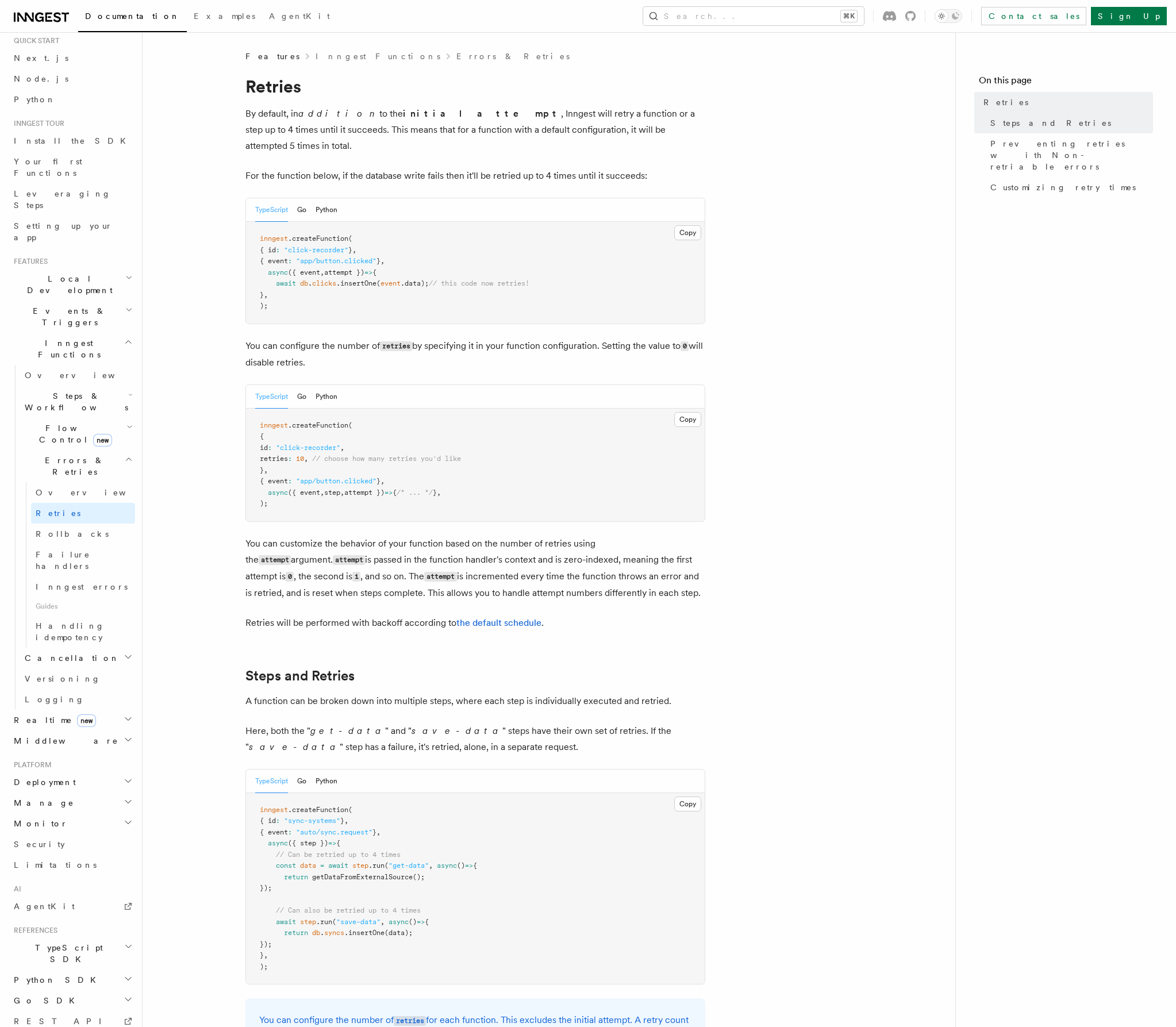
click at [68, 942] on span "TypeScript SDK" at bounding box center [66, 953] width 115 height 23
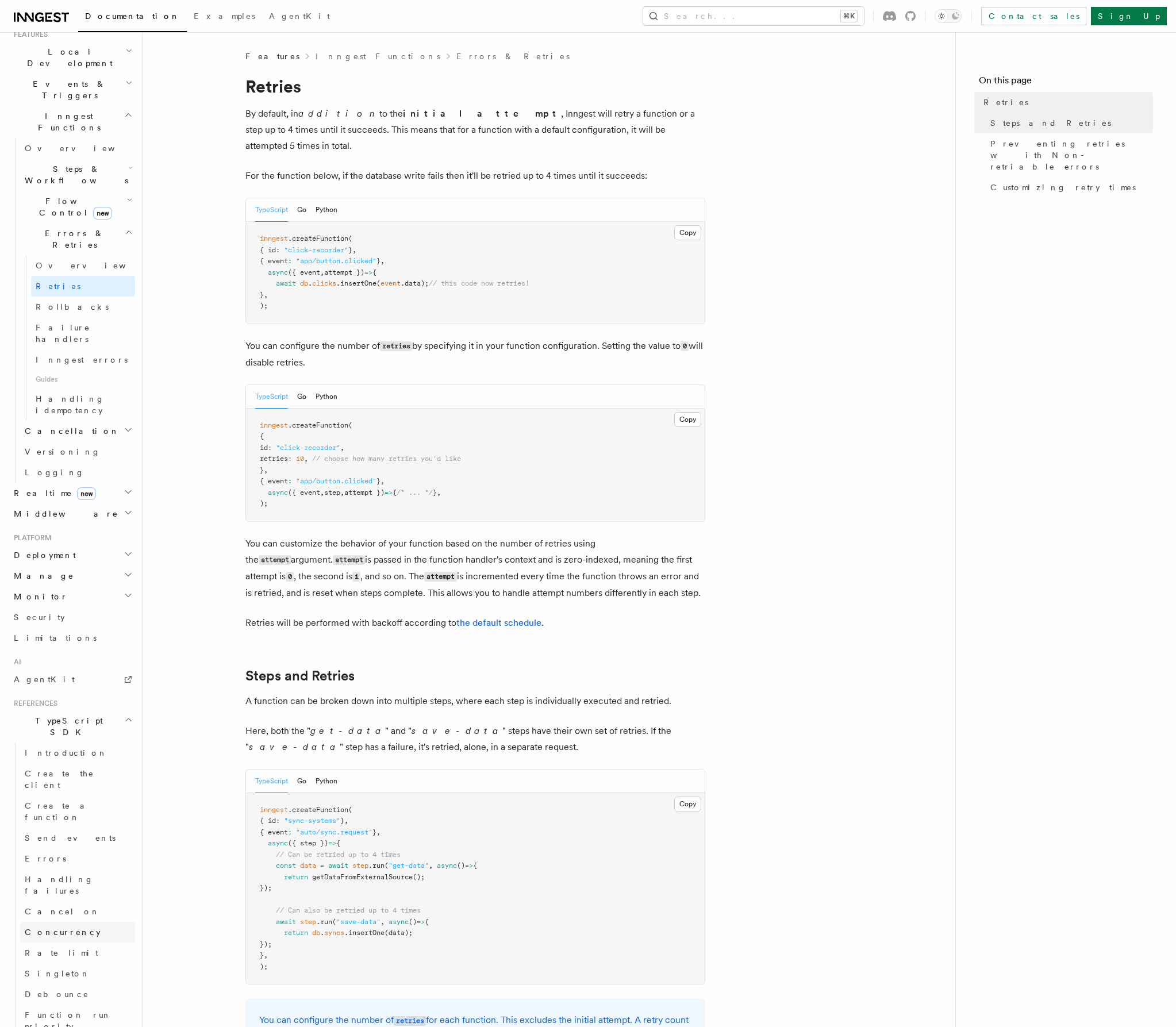
scroll to position [302, 0]
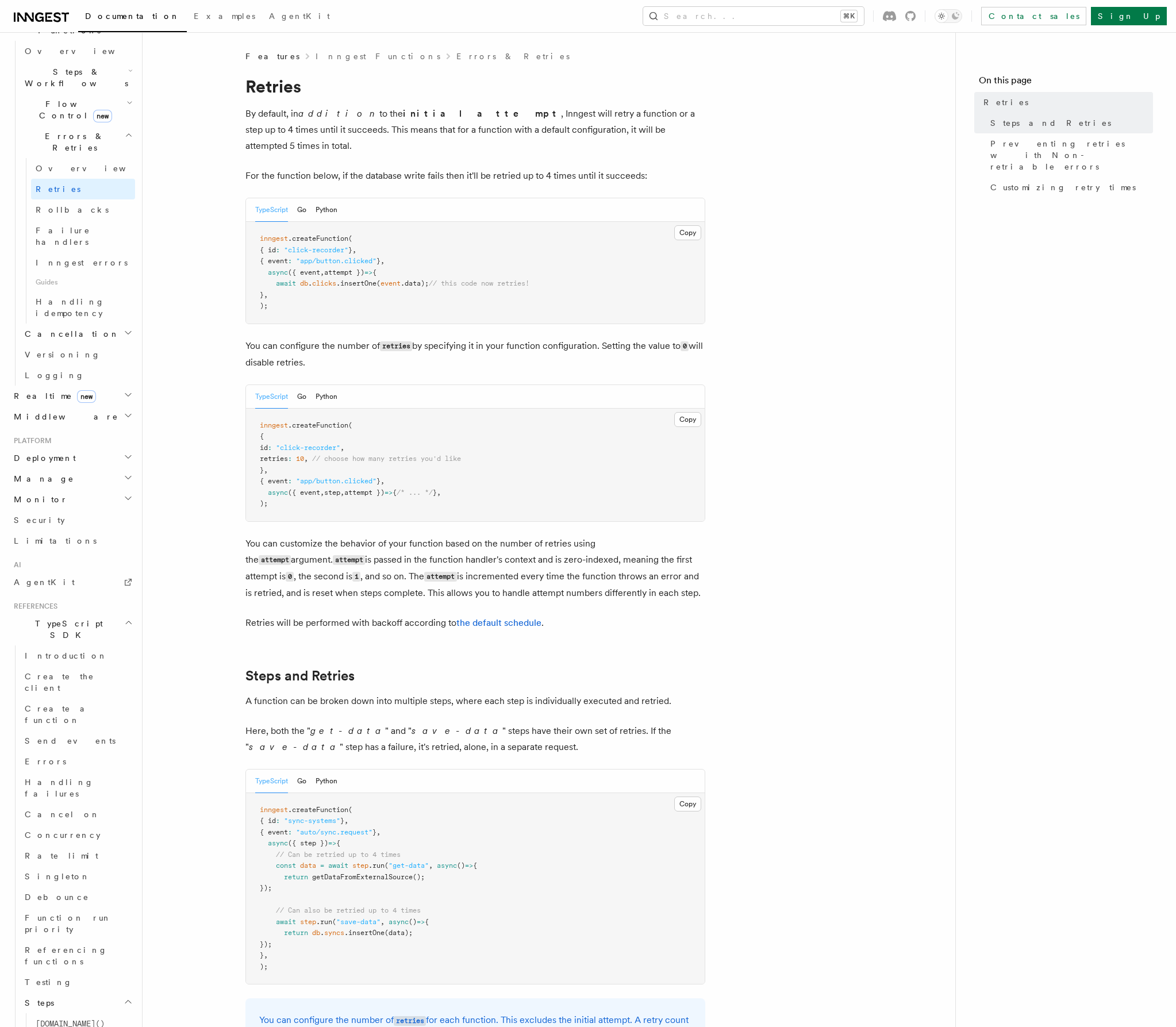
scroll to position [367, 0]
click at [82, 1011] on span "[DOMAIN_NAME]()" at bounding box center [70, 1016] width 69 height 9
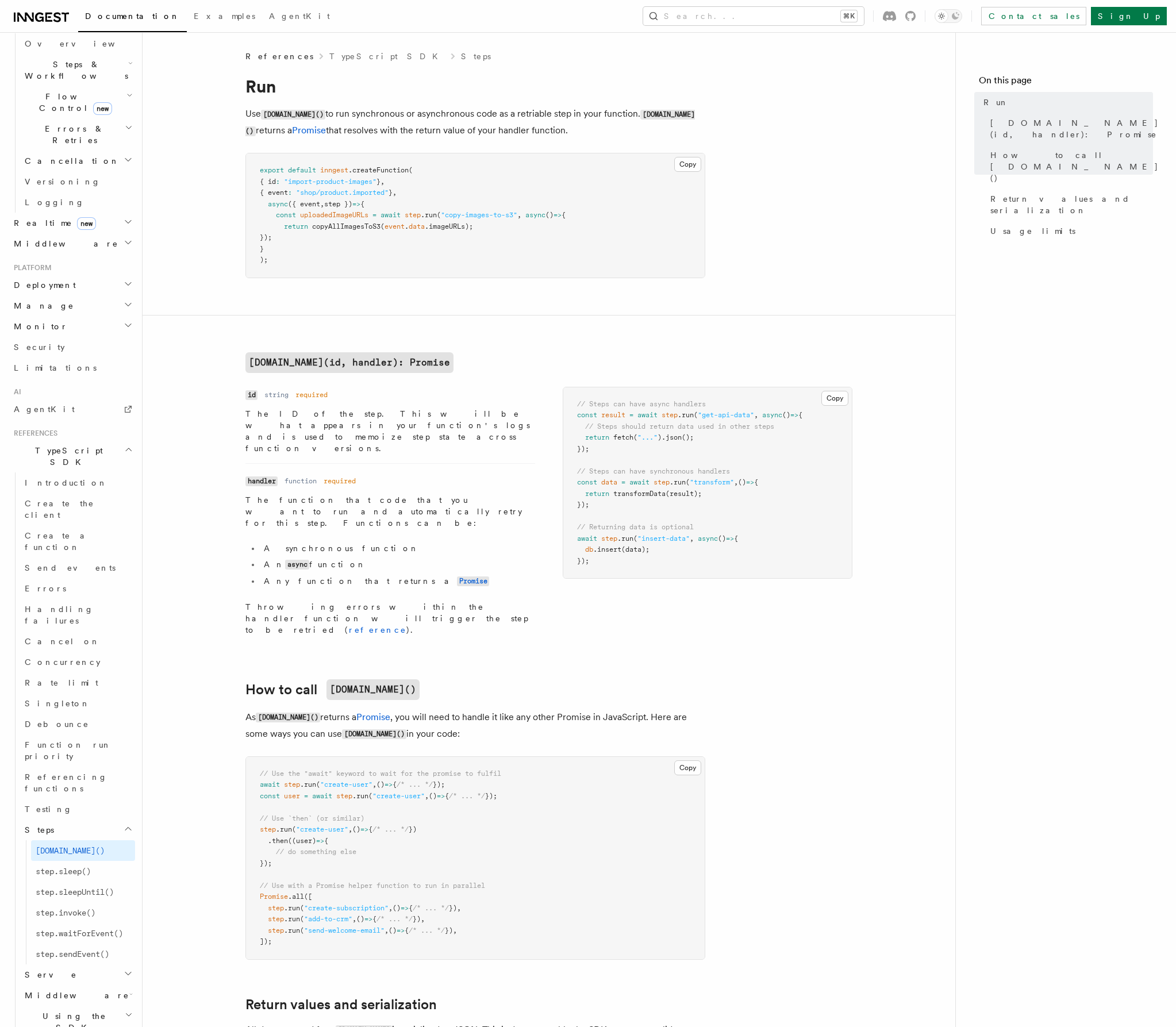
click at [91, 964] on h2 "Serve" at bounding box center [77, 974] width 115 height 21
click at [89, 964] on h2 "Serve" at bounding box center [77, 974] width 115 height 21
click at [88, 578] on link "Errors" at bounding box center [77, 588] width 115 height 21
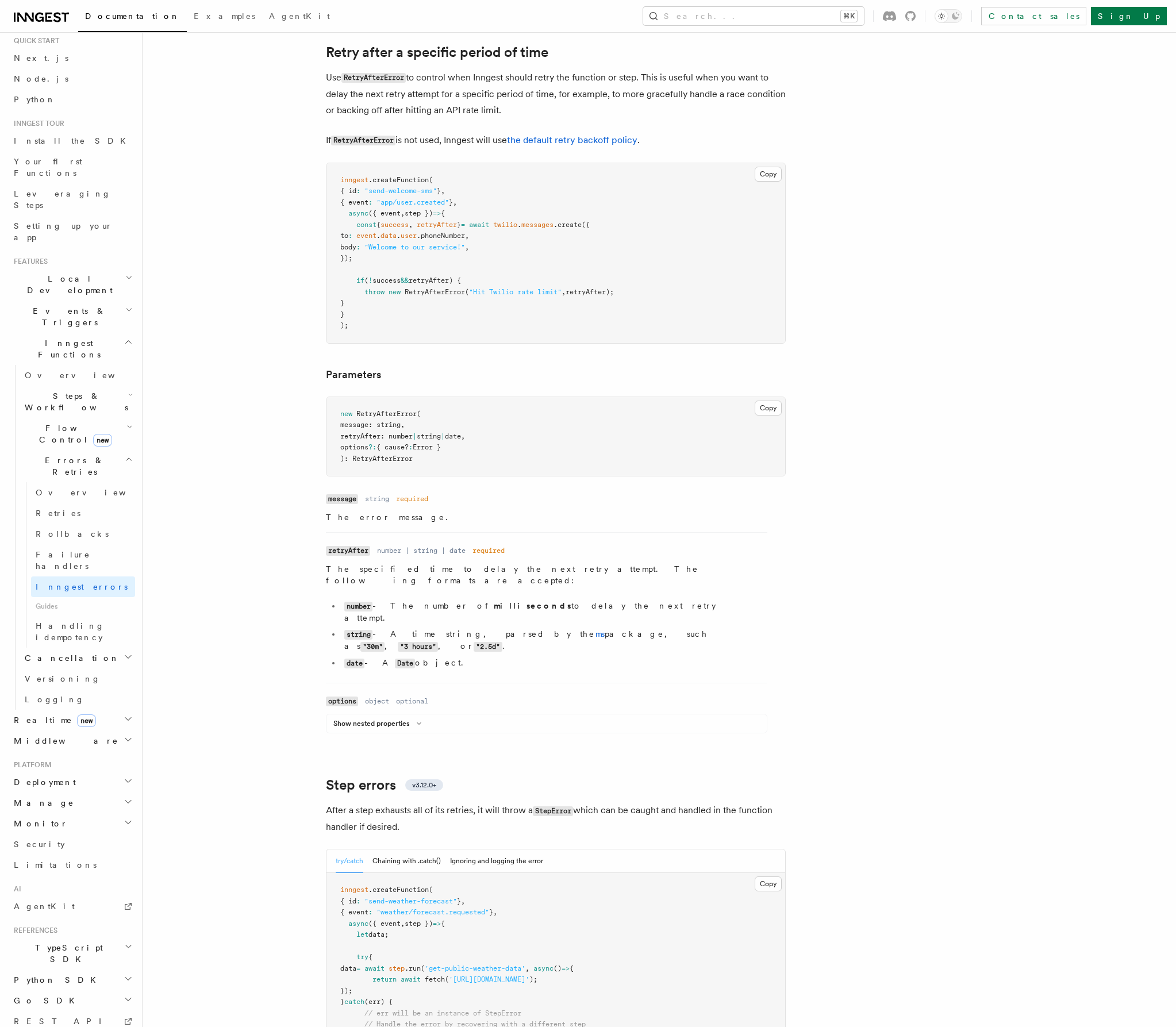
scroll to position [1804, 0]
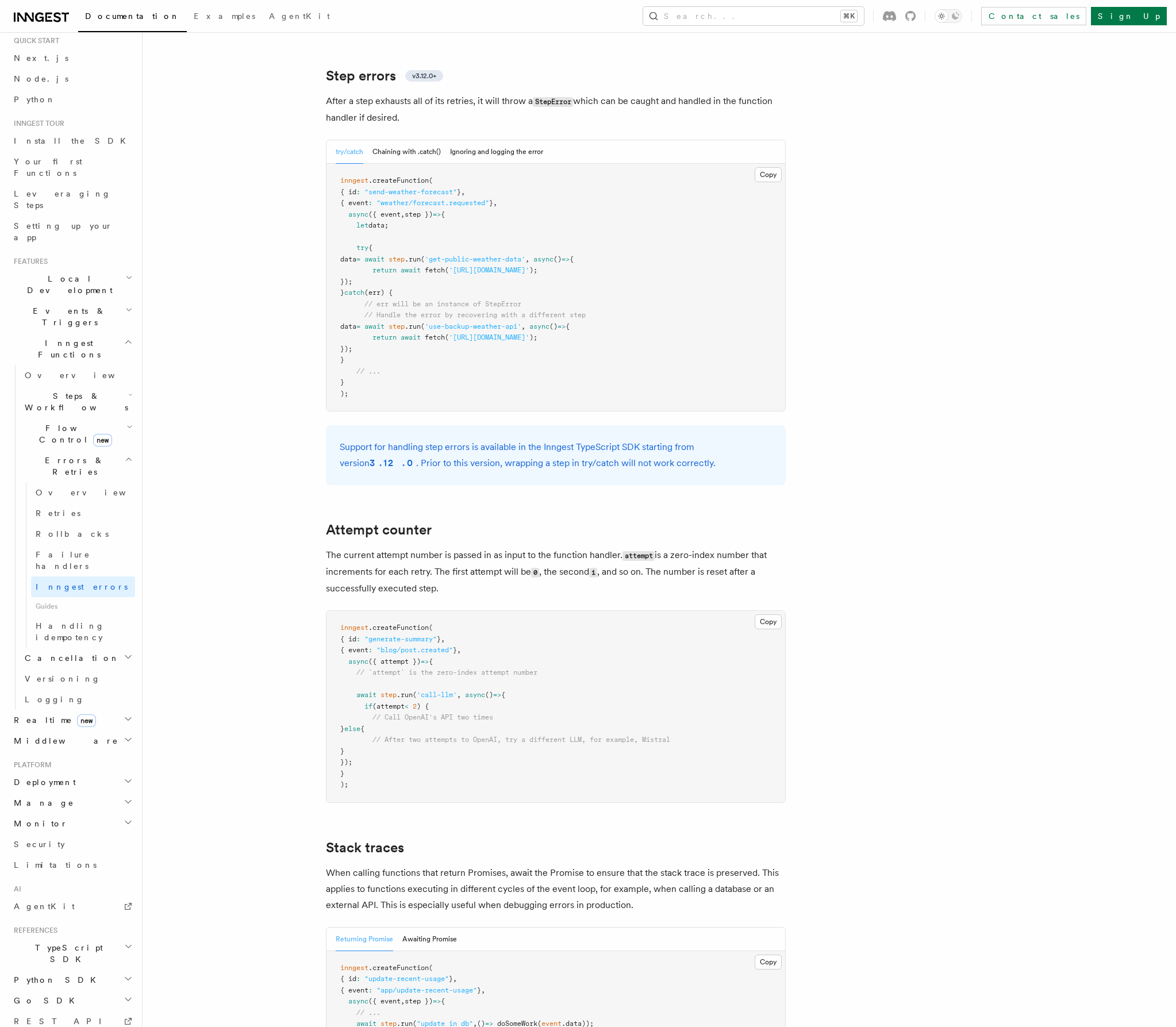
click at [76, 937] on h2 "TypeScript SDK" at bounding box center [72, 953] width 126 height 32
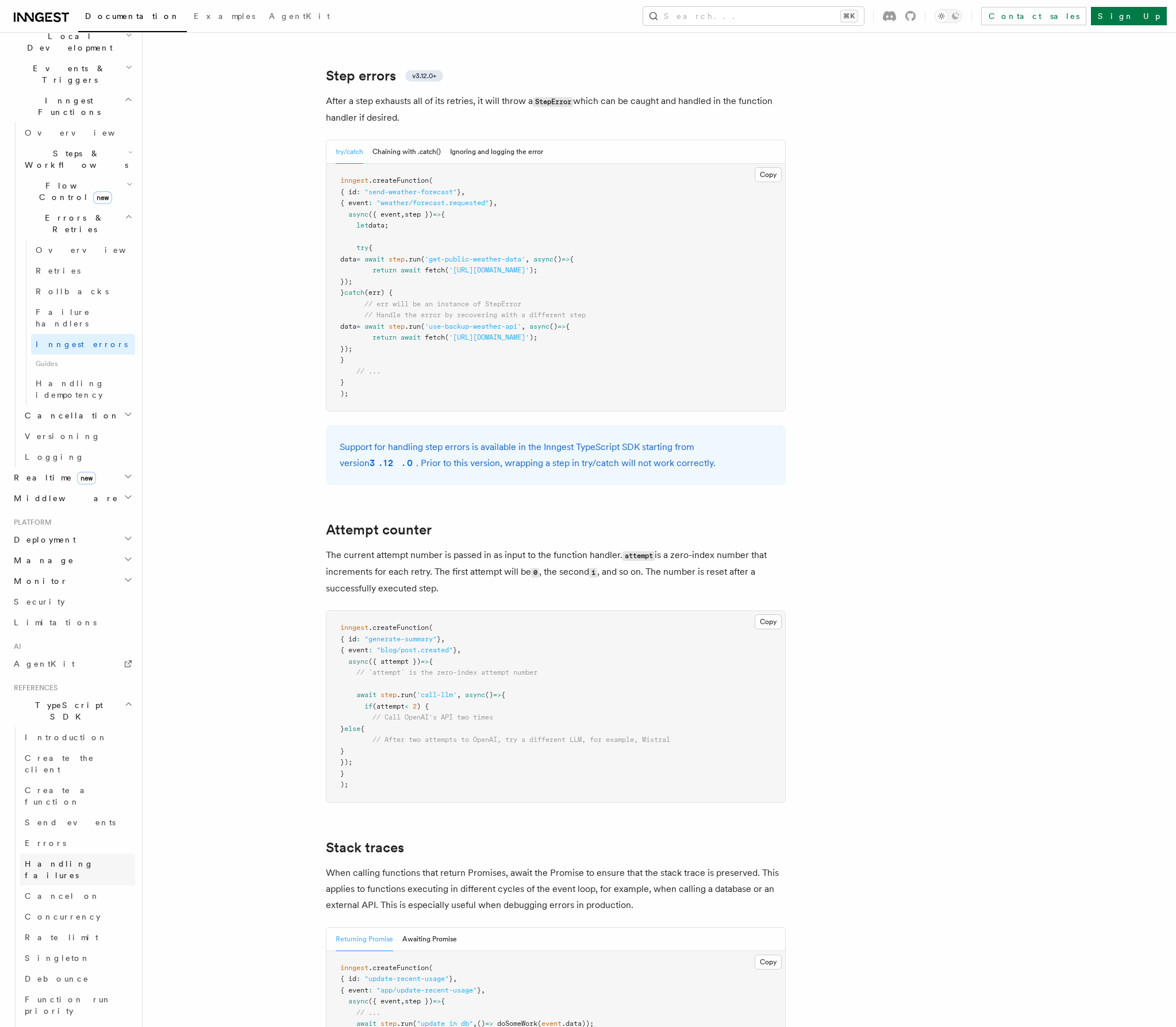
click at [65, 859] on span "Handling failures" at bounding box center [59, 869] width 69 height 21
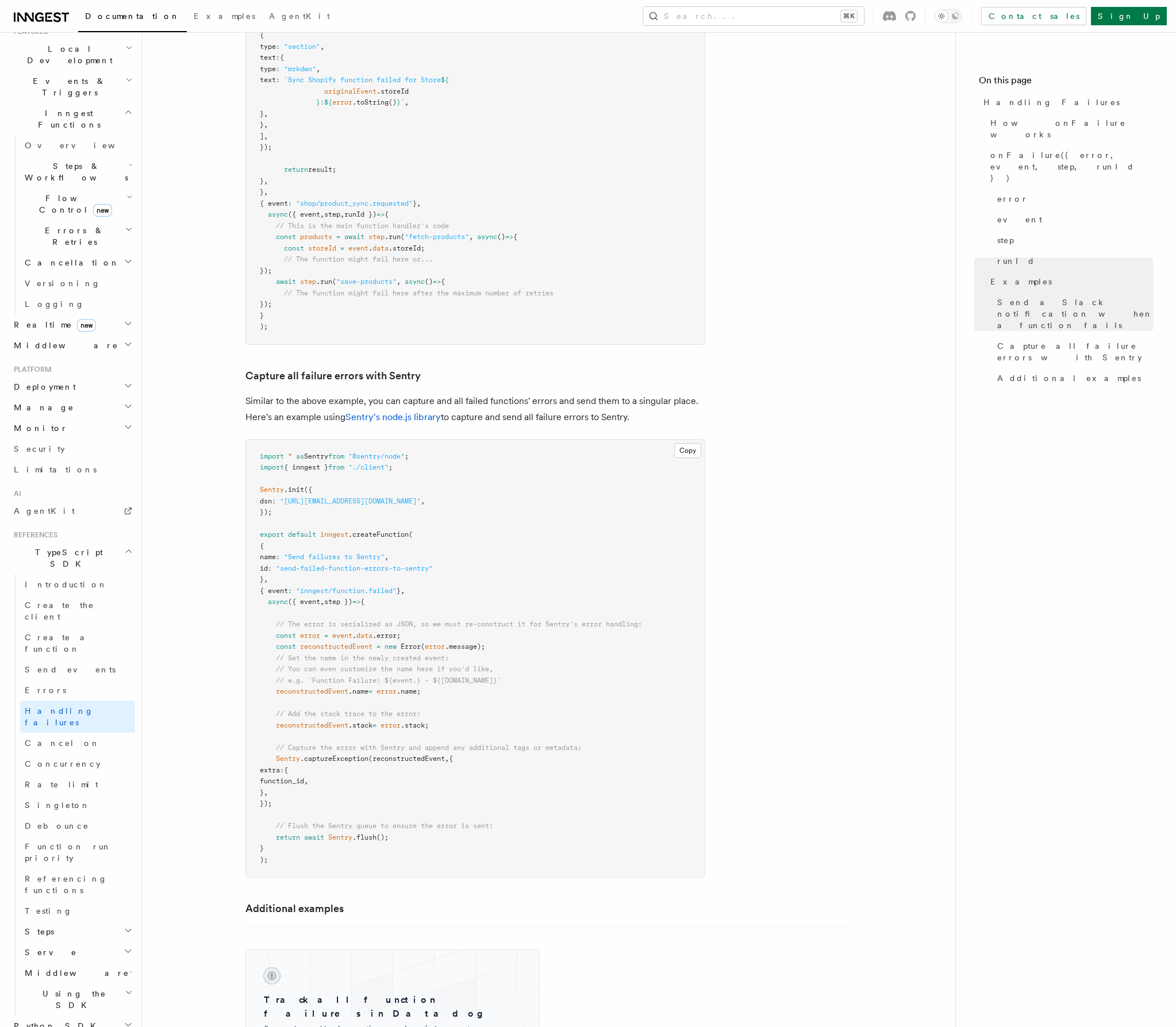
scroll to position [1588, 0]
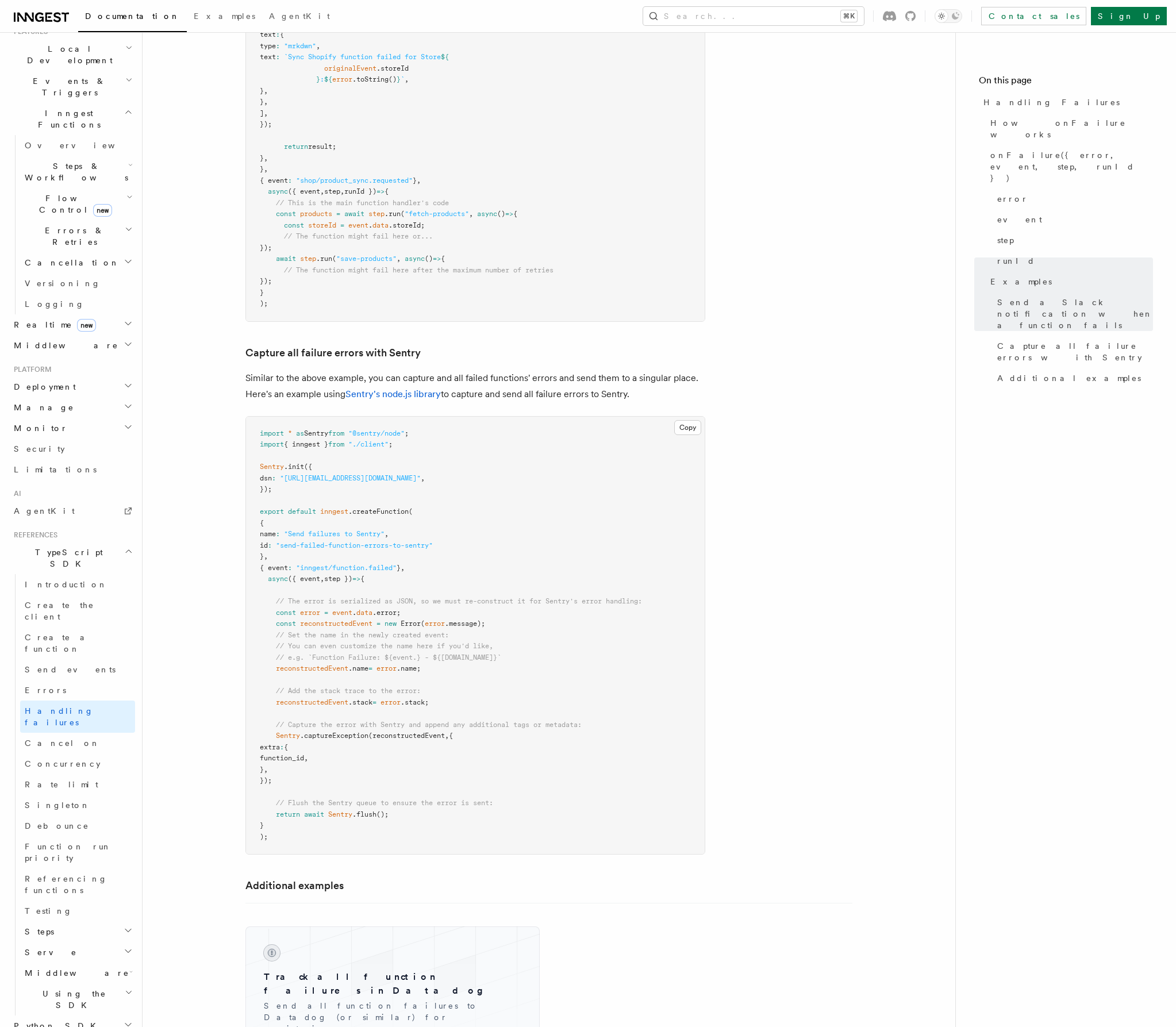
click at [99, 963] on h2 "Middleware" at bounding box center [77, 973] width 115 height 21
click at [84, 1004] on link "Examples" at bounding box center [83, 1014] width 104 height 21
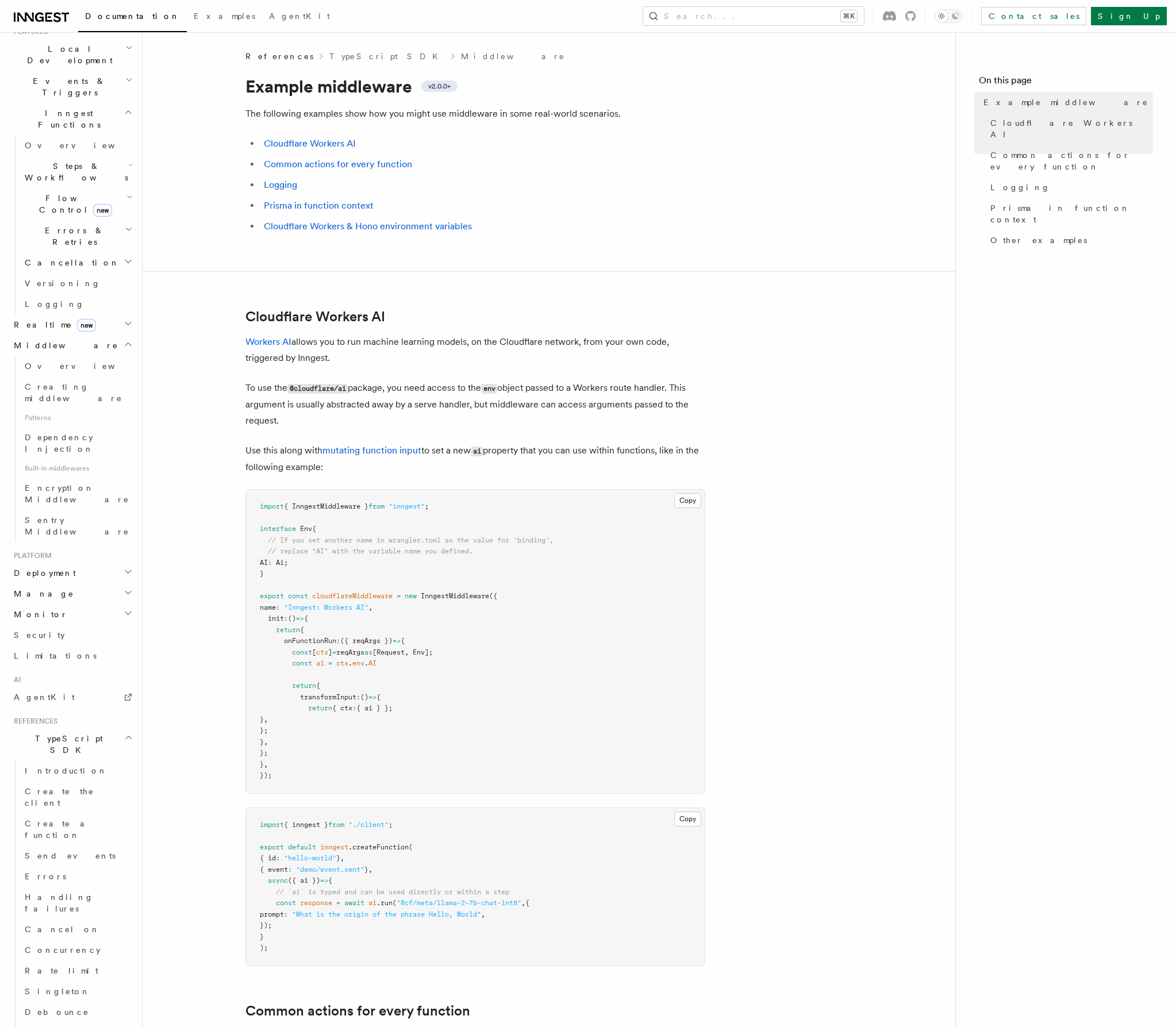
scroll to position [7, 0]
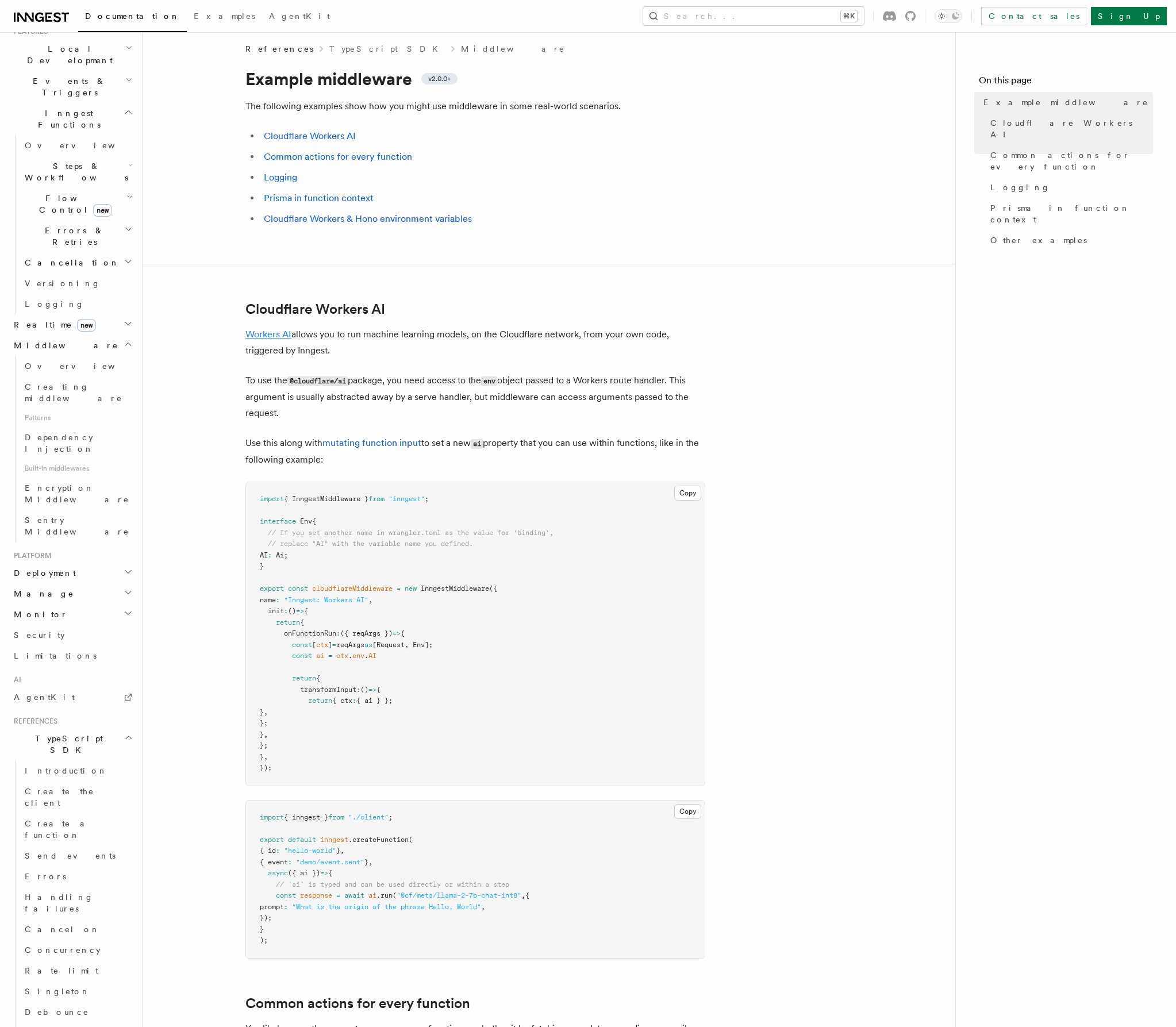
click at [259, 335] on link "Workers AI" at bounding box center [268, 334] width 46 height 11
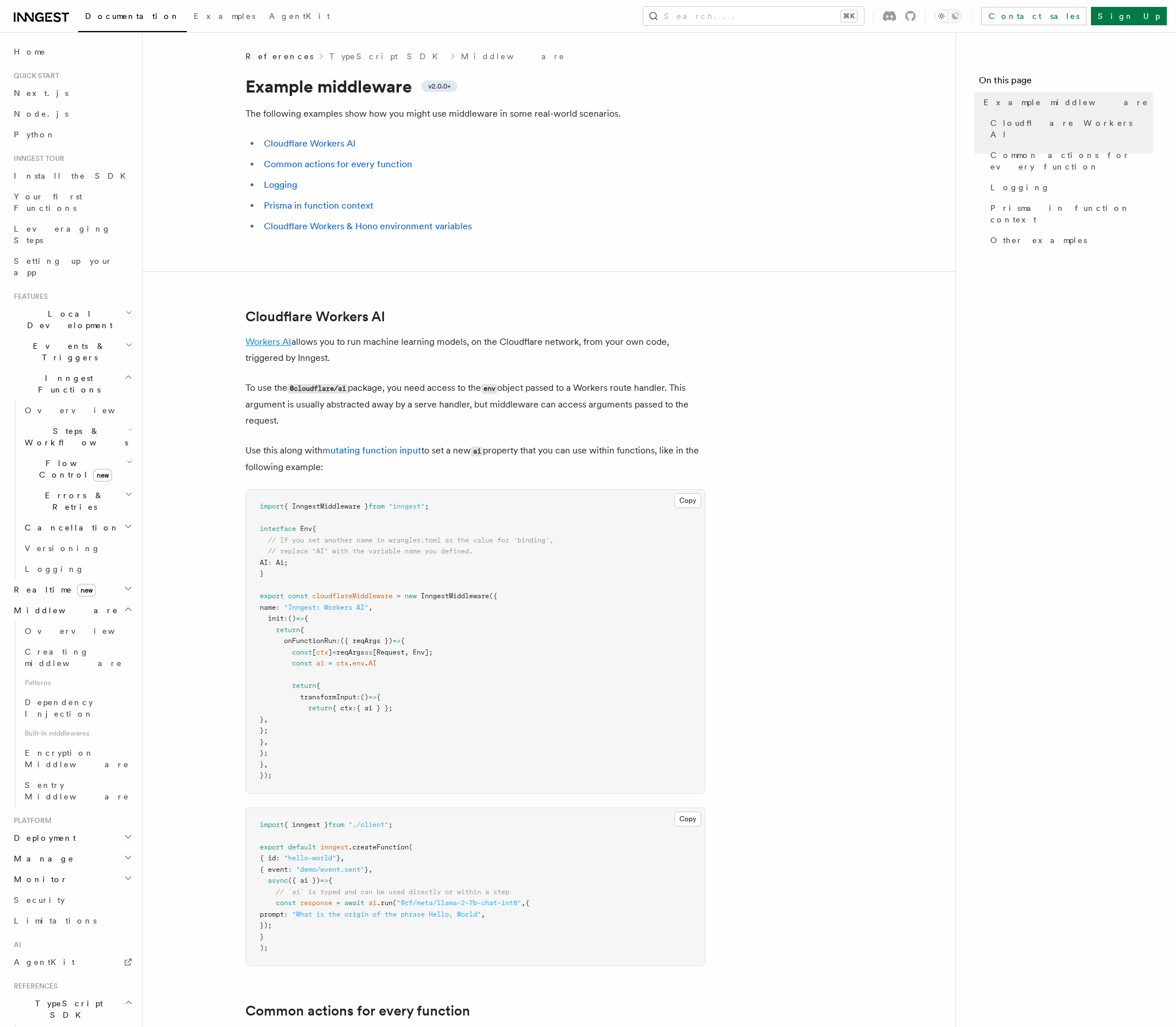
click at [270, 342] on link "Workers AI" at bounding box center [268, 342] width 46 height 11
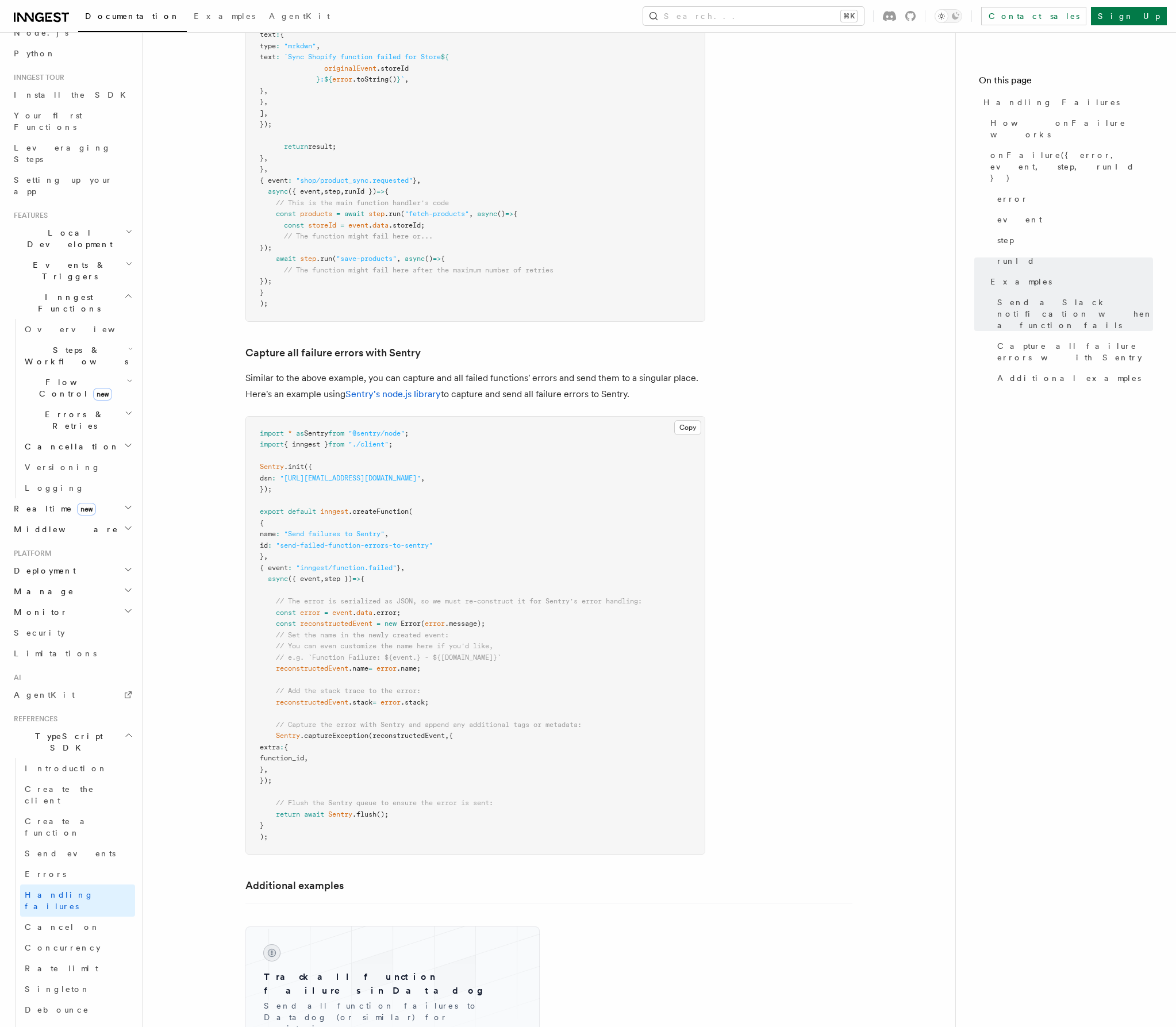
scroll to position [258, 0]
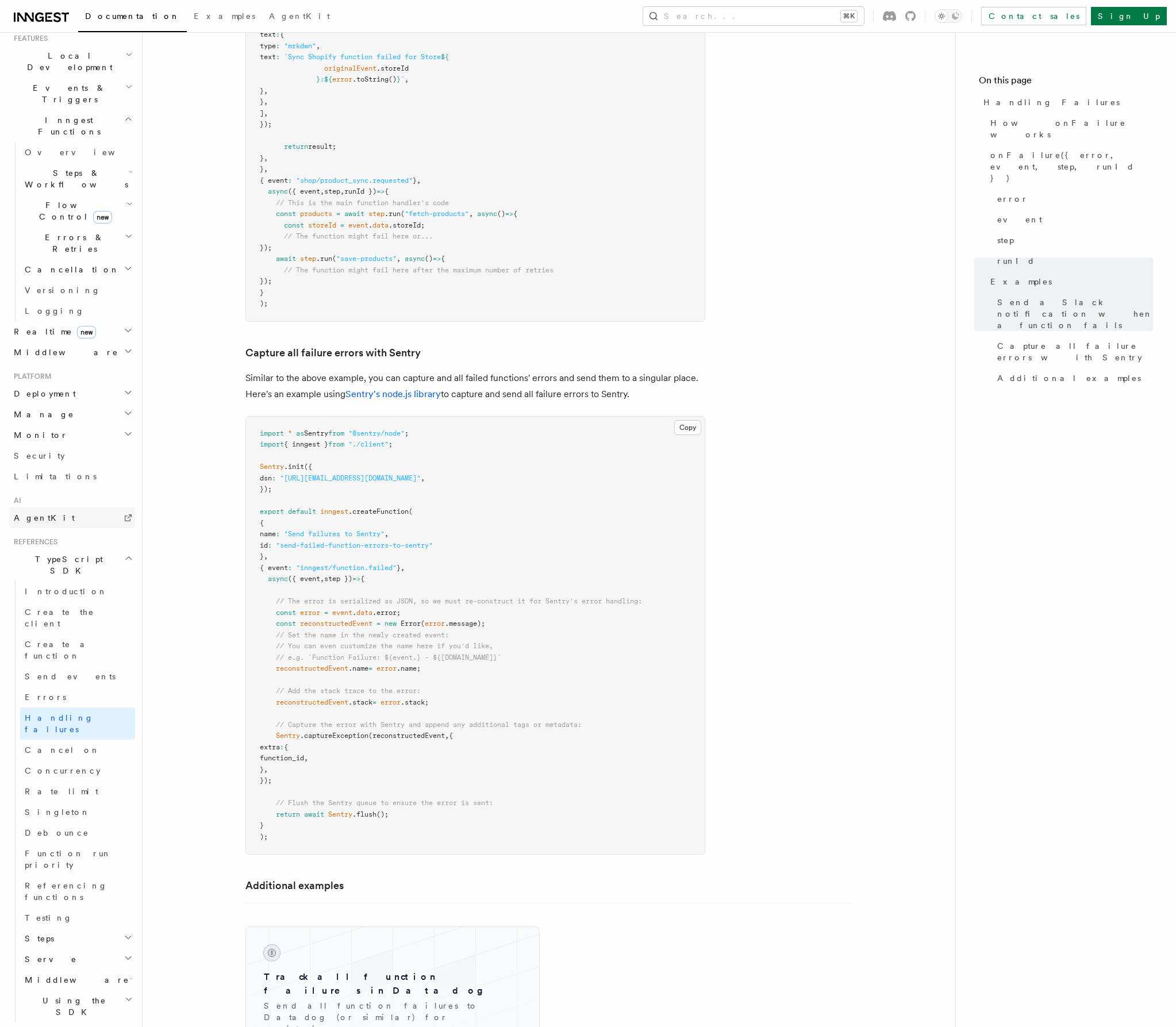
click at [67, 508] on link "AgentKit" at bounding box center [72, 518] width 126 height 21
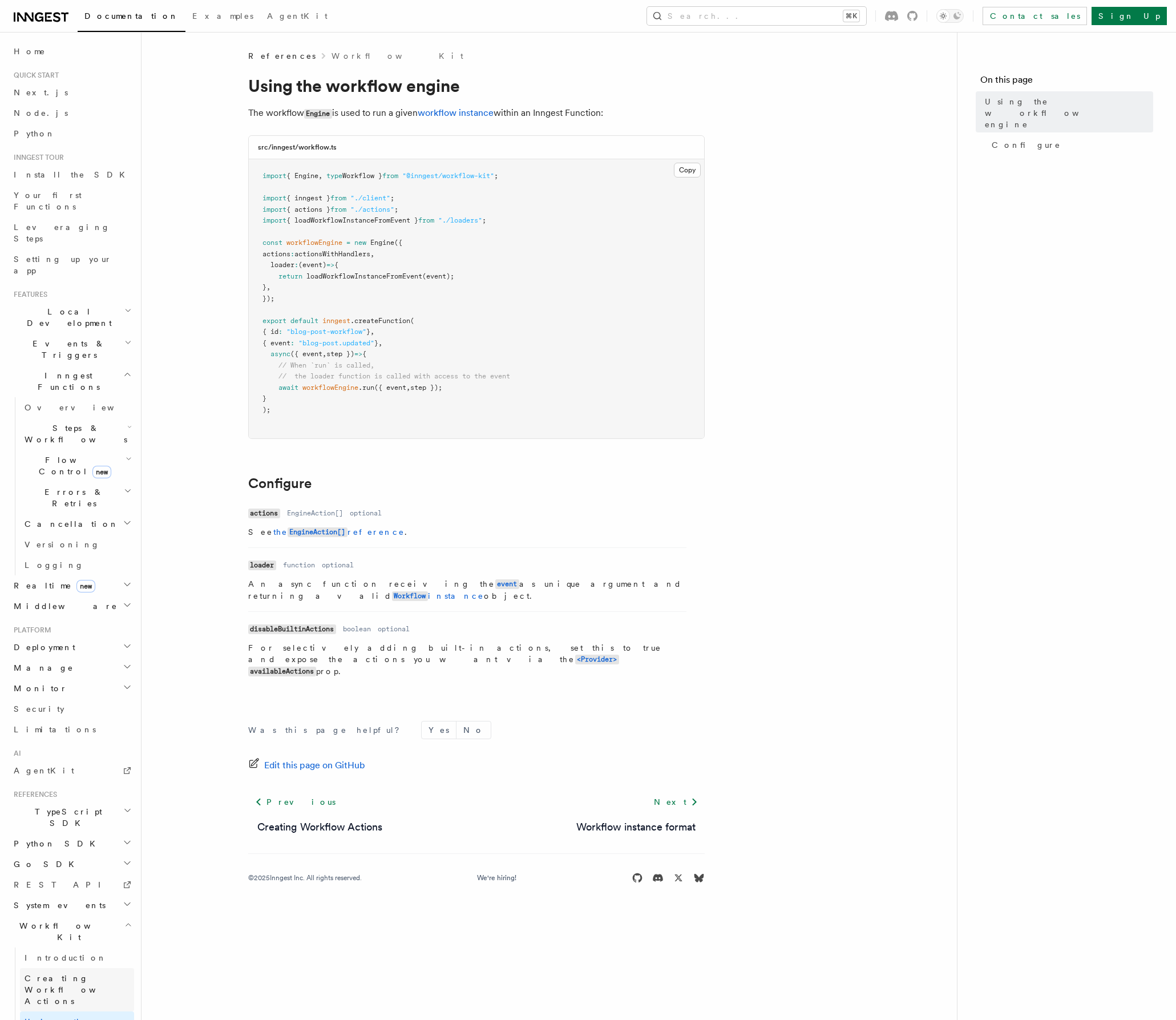
click at [46, 974] on span "Creating Workflow Actions" at bounding box center [74, 989] width 99 height 32
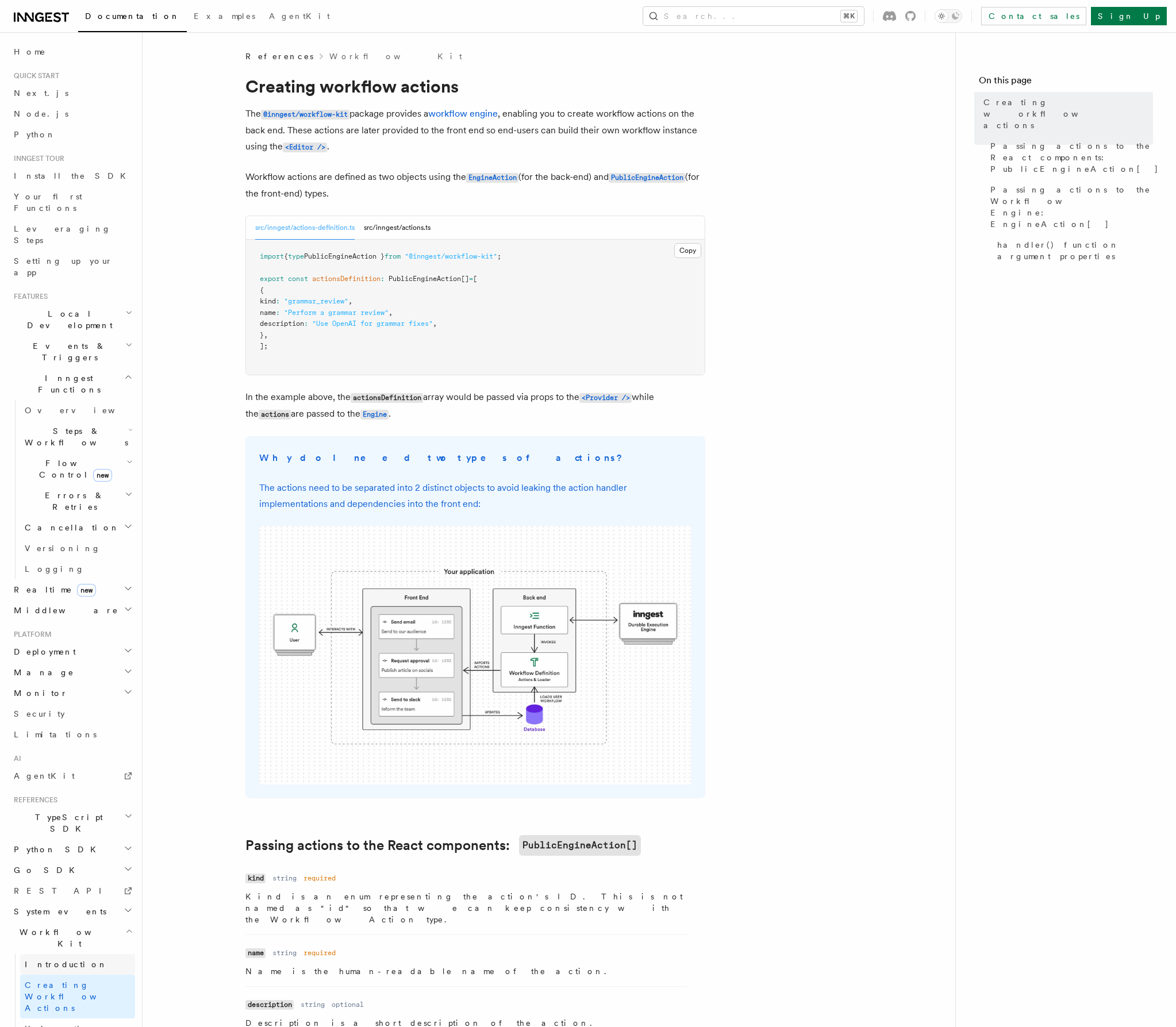
click at [93, 954] on link "Introduction" at bounding box center [77, 964] width 115 height 21
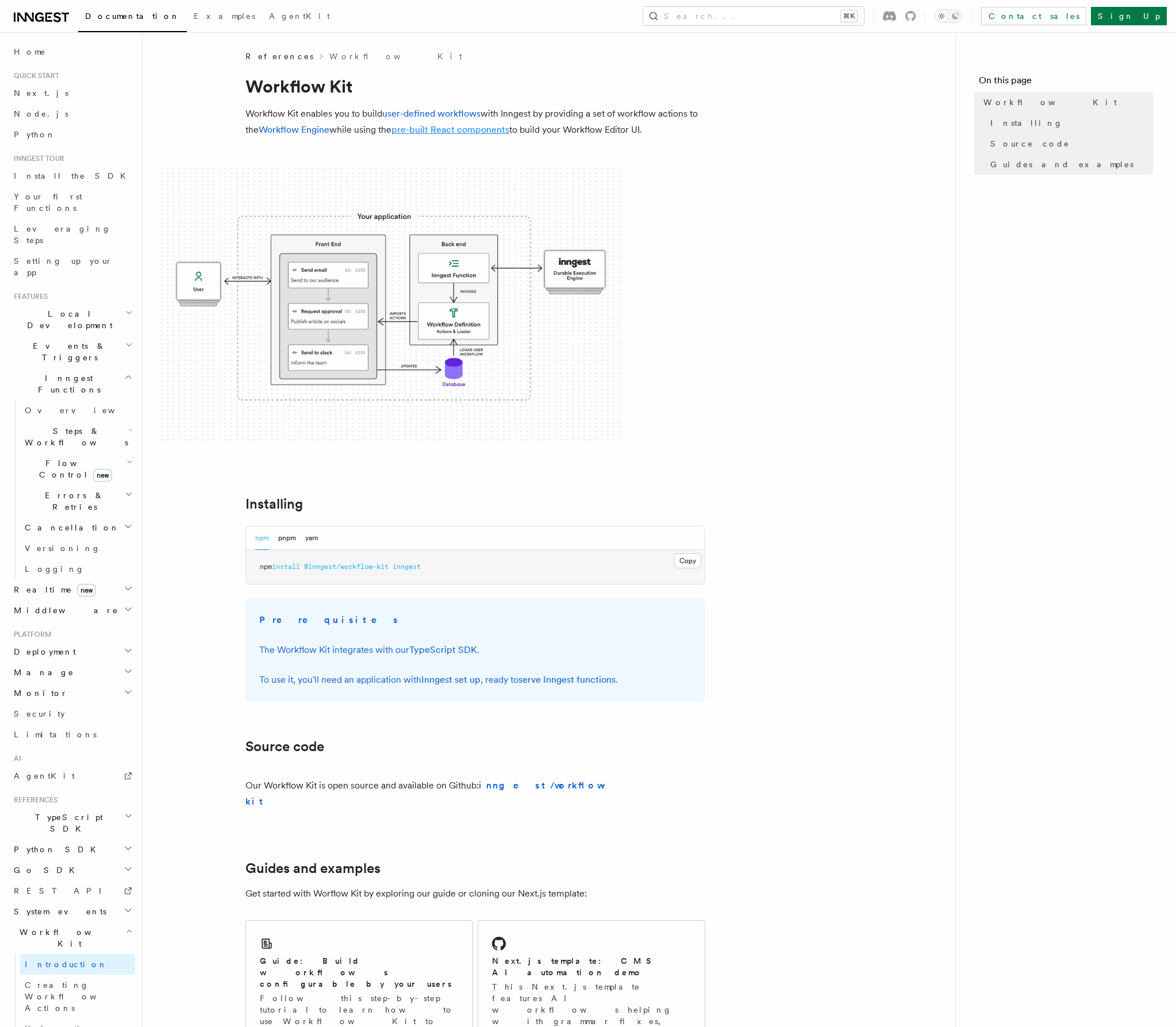
click at [503, 128] on link "pre-built React components" at bounding box center [450, 130] width 118 height 11
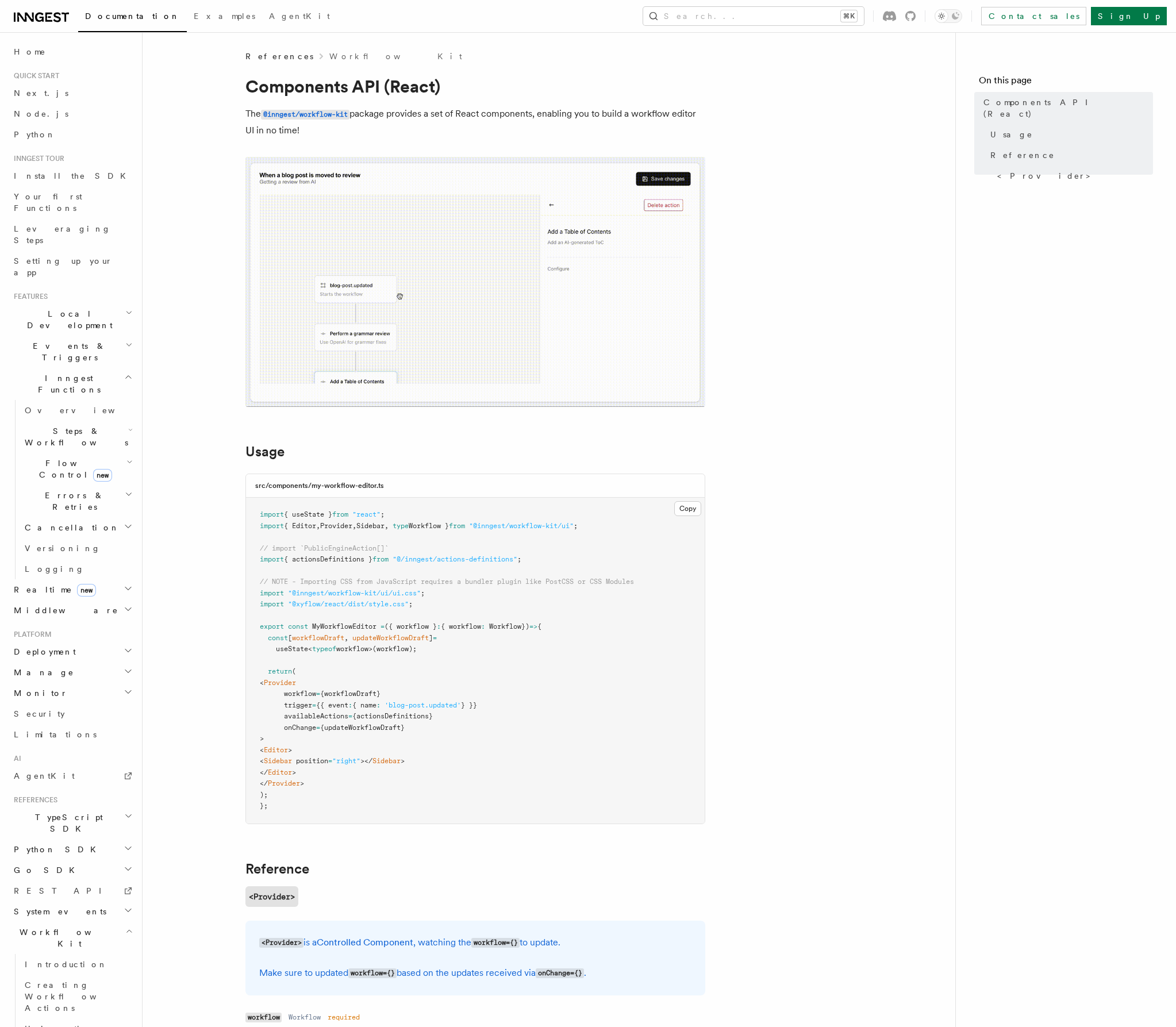
click at [503, 258] on img at bounding box center [475, 282] width 459 height 250
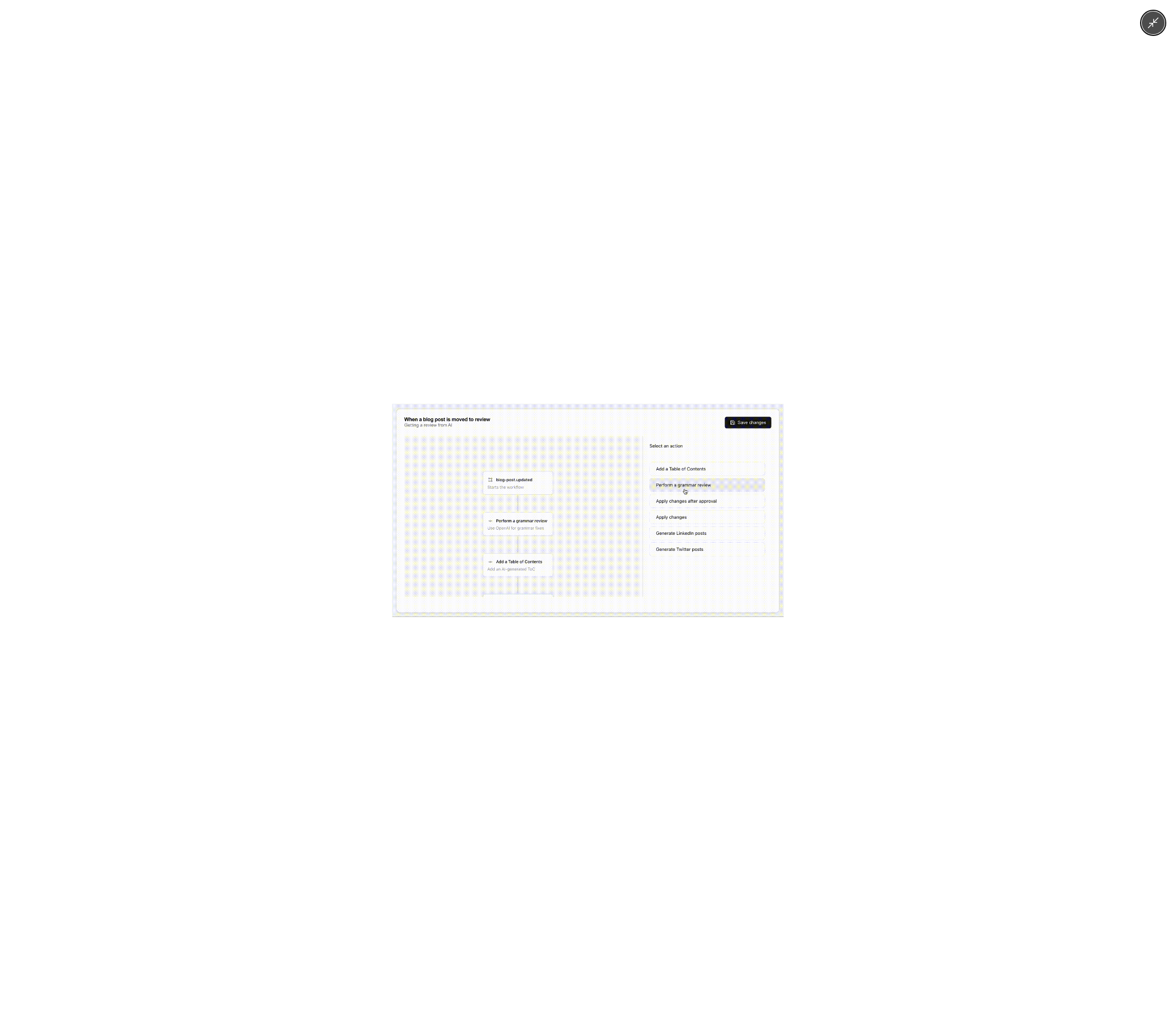
click at [751, 263] on div at bounding box center [588, 510] width 1176 height 1020
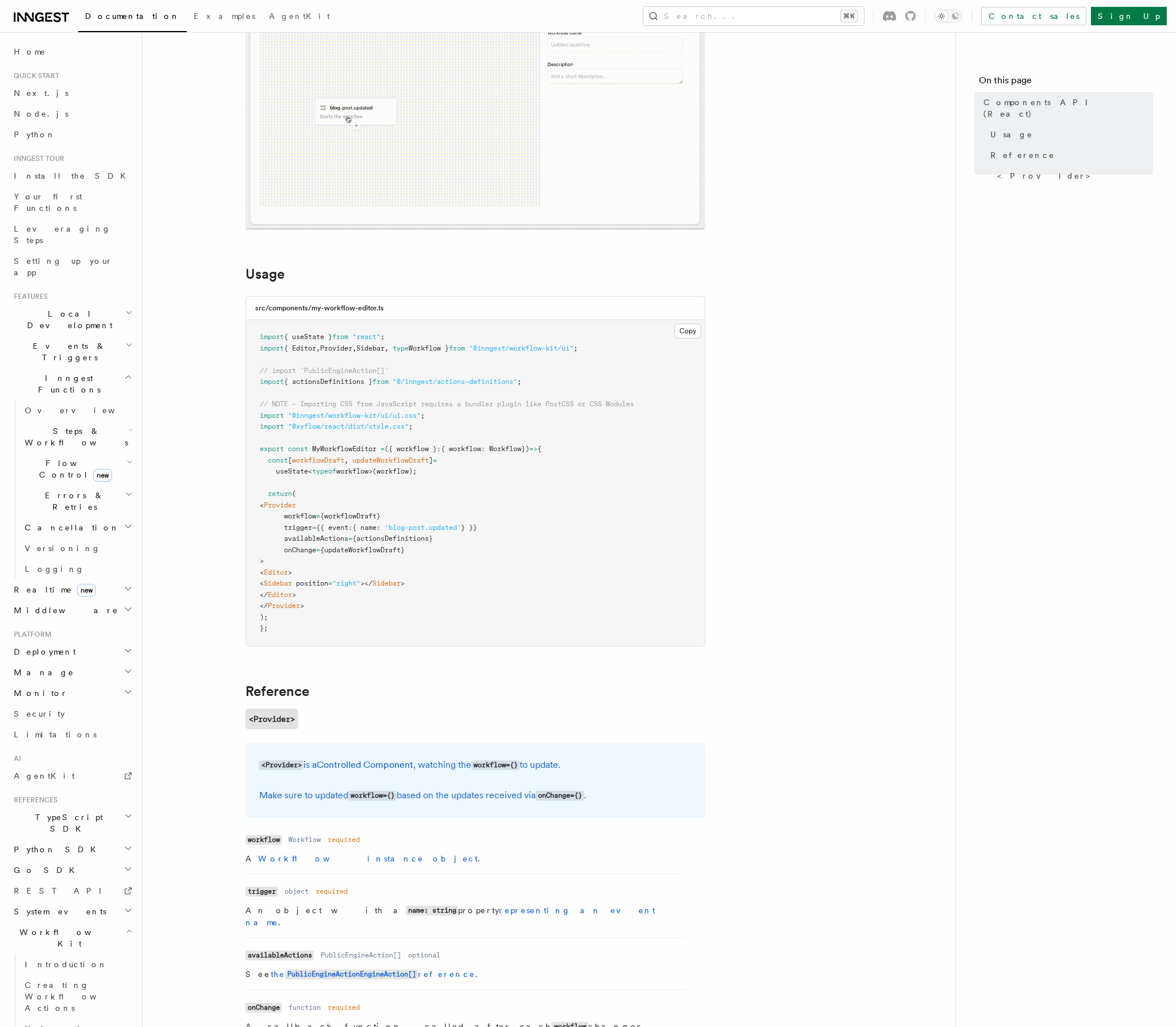
scroll to position [533, 0]
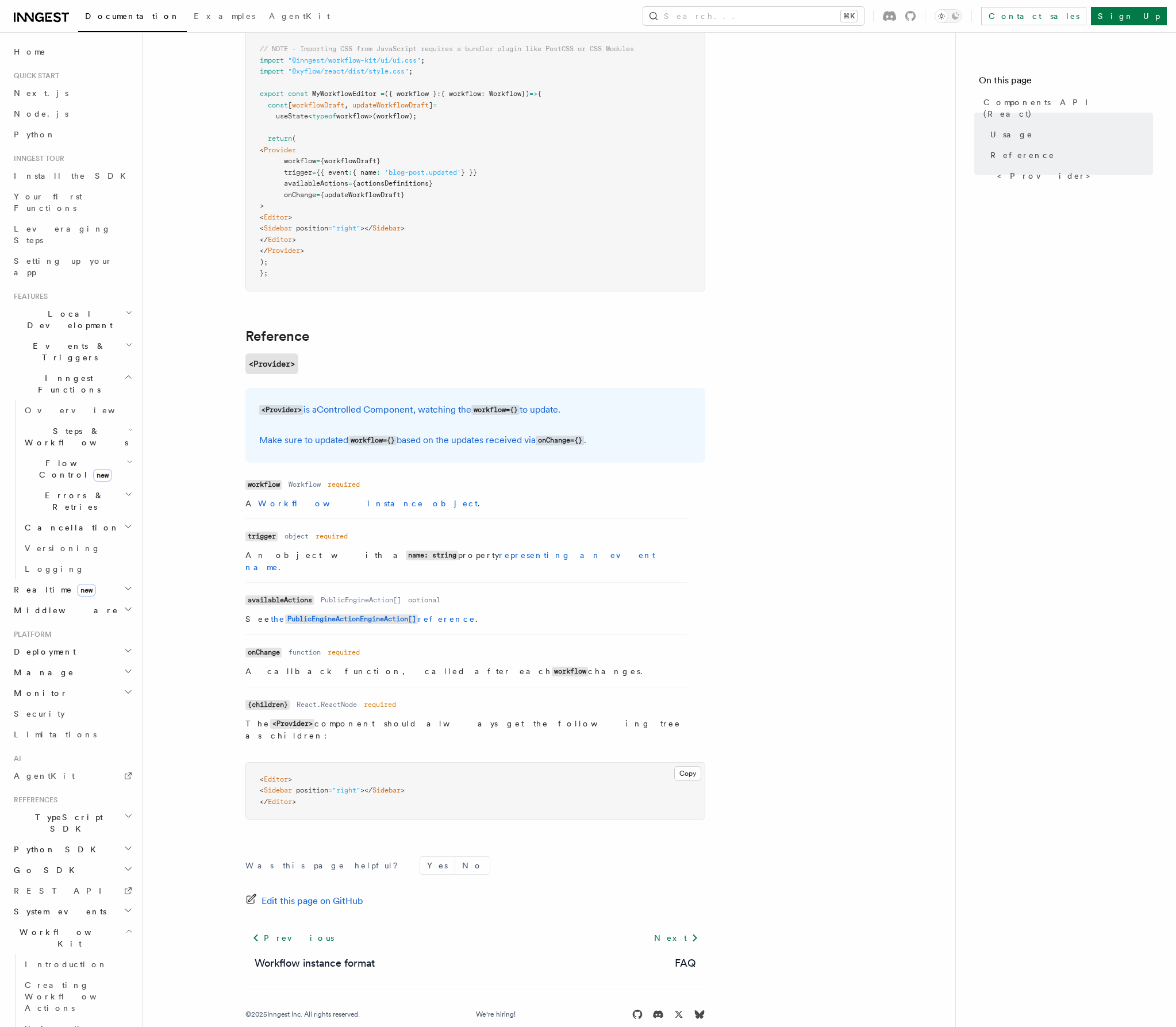
click at [559, 582] on li "Name availableActions Type PublicEngineAction[] Required optional Description S…" at bounding box center [466, 608] width 442 height 53
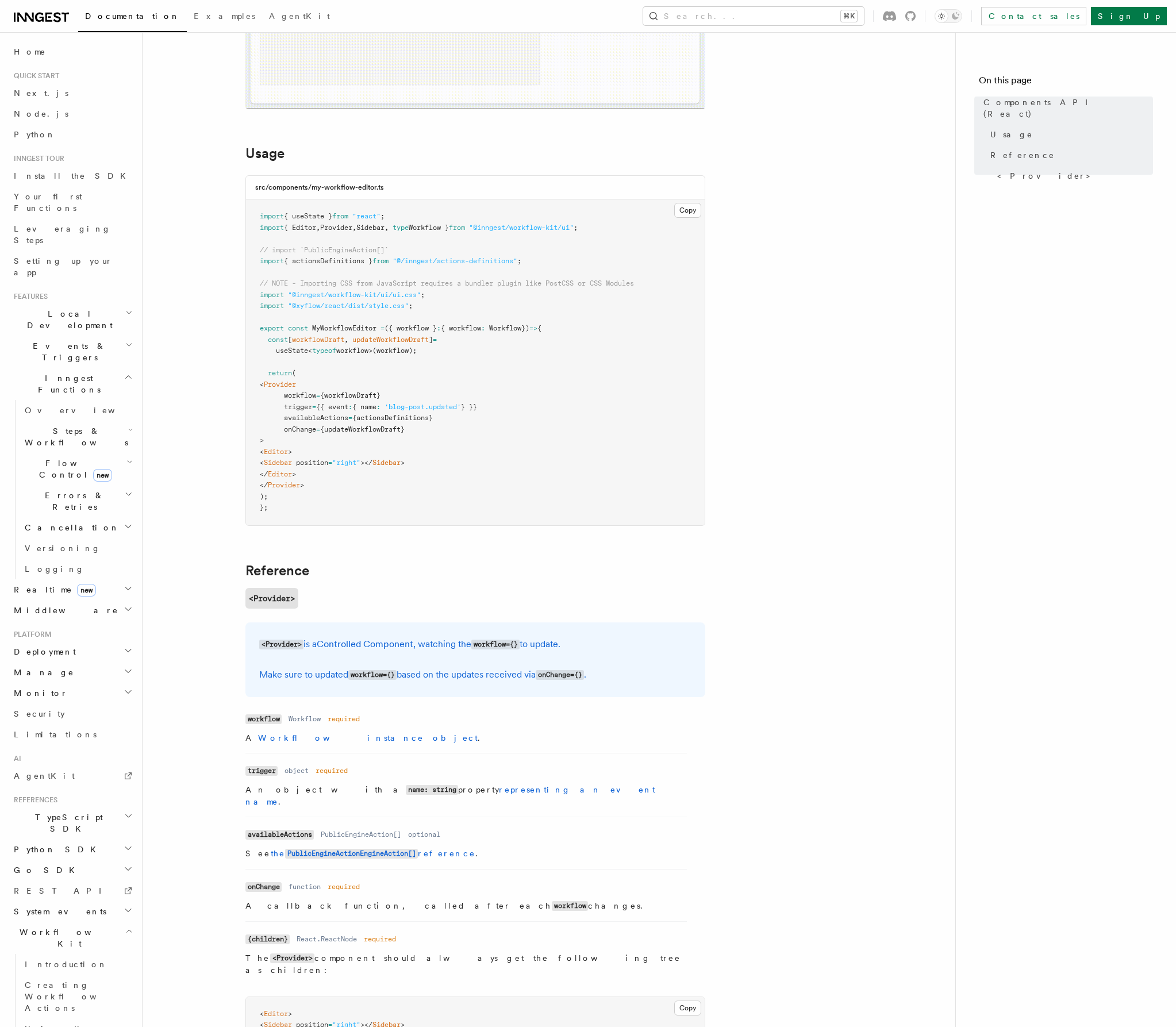
scroll to position [180, 0]
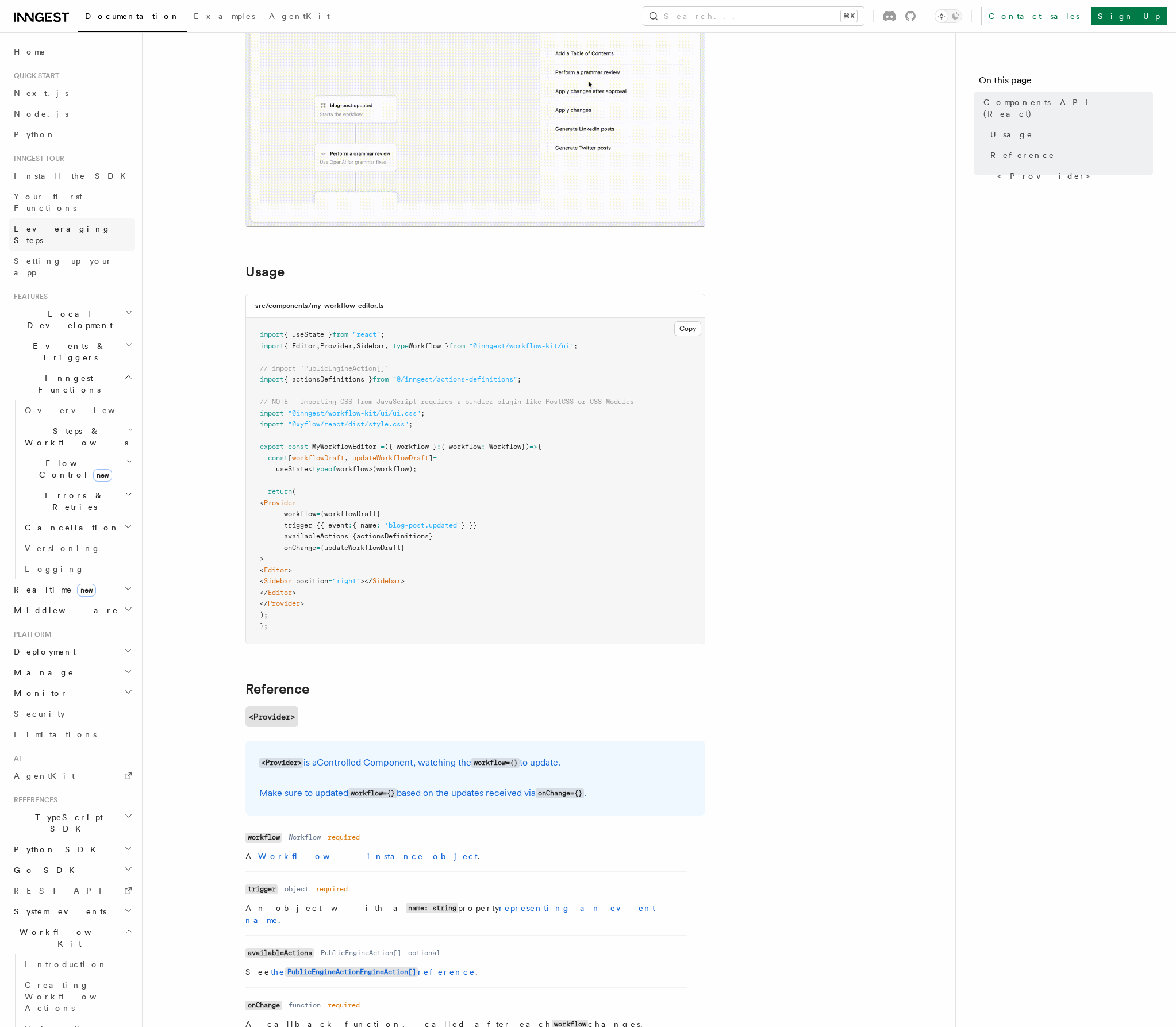
click at [56, 223] on span "Leveraging Steps" at bounding box center [75, 234] width 122 height 23
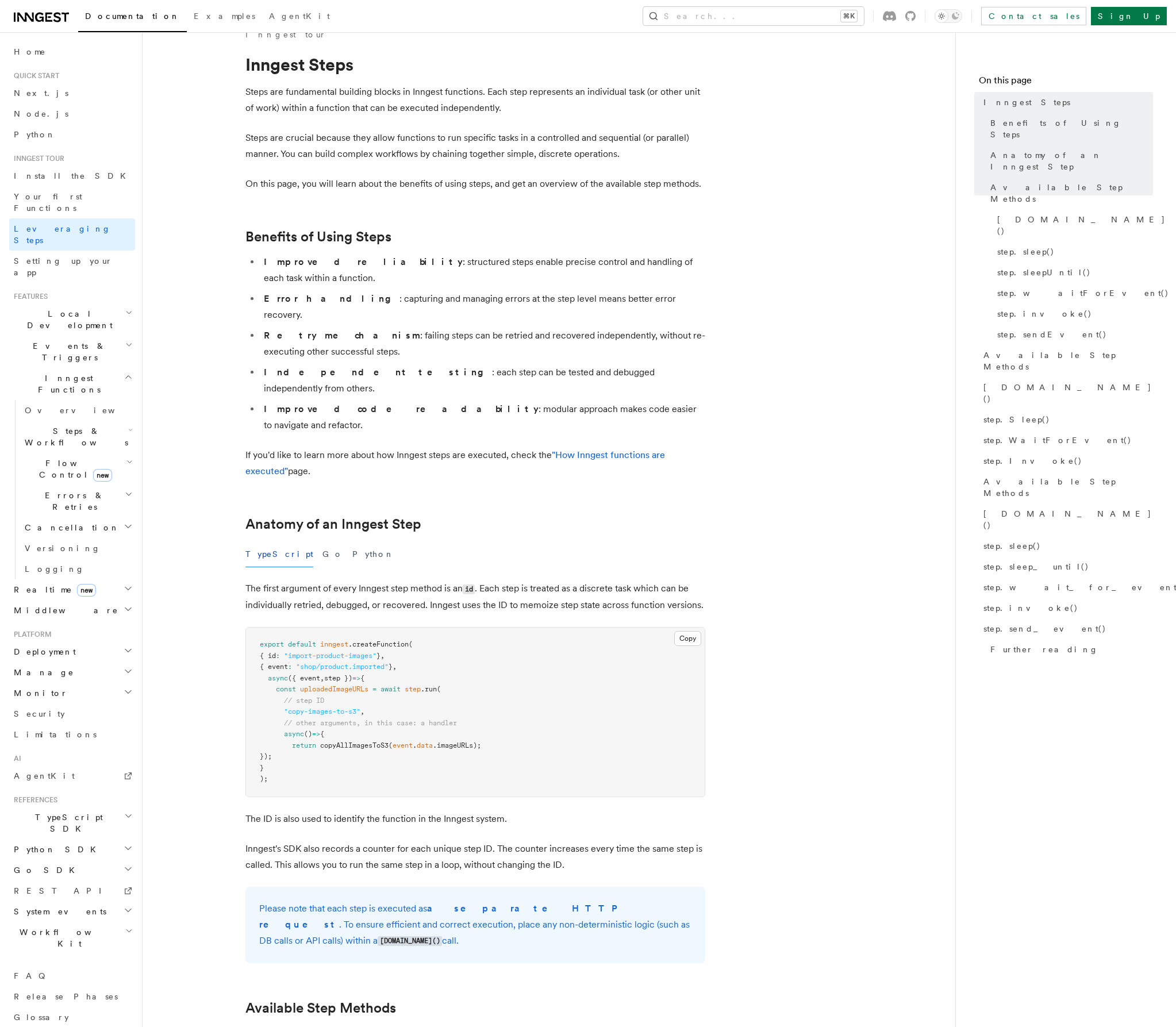
scroll to position [30, 0]
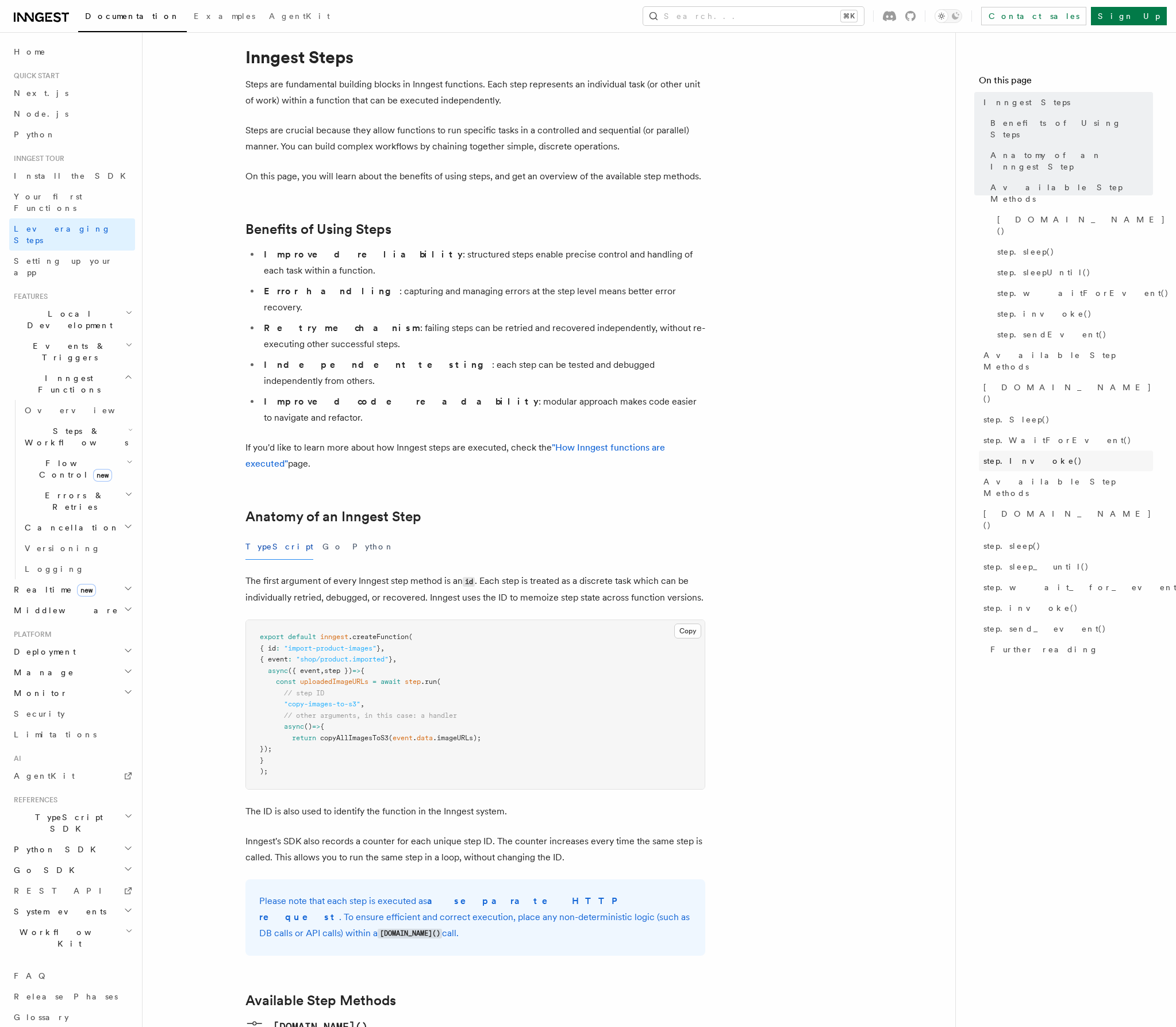
click at [989, 455] on span "step.Invoke()" at bounding box center [1032, 461] width 99 height 12
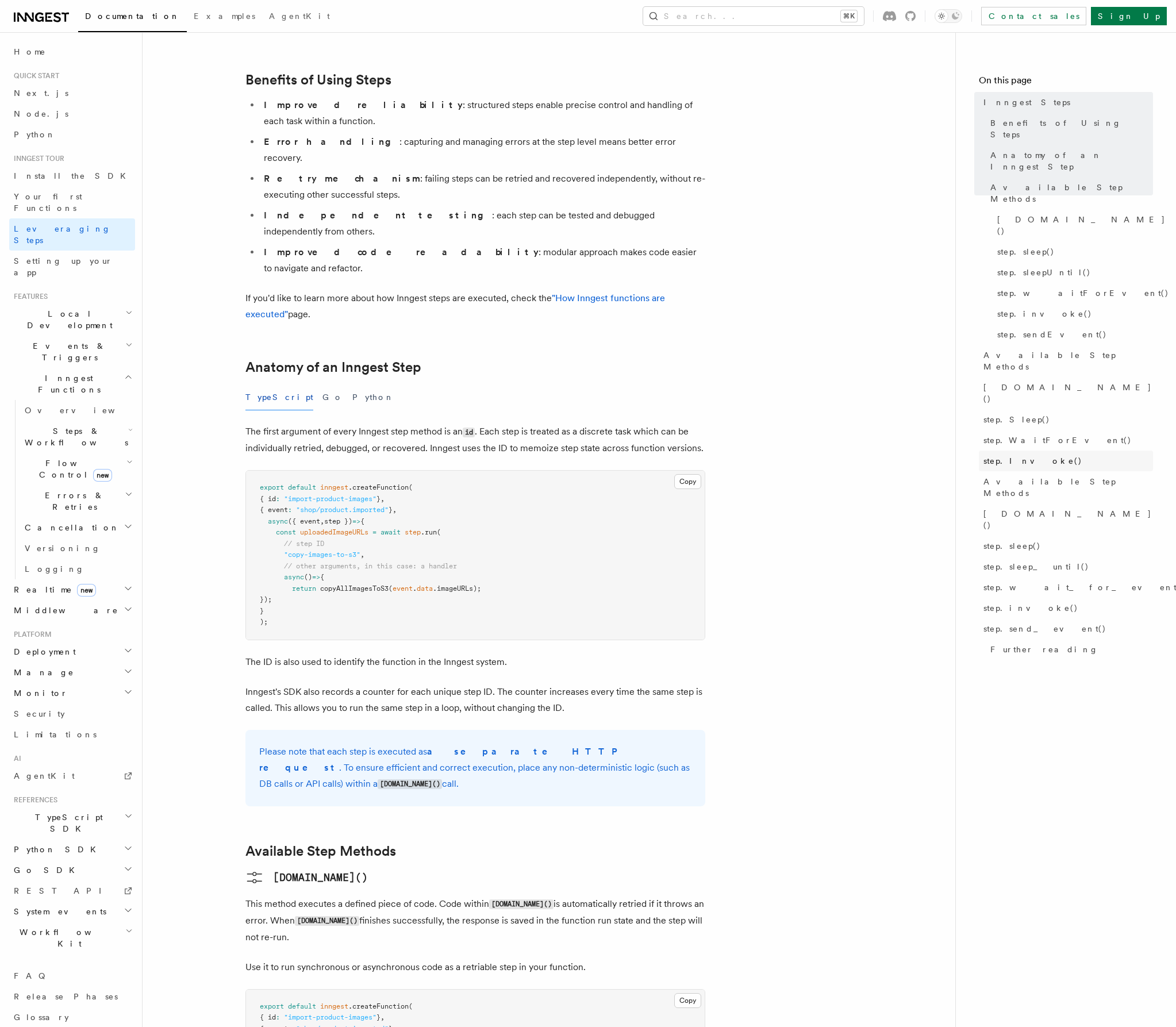
click at [1020, 455] on span "step.Invoke()" at bounding box center [1032, 461] width 99 height 12
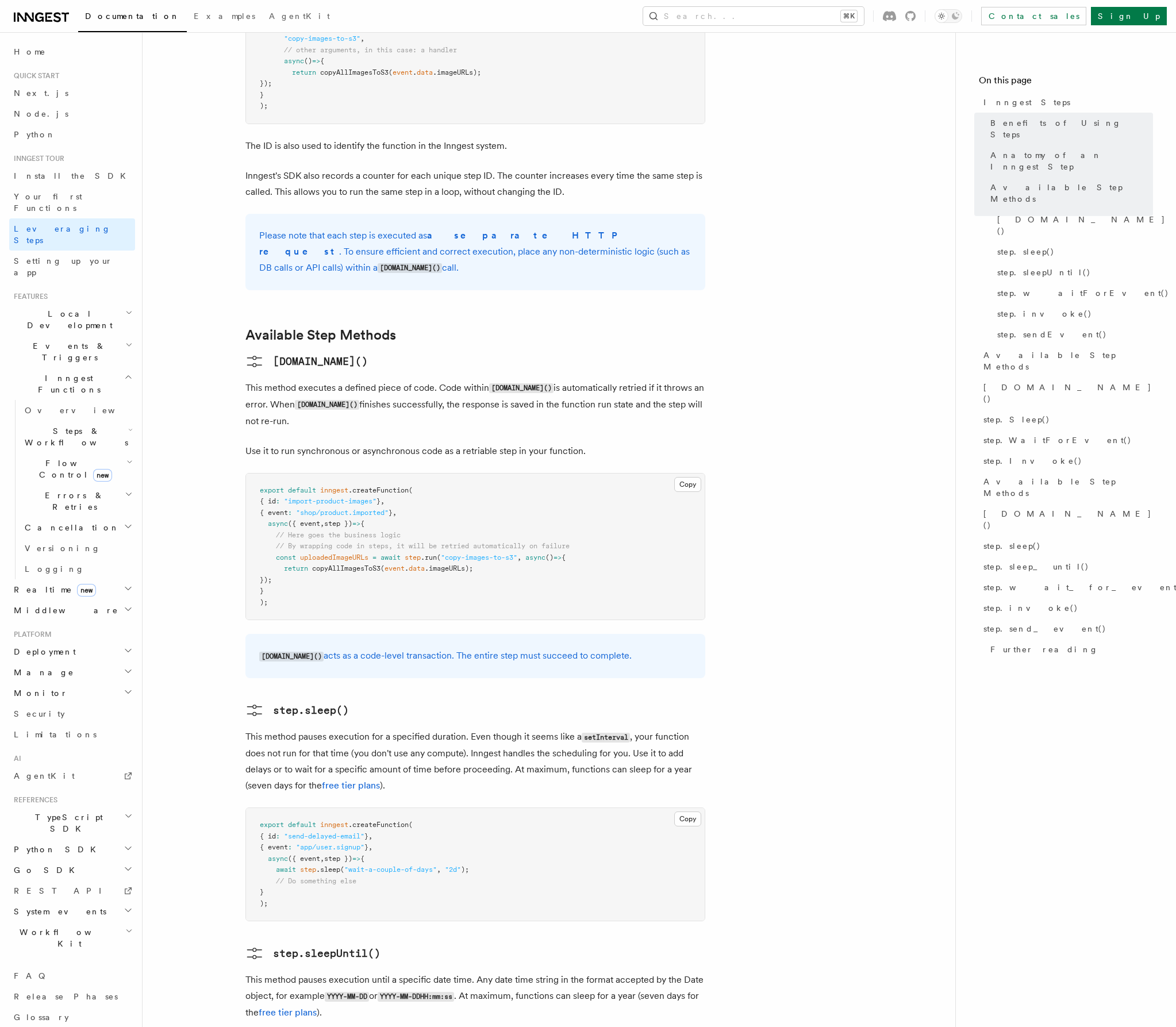
scroll to position [754, 0]
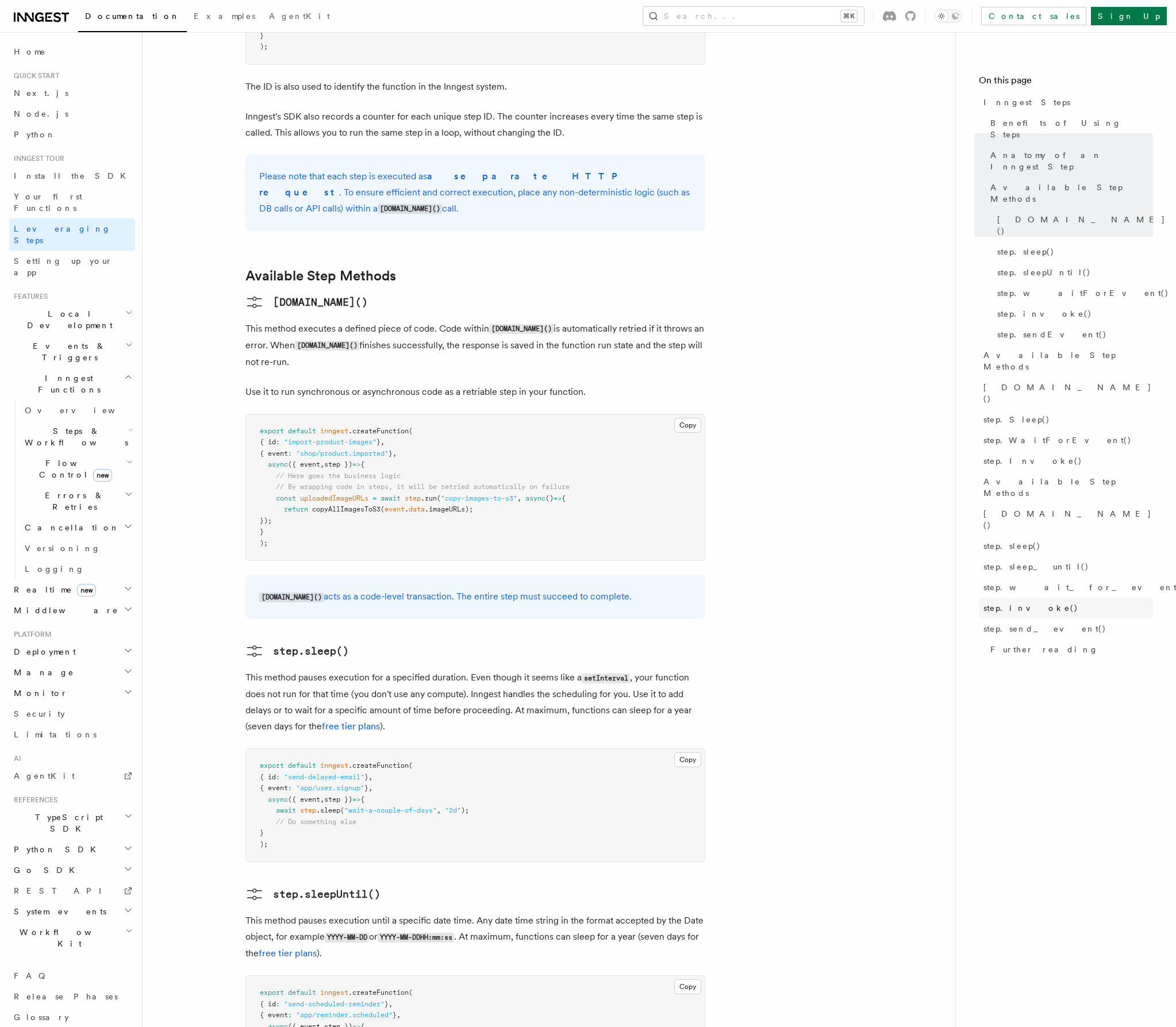
click at [1000, 602] on span "step.invoke()" at bounding box center [1031, 608] width 95 height 12
click at [1001, 602] on span "step.invoke()" at bounding box center [1031, 608] width 95 height 12
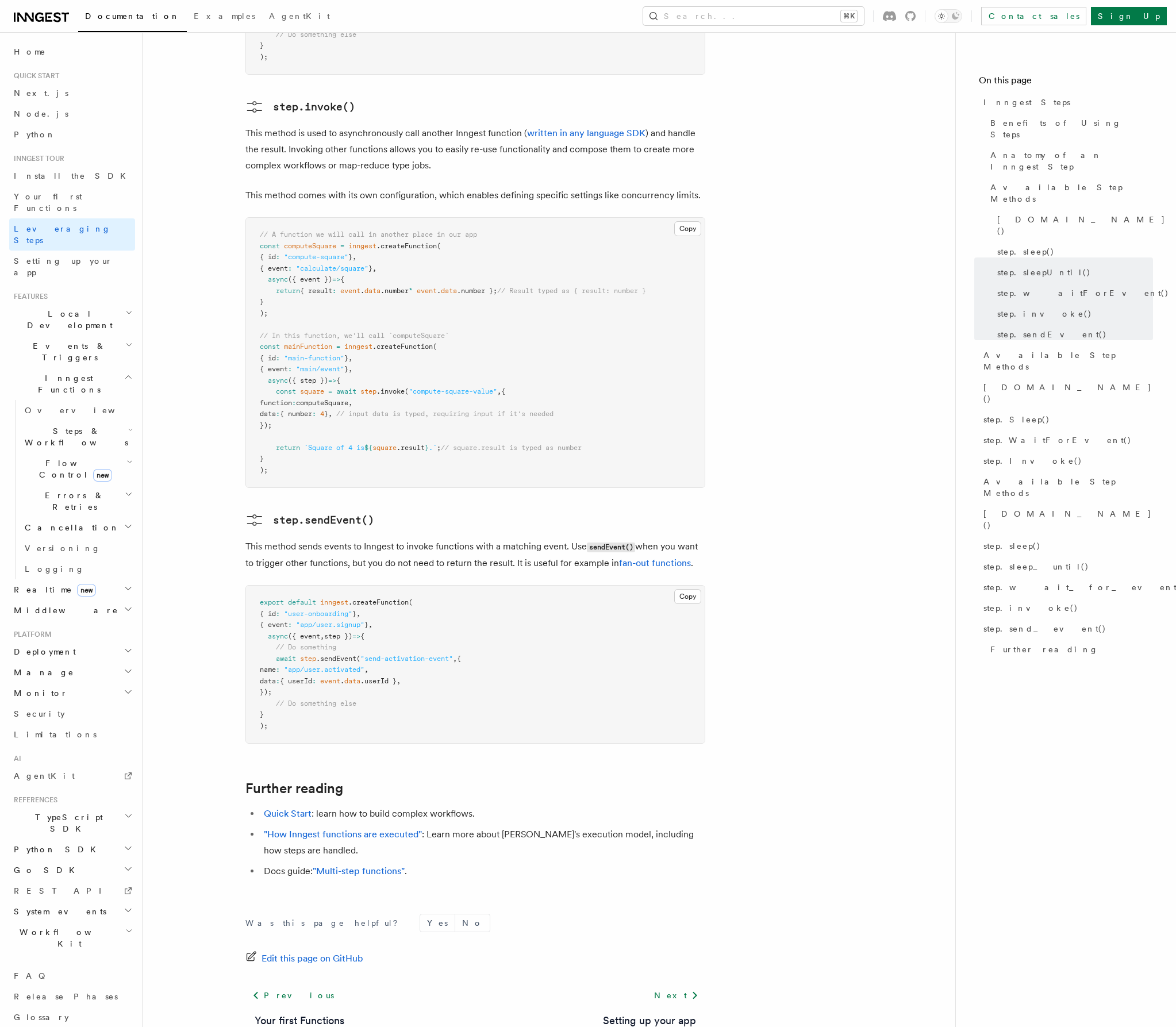
scroll to position [1875, 0]
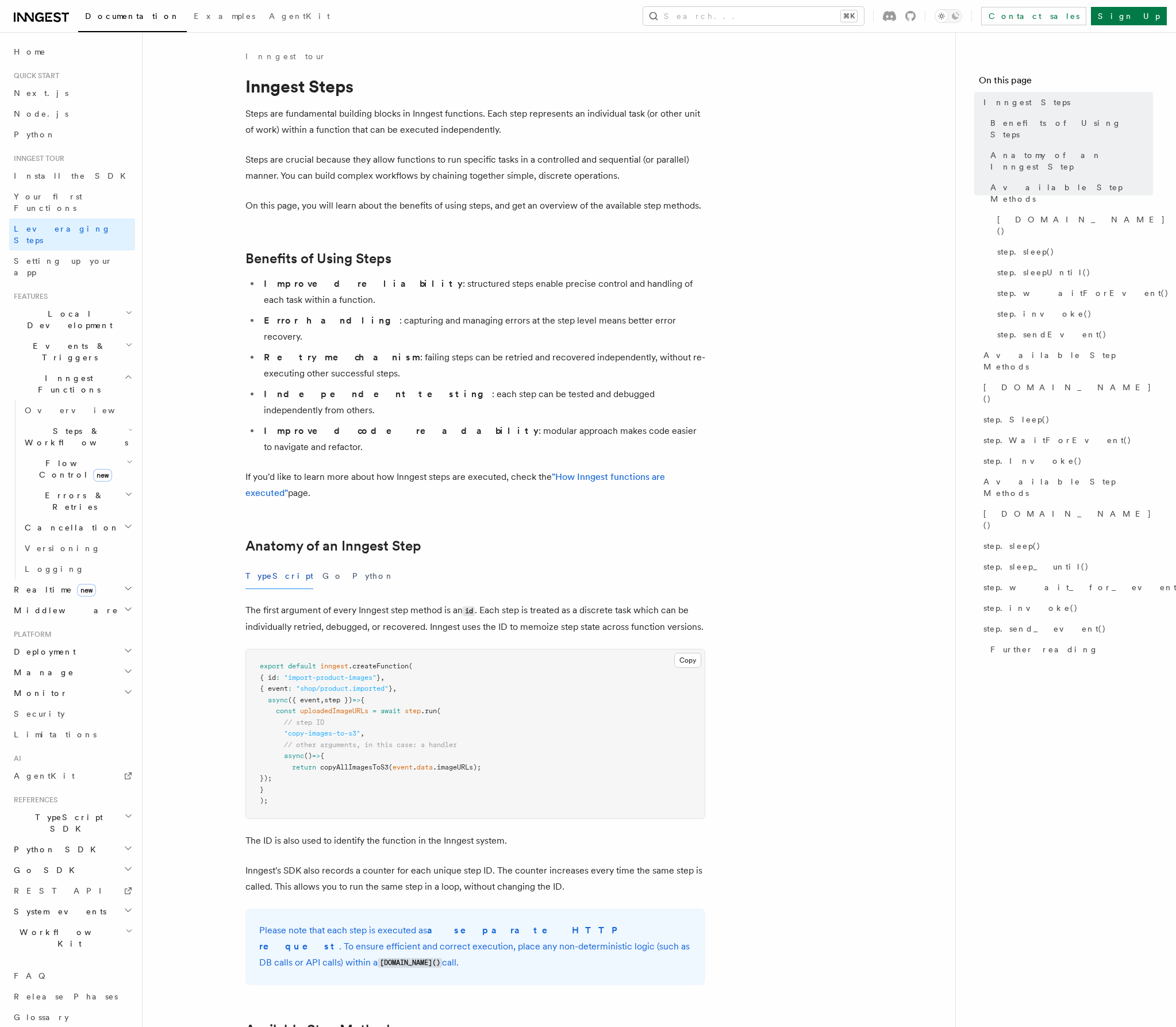
click at [837, 17] on button "Search... ⌘K" at bounding box center [754, 16] width 221 height 19
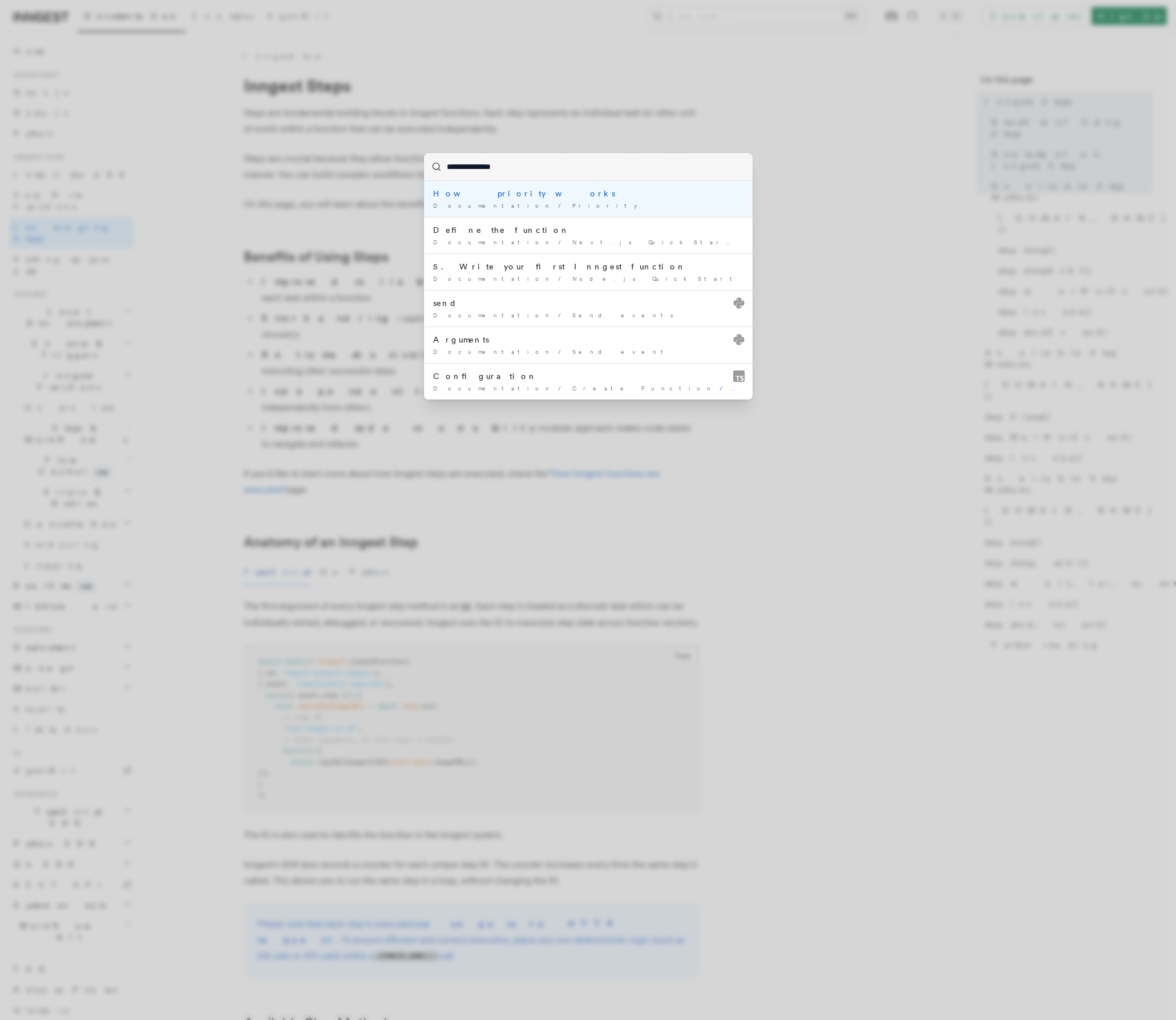
type input "**********"
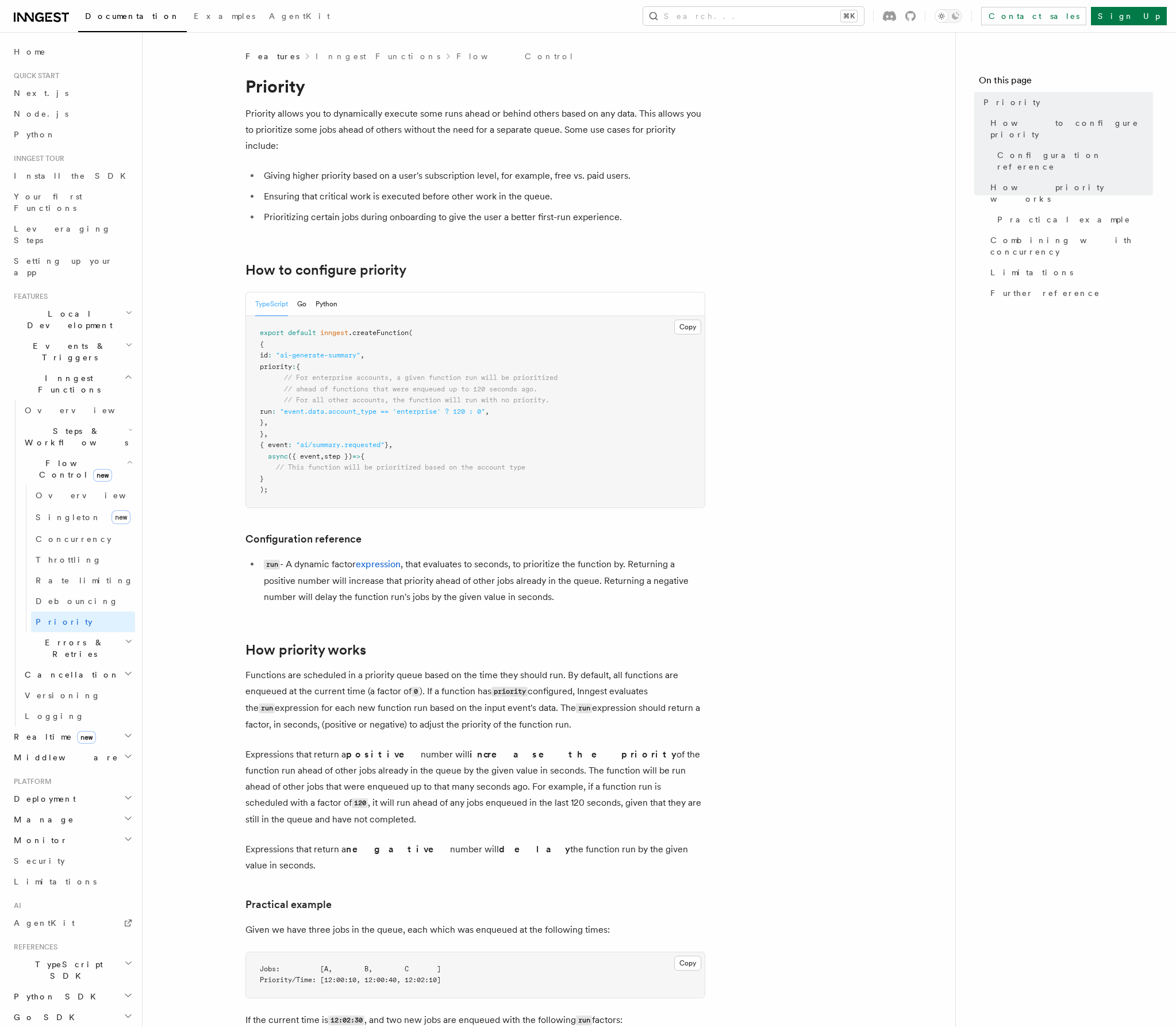
click at [60, 664] on h2 "Cancellation" at bounding box center [77, 674] width 115 height 21
click at [60, 632] on h2 "Errors & Retries" at bounding box center [77, 648] width 115 height 32
click at [62, 685] on link "Retries" at bounding box center [83, 695] width 104 height 21
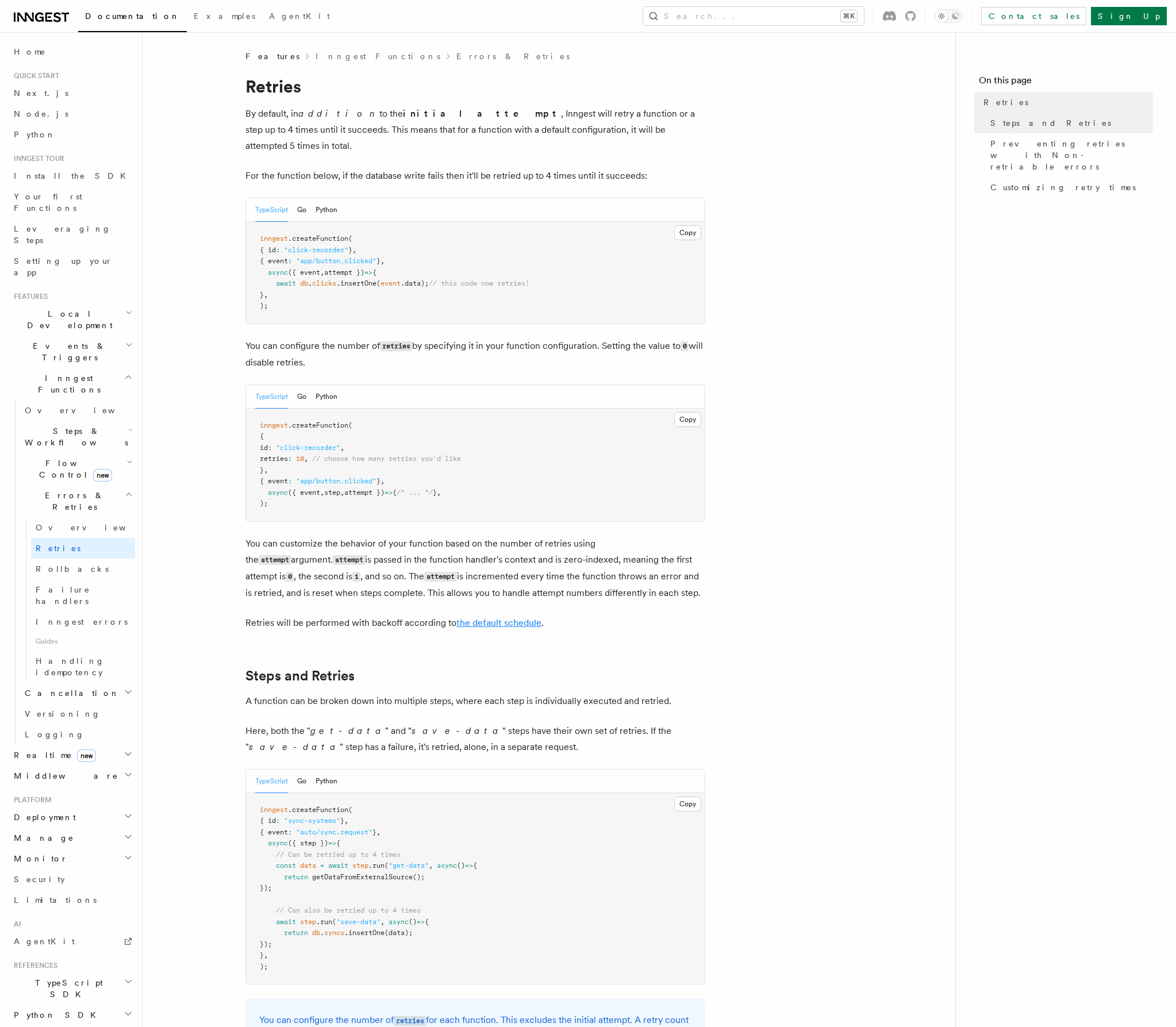
click at [521, 617] on link "the default schedule" at bounding box center [499, 622] width 85 height 11
drag, startPoint x: 427, startPoint y: 619, endPoint x: 234, endPoint y: 525, distance: 214.7
